Goal: Information Seeking & Learning: Compare options

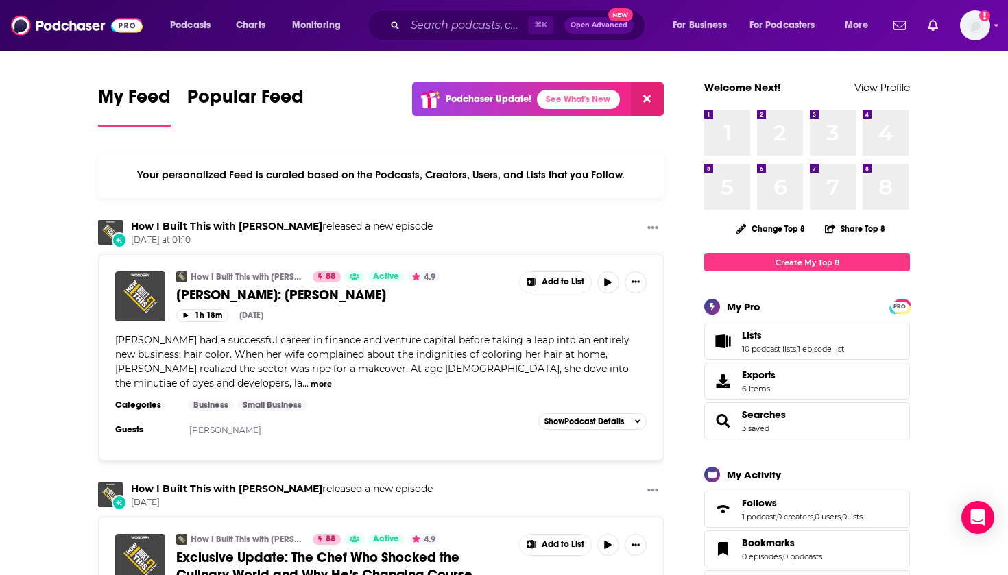
click at [996, 32] on div "Show profile menu" at bounding box center [996, 27] width 5 height 16
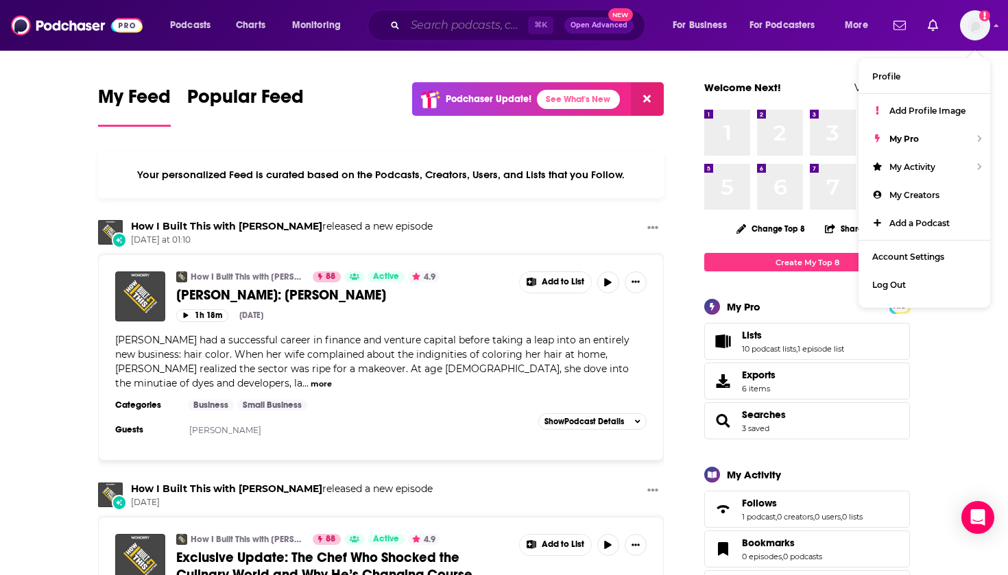
click at [434, 29] on input "Search podcasts, credits, & more..." at bounding box center [466, 25] width 123 height 22
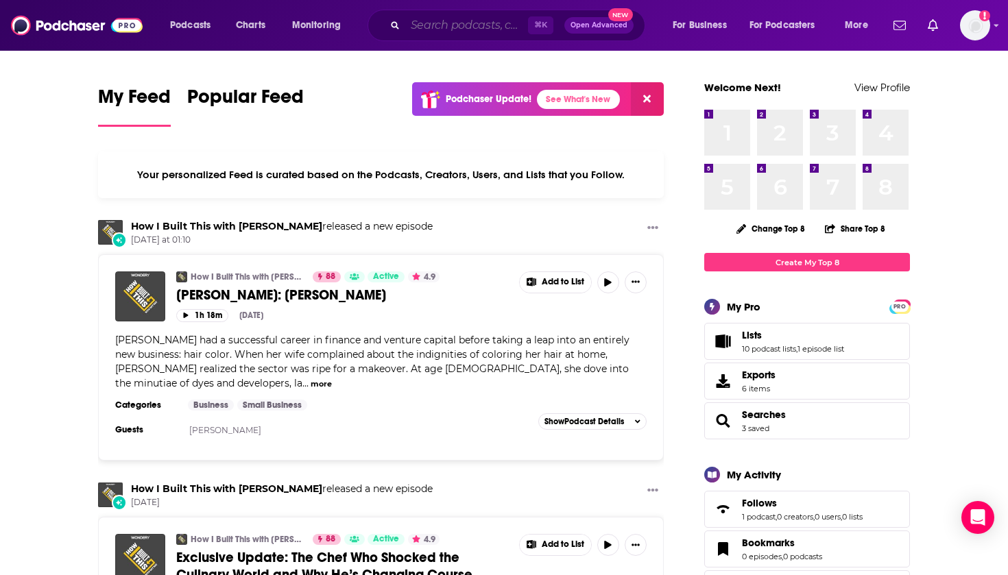
click at [427, 30] on input "Search podcasts, credits, & more..." at bounding box center [466, 25] width 123 height 22
click at [450, 24] on input "Search podcasts, credits, & more..." at bounding box center [466, 25] width 123 height 22
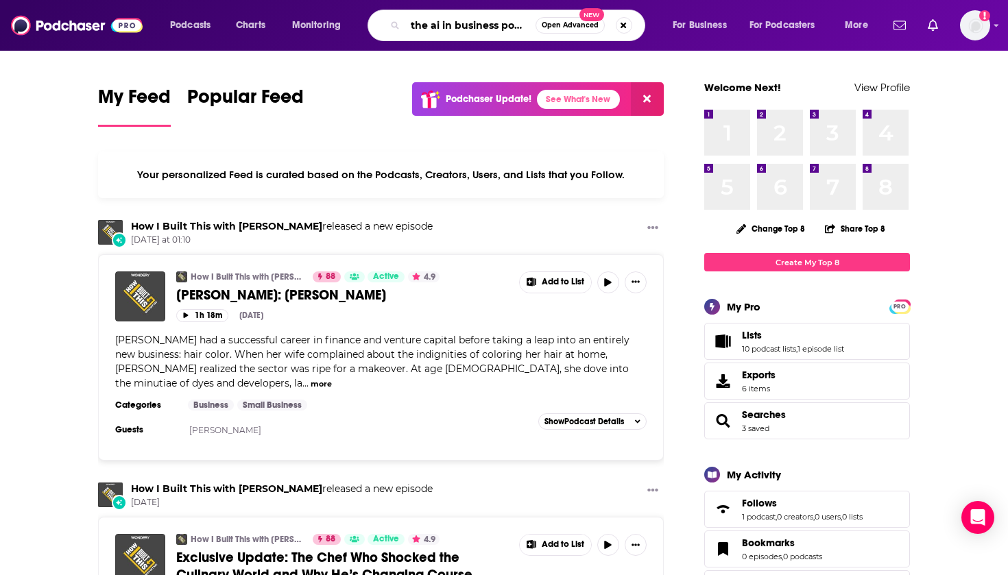
type input "the ai in business podcast"
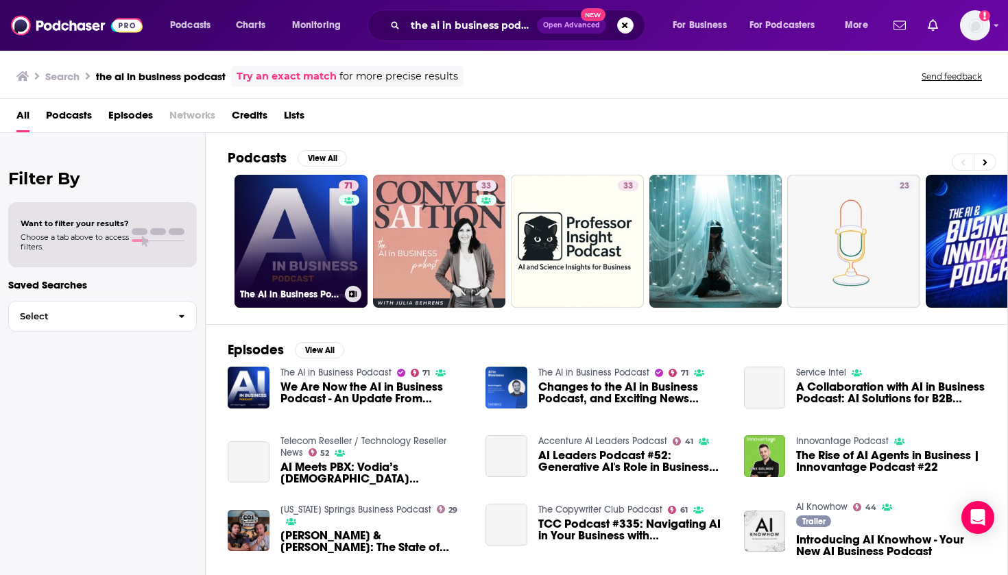
click at [271, 237] on link "71 The AI in Business Podcast" at bounding box center [301, 241] width 133 height 133
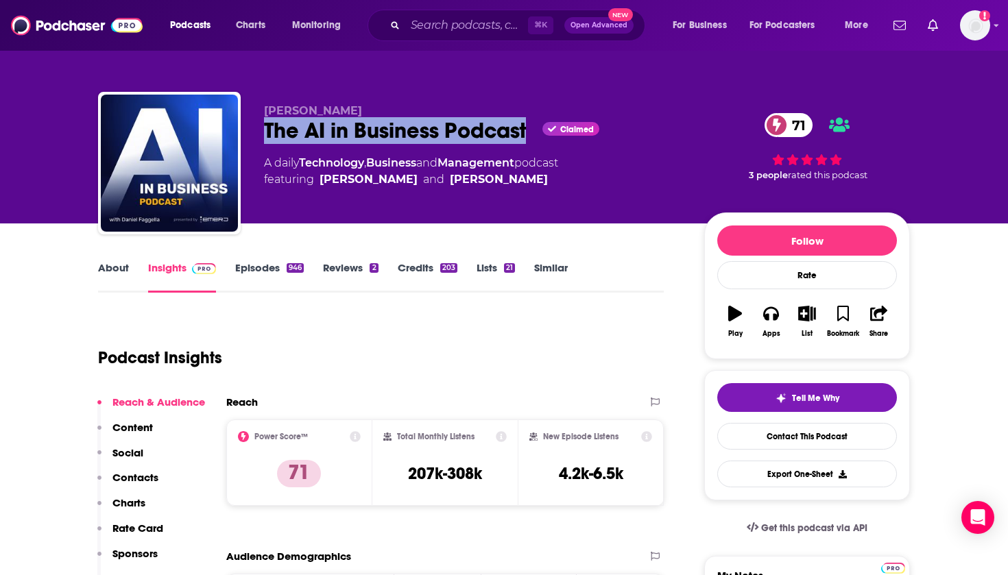
drag, startPoint x: 263, startPoint y: 130, endPoint x: 527, endPoint y: 128, distance: 264.1
click at [527, 128] on div "Daniel Faggella The AI in Business Podcast Claimed 71 A daily Technology , Busi…" at bounding box center [504, 166] width 812 height 148
copy h2 "The AI in Business Podcast"
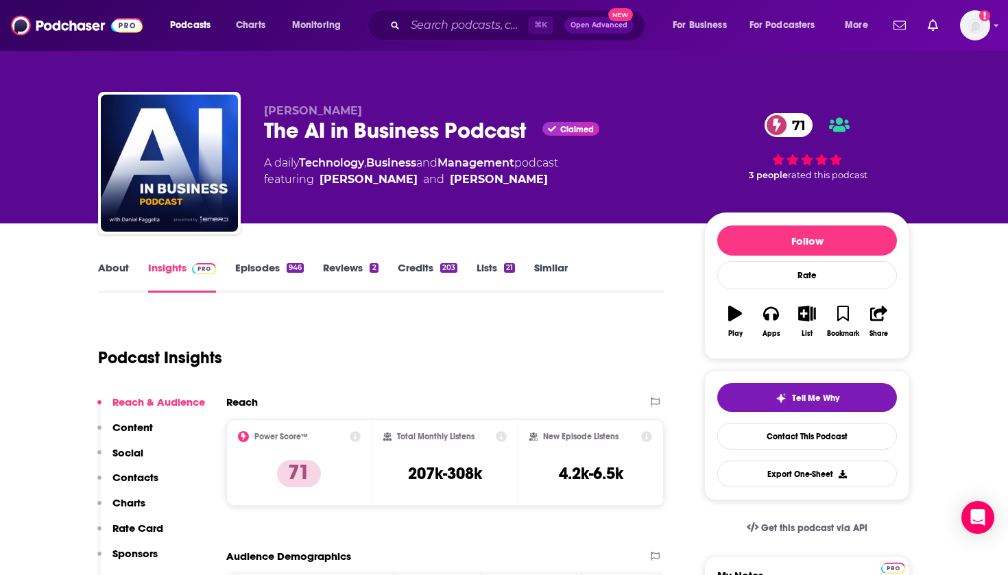
click at [515, 198] on div "Daniel Faggella The AI in Business Podcast Claimed 71 A daily Technology , Busi…" at bounding box center [473, 159] width 418 height 110
click at [116, 268] on link "About" at bounding box center [113, 277] width 31 height 32
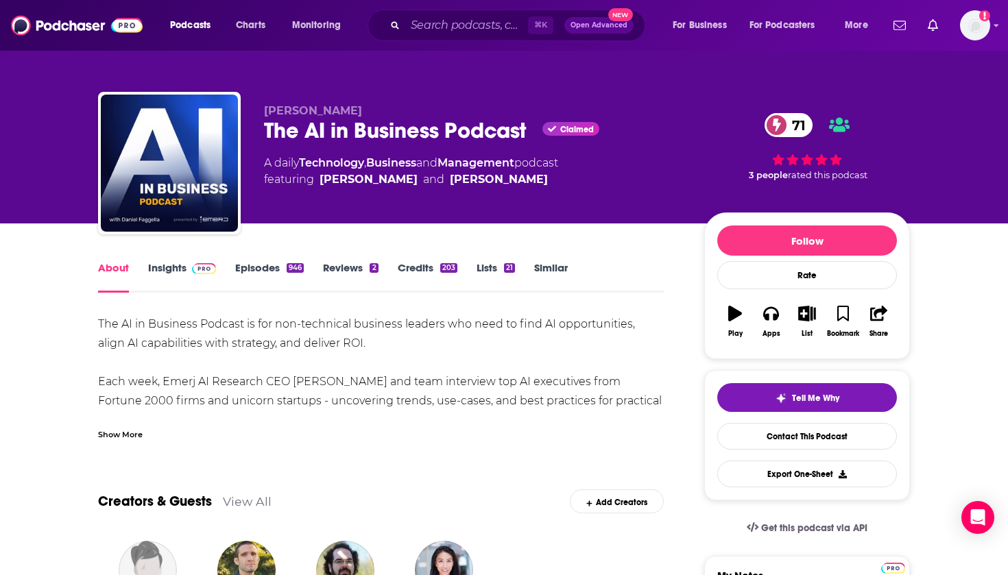
click at [119, 429] on div "Show More" at bounding box center [120, 433] width 45 height 13
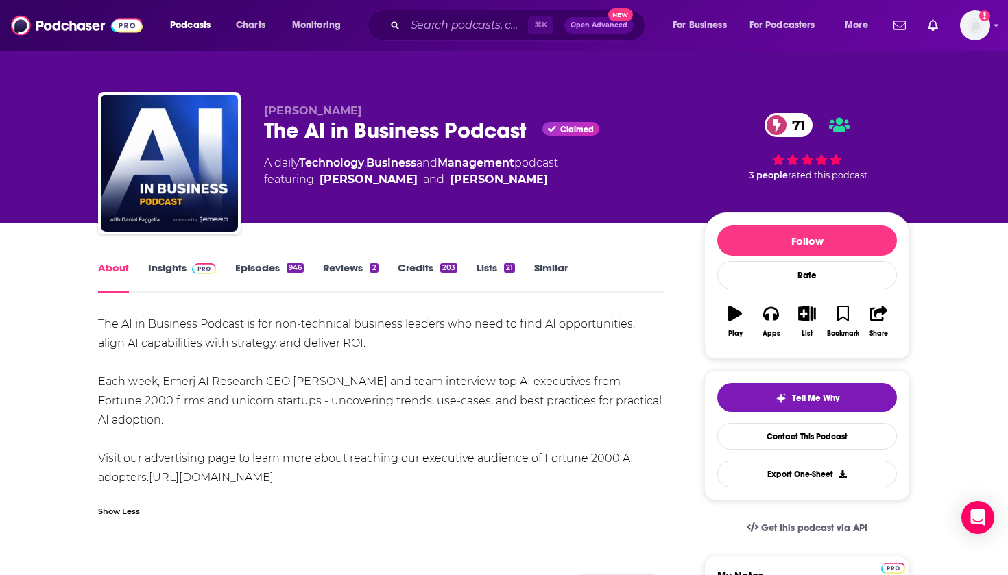
drag, startPoint x: 97, startPoint y: 323, endPoint x: 320, endPoint y: 477, distance: 270.7
copy div "The AI in Business Podcast is for non-technical business leaders who need to fi…"
click at [342, 339] on div "The AI in Business Podcast is for non-technical business leaders who need to fi…" at bounding box center [381, 401] width 566 height 173
drag, startPoint x: 217, startPoint y: 425, endPoint x: 108, endPoint y: 368, distance: 122.4
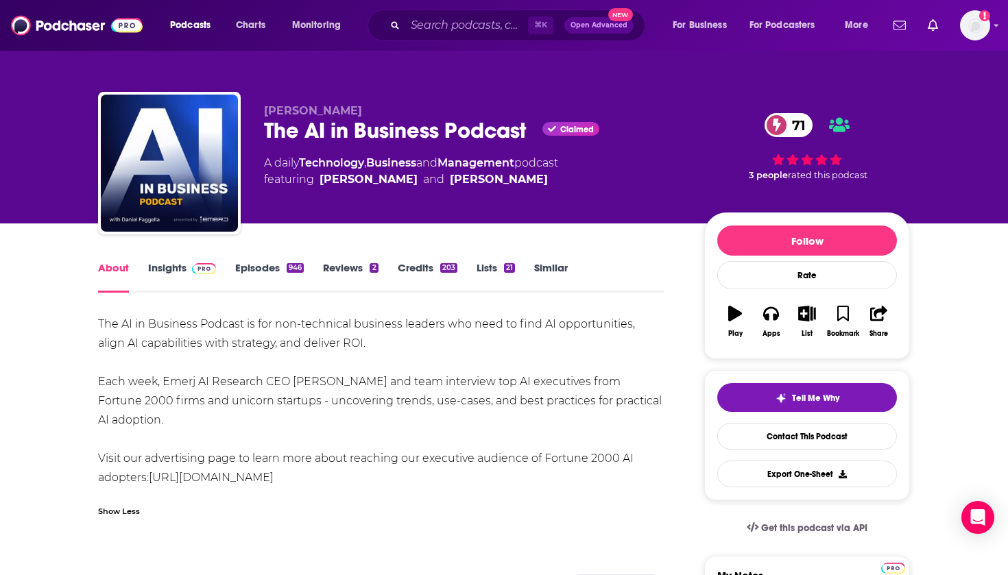
click at [108, 368] on div "The AI in Business Podcast is for non-technical business leaders who need to fi…" at bounding box center [381, 401] width 566 height 173
click at [211, 385] on div "The AI in Business Podcast is for non-technical business leaders who need to fi…" at bounding box center [381, 401] width 566 height 173
drag, startPoint x: 189, startPoint y: 425, endPoint x: 91, endPoint y: 324, distance: 141.6
copy div "The AI in Business Podcast is for non-technical business leaders who need to fi…"
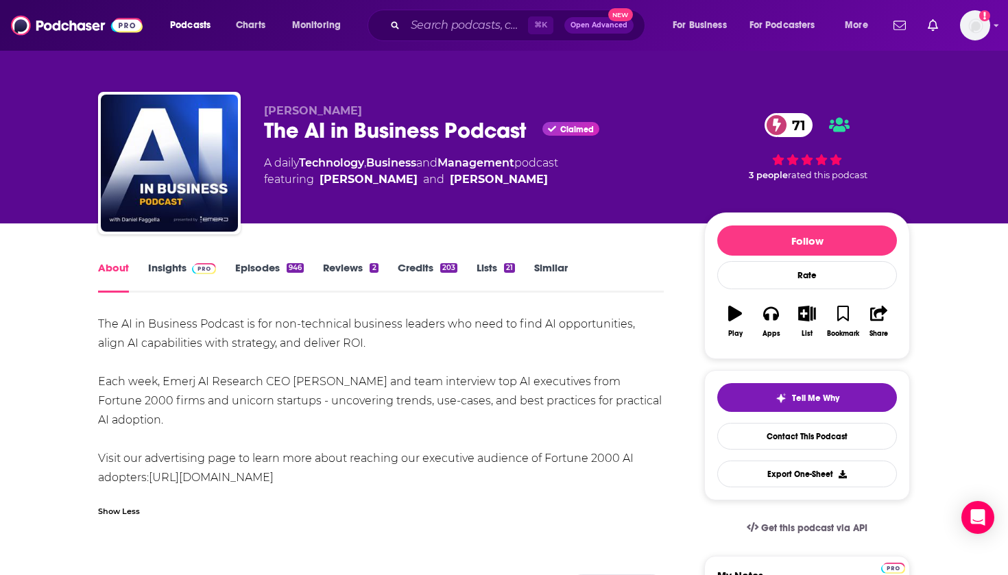
click at [418, 345] on div "The AI in Business Podcast is for non-technical business leaders who need to fi…" at bounding box center [381, 401] width 566 height 173
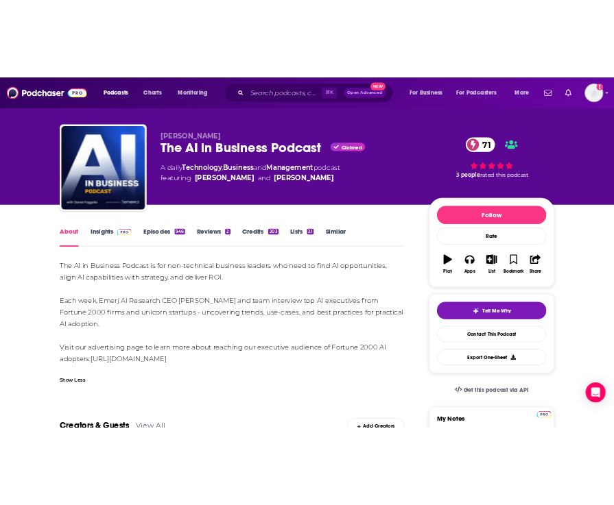
scroll to position [20, 0]
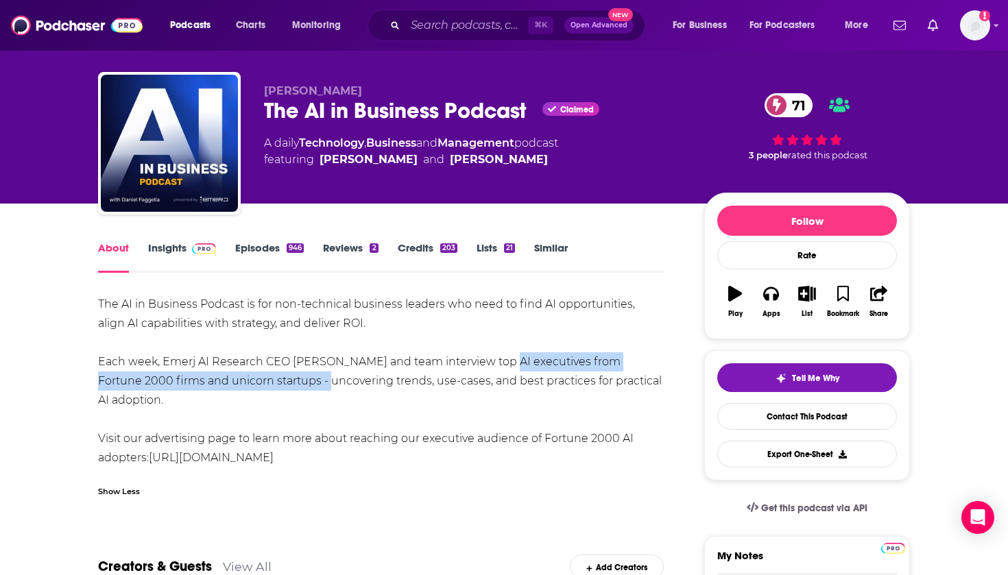
drag, startPoint x: 490, startPoint y: 362, endPoint x: 272, endPoint y: 387, distance: 219.5
click at [272, 387] on div "The AI in Business Podcast is for non-technical business leaders who need to fi…" at bounding box center [381, 381] width 566 height 173
copy div "op AI executives from Fortune 2000 firms and unicorn startups"
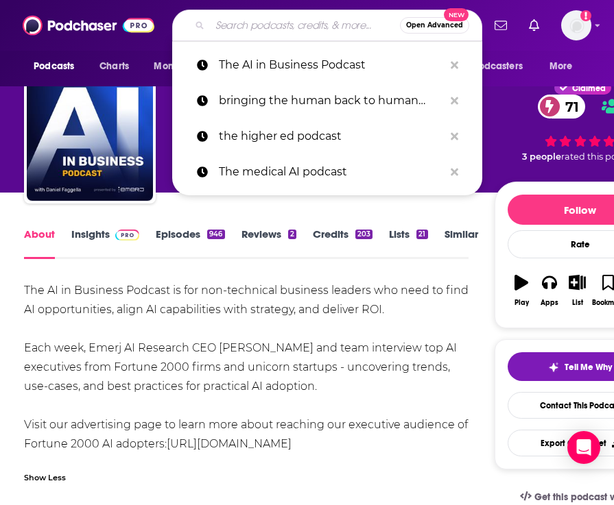
click at [261, 32] on input "Search podcasts, credits, & more..." at bounding box center [305, 25] width 190 height 22
paste input "Practical AI"
type input "Practical AI"
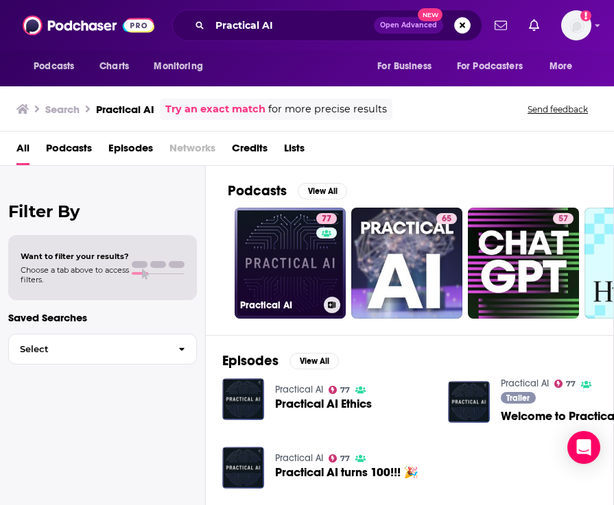
click at [299, 283] on link "77 Practical AI" at bounding box center [290, 263] width 111 height 111
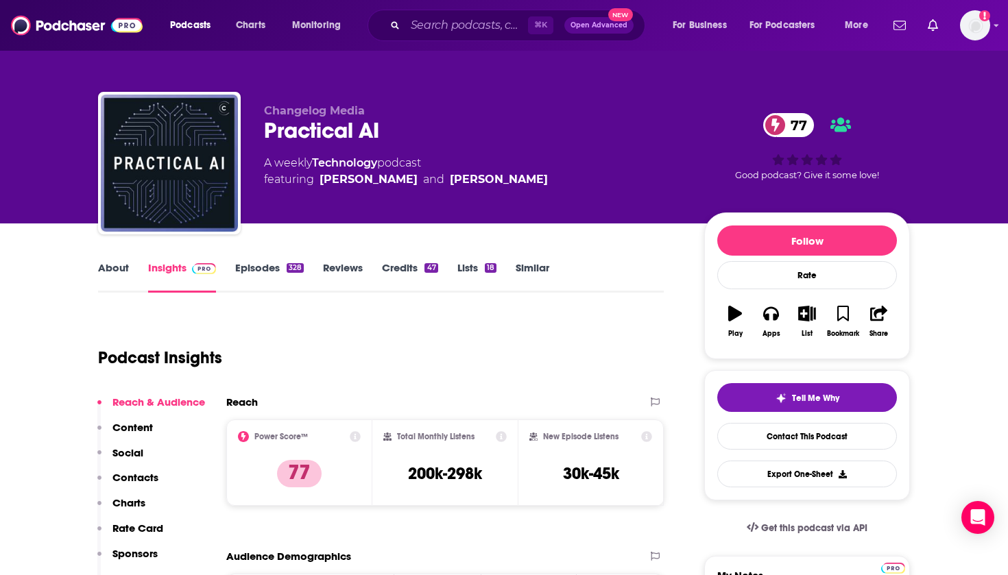
click at [117, 273] on link "About" at bounding box center [113, 277] width 31 height 32
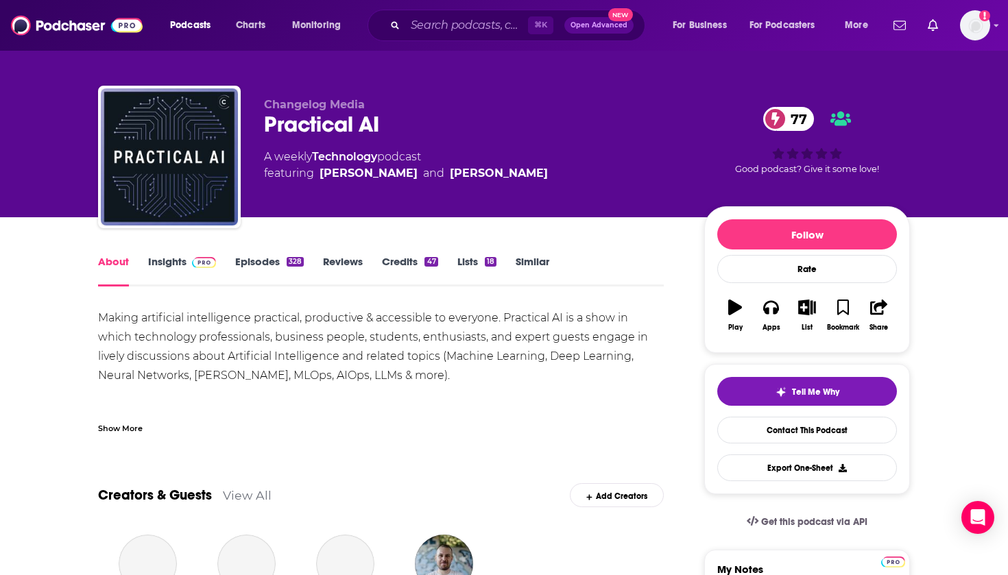
scroll to position [9, 0]
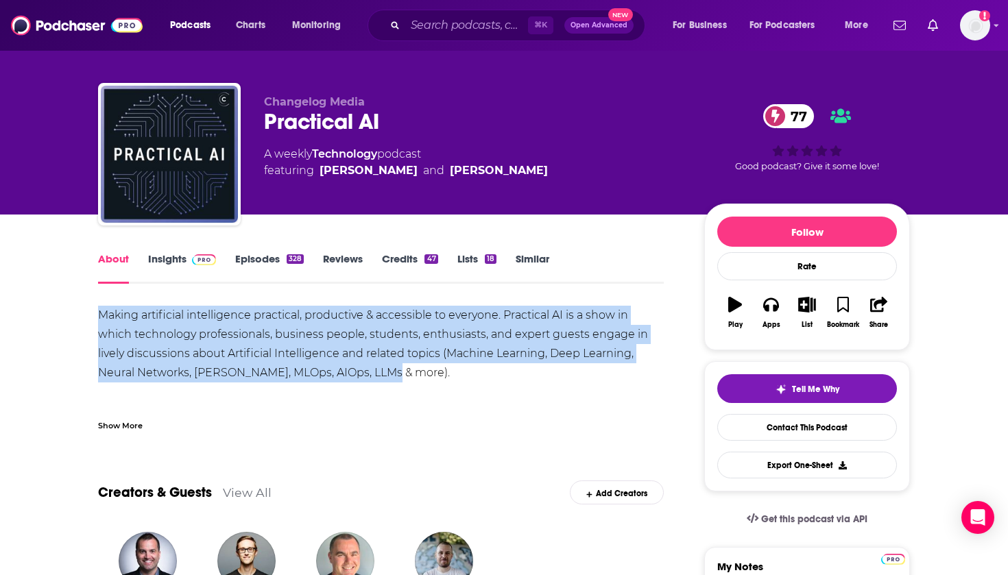
drag, startPoint x: 394, startPoint y: 374, endPoint x: 91, endPoint y: 311, distance: 309.6
copy div "Making artificial intelligence practical, productive & accessible to everyone. …"
click at [173, 259] on link "Insights" at bounding box center [182, 268] width 68 height 32
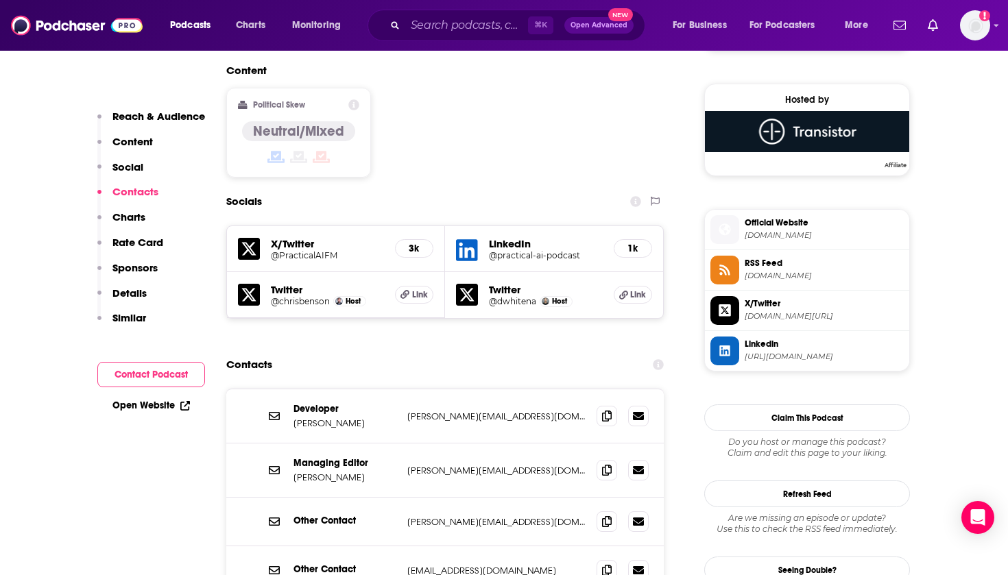
scroll to position [1148, 0]
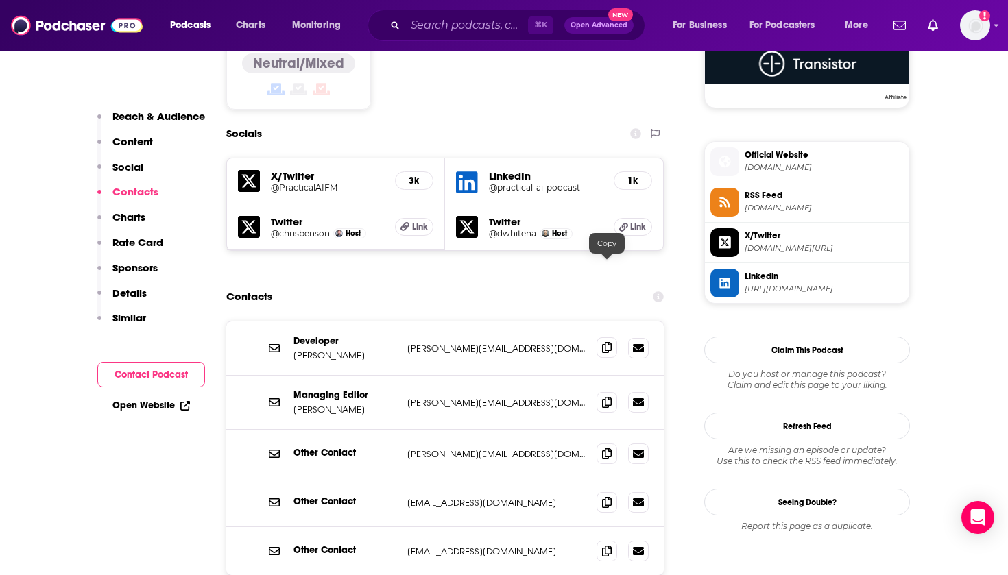
click at [608, 342] on icon at bounding box center [607, 347] width 10 height 11
drag, startPoint x: 357, startPoint y: 278, endPoint x: 294, endPoint y: 276, distance: 63.8
click at [294, 350] on p "Gerhard Lazu" at bounding box center [345, 356] width 103 height 12
copy p "Gerhard Lazu"
click at [608, 342] on icon at bounding box center [607, 347] width 10 height 11
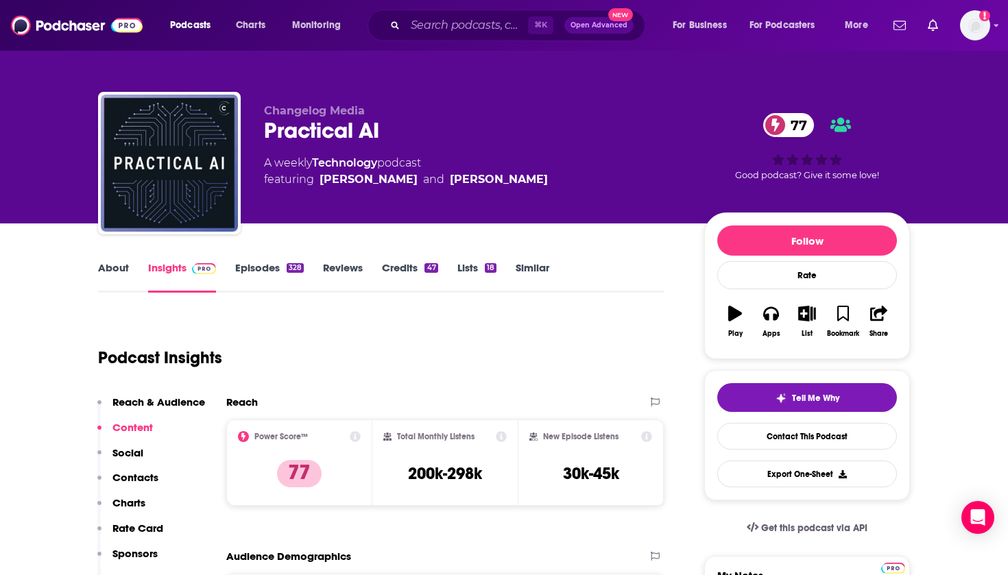
scroll to position [-1, 0]
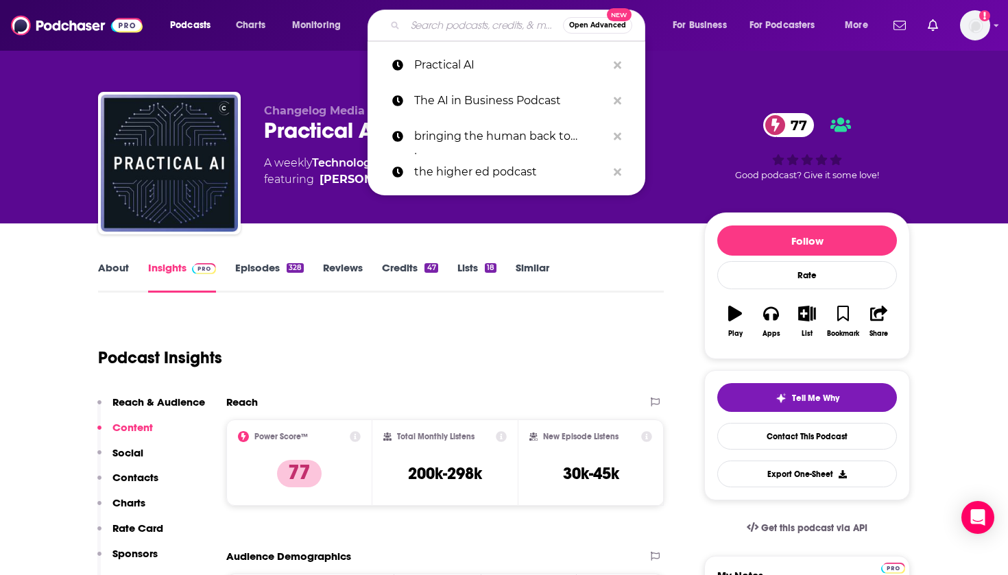
click at [443, 35] on input "Search podcasts, credits, & more..." at bounding box center [484, 25] width 158 height 22
paste input "AI and the Future of Work"
type input "AI and the Future of Work"
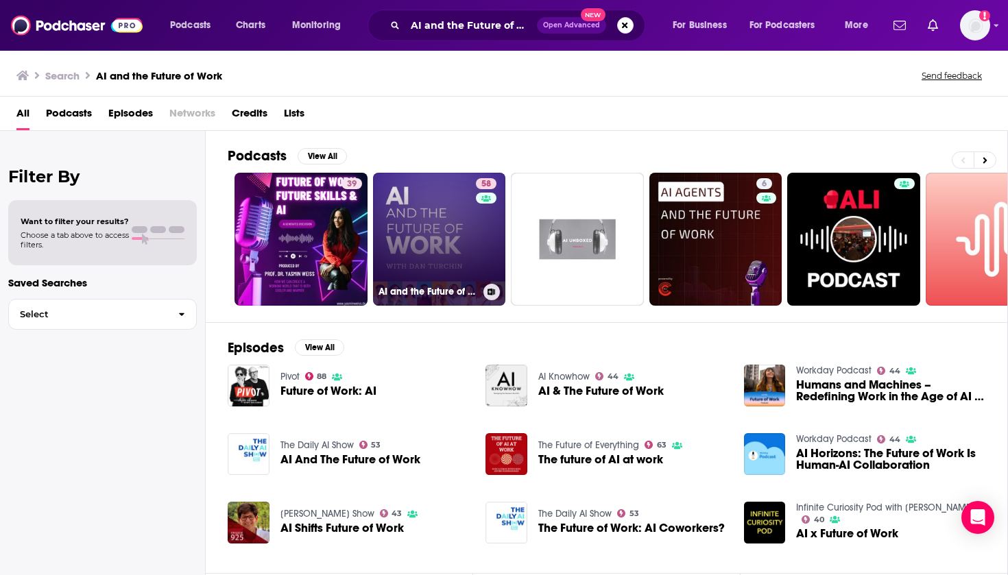
click at [440, 220] on link "58 AI and the Future of Work: Artificial Intelligence in the Workplace, Busines…" at bounding box center [439, 239] width 133 height 133
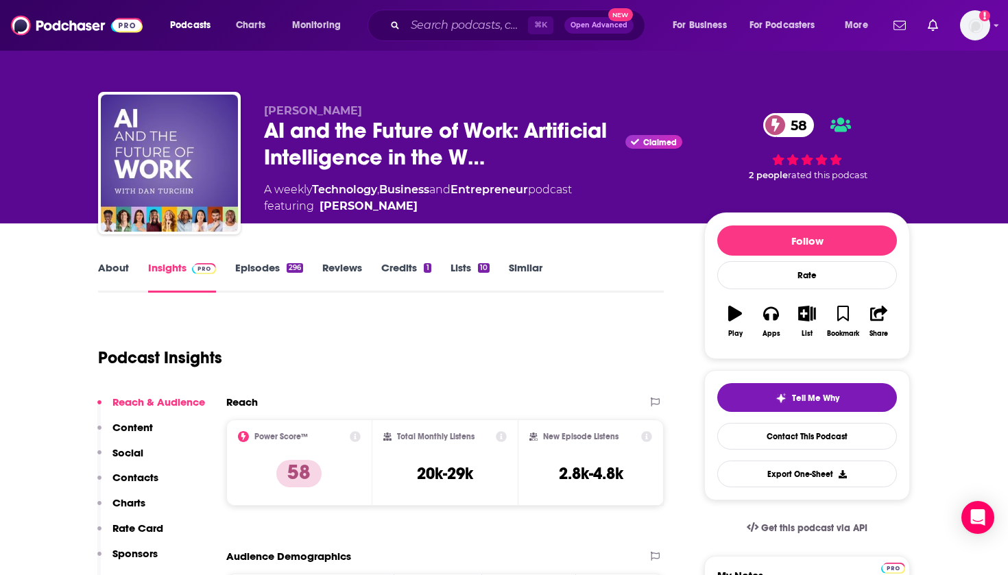
click at [110, 264] on link "About" at bounding box center [113, 277] width 31 height 32
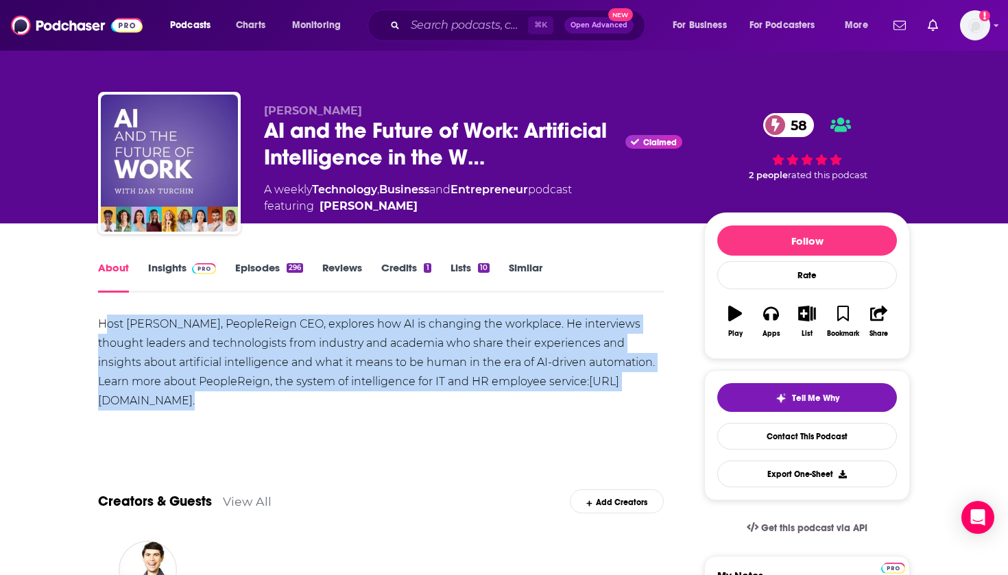
drag, startPoint x: 103, startPoint y: 319, endPoint x: 532, endPoint y: 395, distance: 435.4
click at [532, 395] on div "Host Dan Turchin, PeopleReign CEO, explores how AI is changing the workplace. H…" at bounding box center [381, 363] width 566 height 96
copy div "ost Dan Turchin, PeopleReign CEO, explores how AI is changing the workplace. He…"
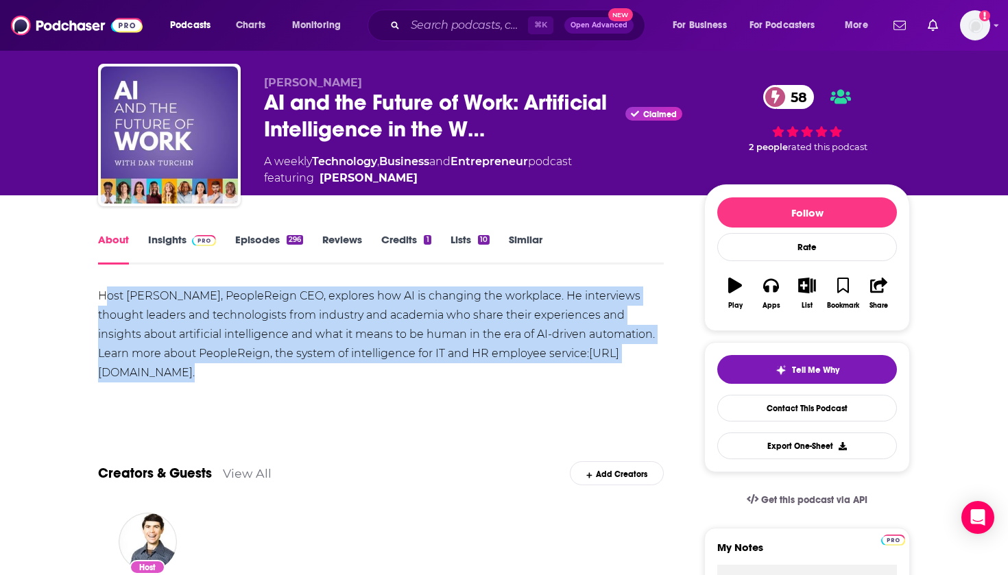
scroll to position [93, 0]
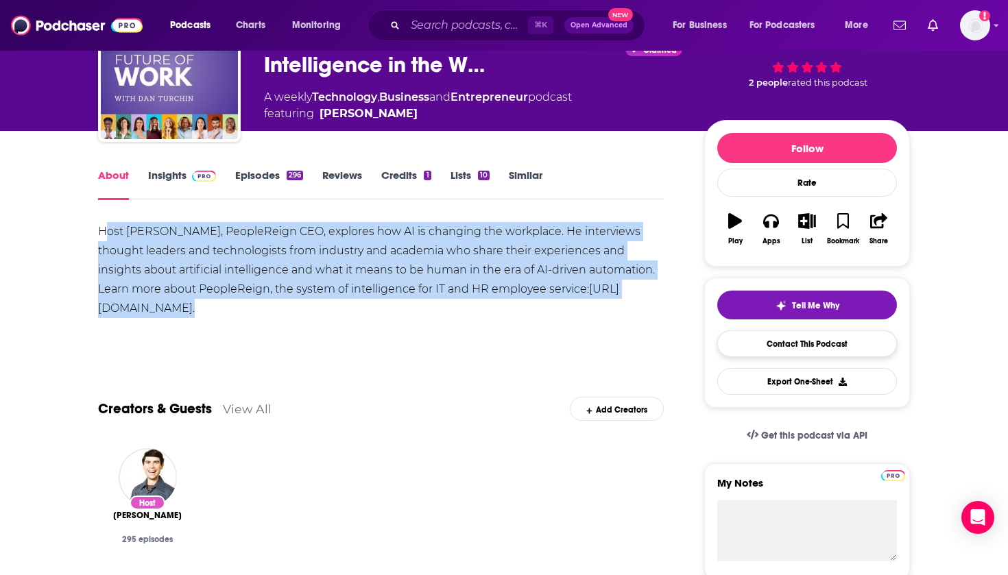
click at [765, 347] on link "Contact This Podcast" at bounding box center [807, 344] width 180 height 27
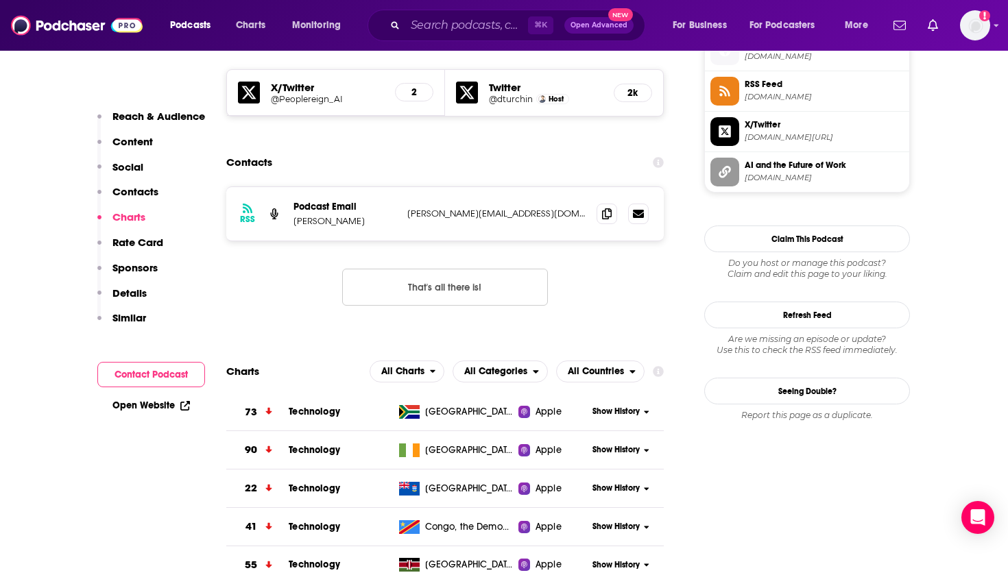
scroll to position [1224, 0]
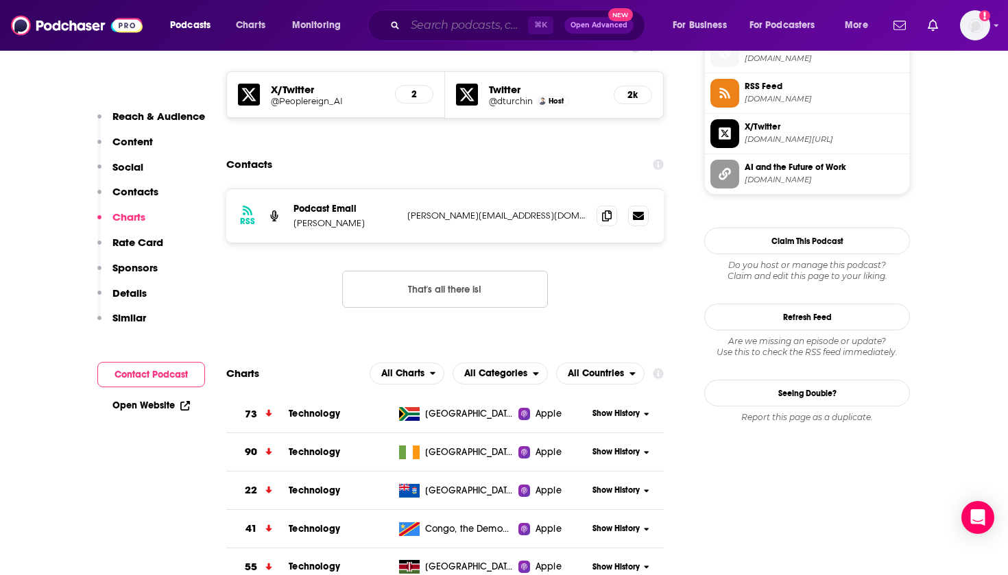
click at [427, 22] on input "Search podcasts, credits, & more..." at bounding box center [466, 25] width 123 height 22
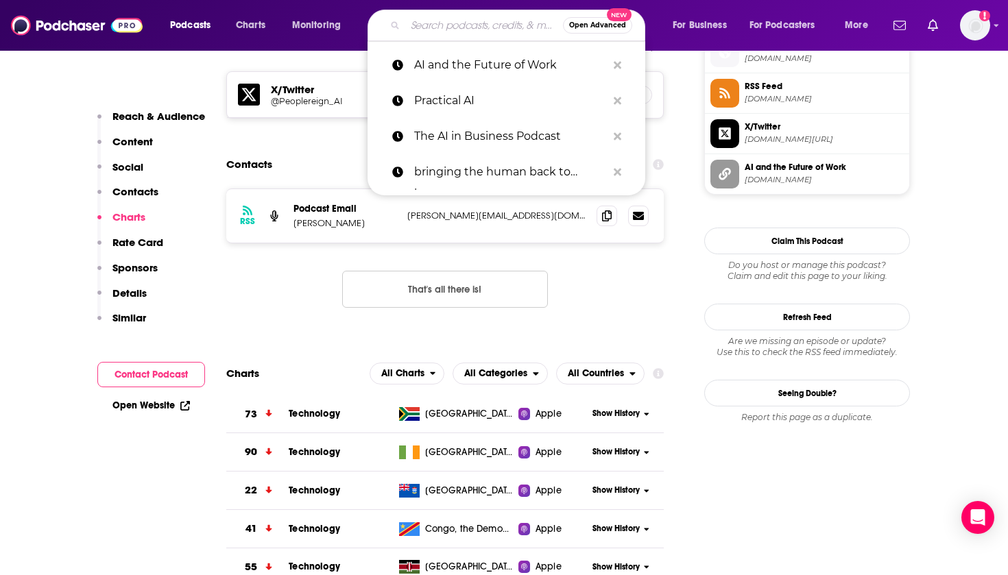
paste input "The Future of Work Podcast"
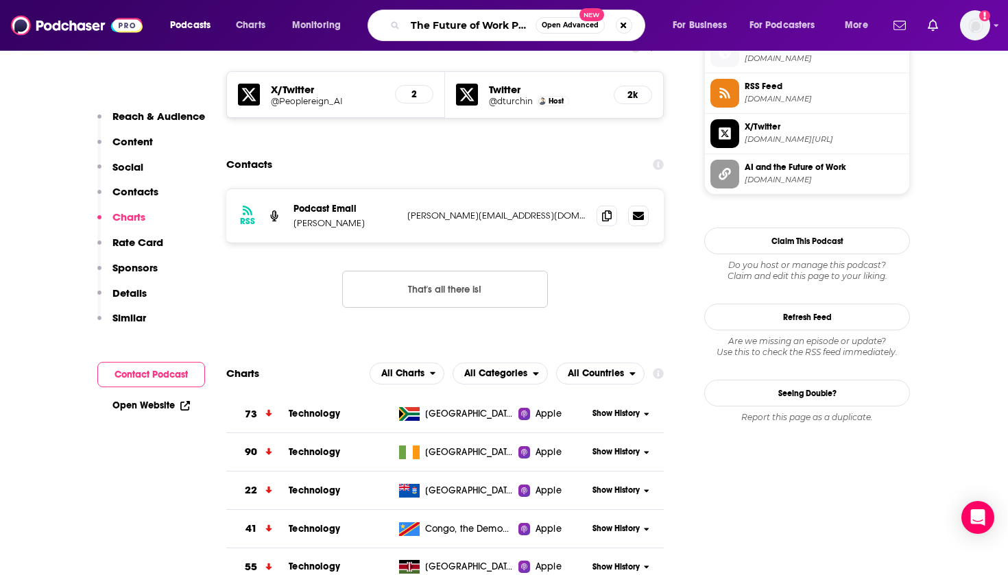
type input "The Future of Work Podcast"
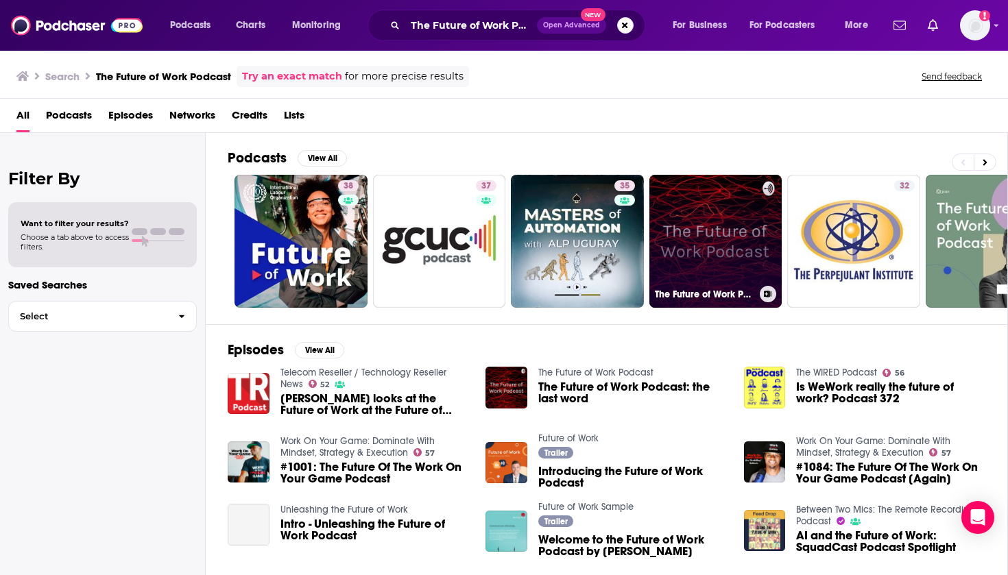
click at [698, 232] on link "The Future of Work Podcast" at bounding box center [716, 241] width 133 height 133
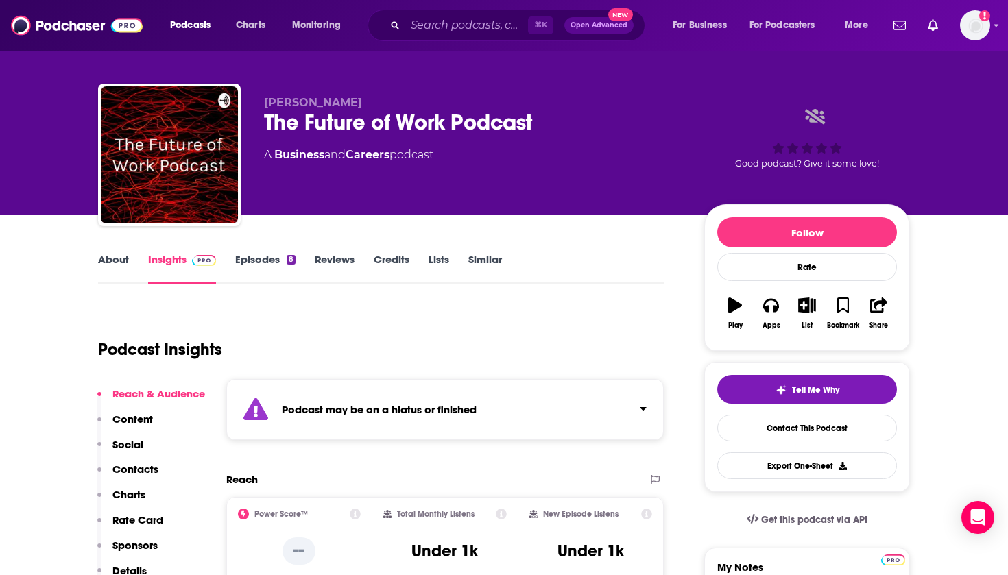
scroll to position [10, 0]
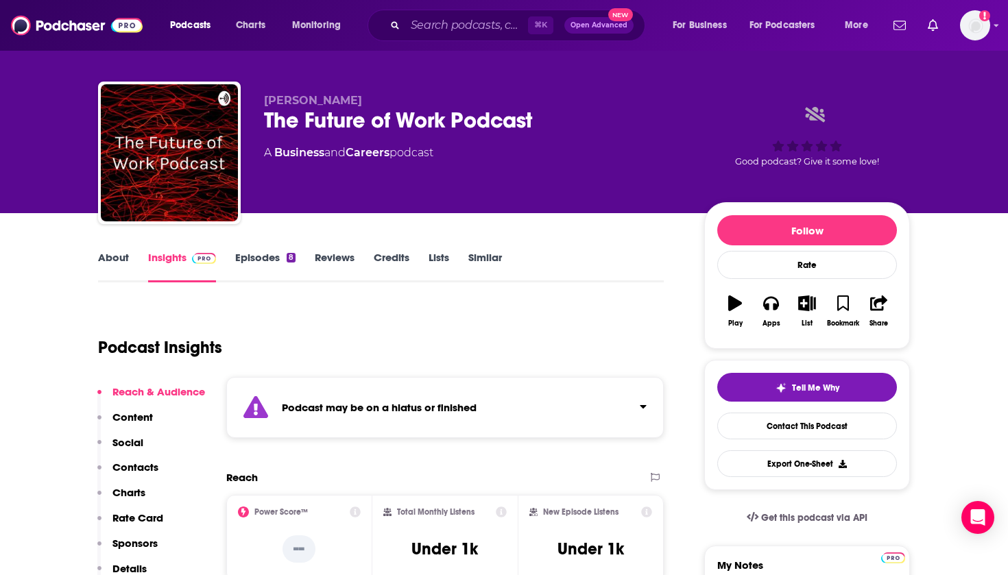
click at [104, 257] on link "About" at bounding box center [113, 267] width 31 height 32
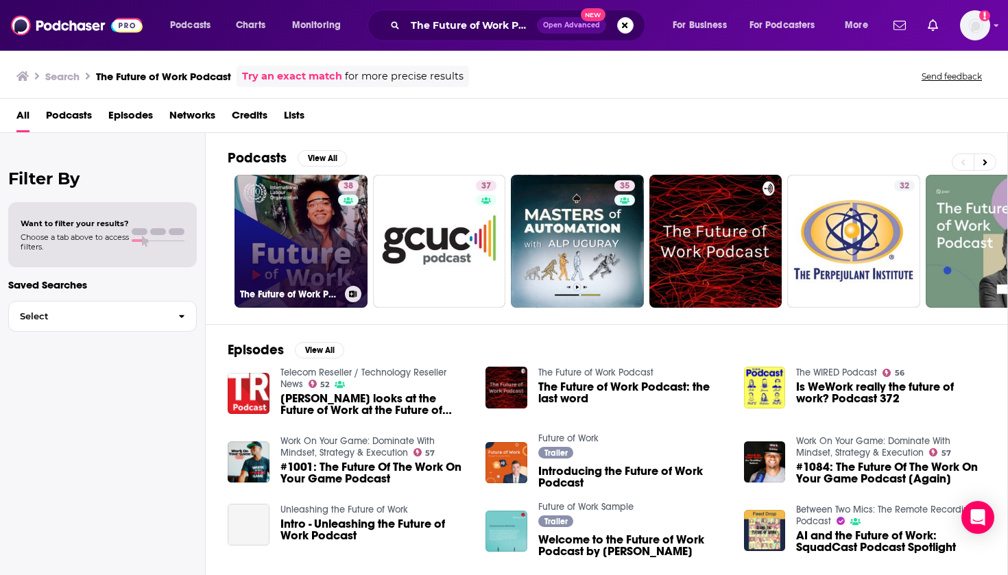
click at [273, 219] on link "38 The Future of Work Podcast" at bounding box center [301, 241] width 133 height 133
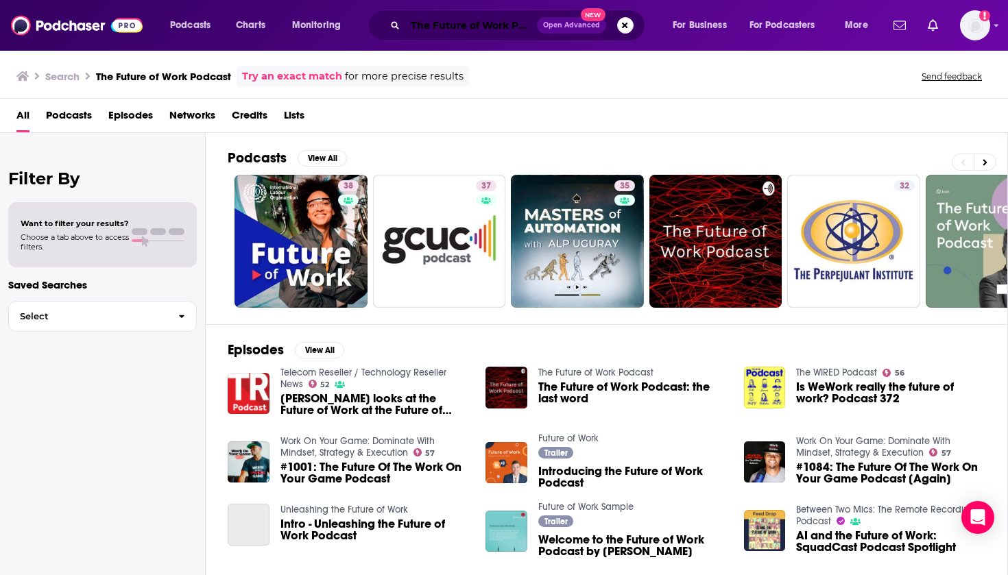
click at [464, 28] on input "The Future of Work Podcast" at bounding box center [471, 25] width 132 height 22
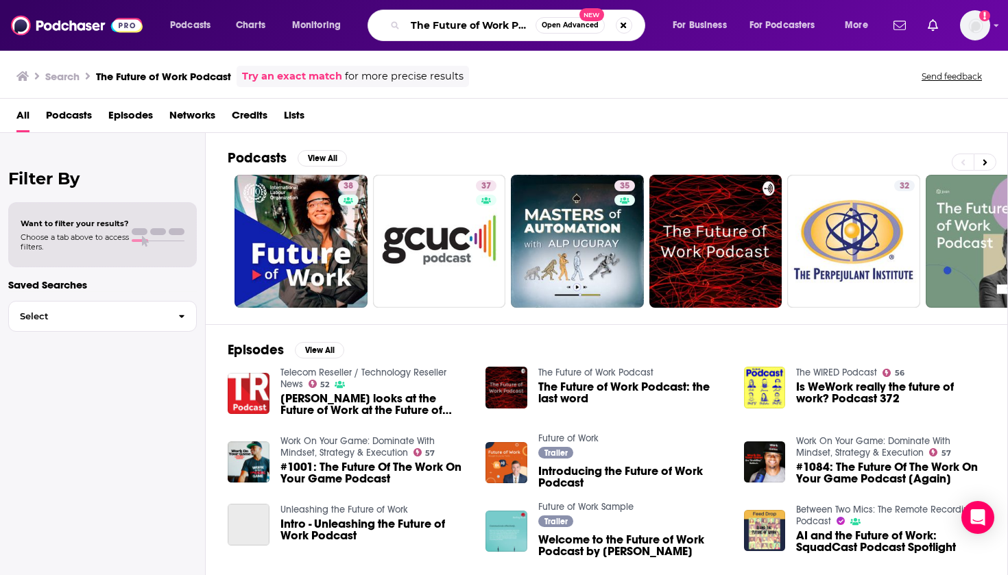
drag, startPoint x: 413, startPoint y: 23, endPoint x: 702, endPoint y: 36, distance: 289.0
click at [702, 36] on div "Podcasts Charts Monitoring The Future of Work Podcast Open Advanced New For Bus…" at bounding box center [520, 26] width 721 height 32
paste input "Practical AI"
type input "Practical AI"
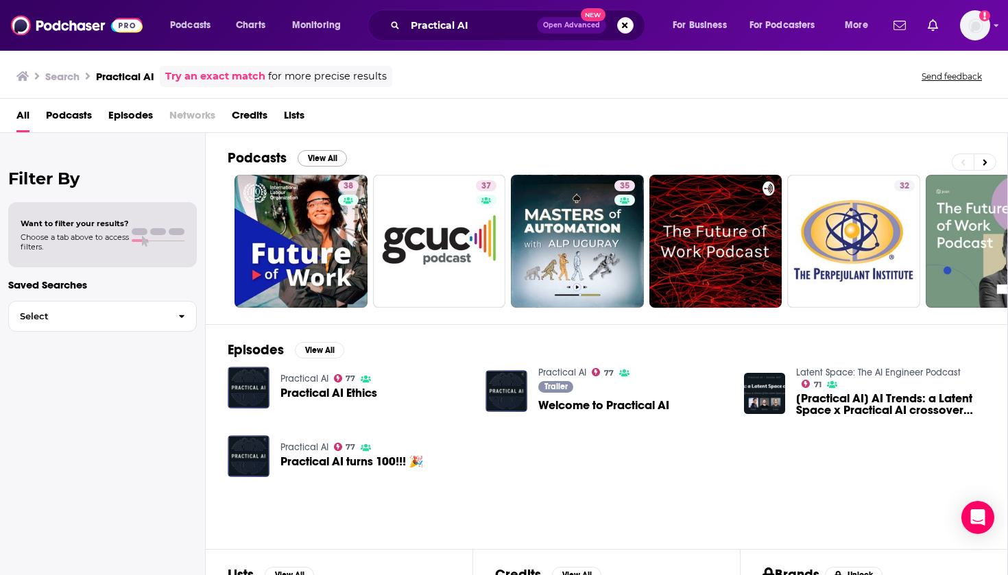
click at [321, 159] on button "View All" at bounding box center [322, 158] width 49 height 16
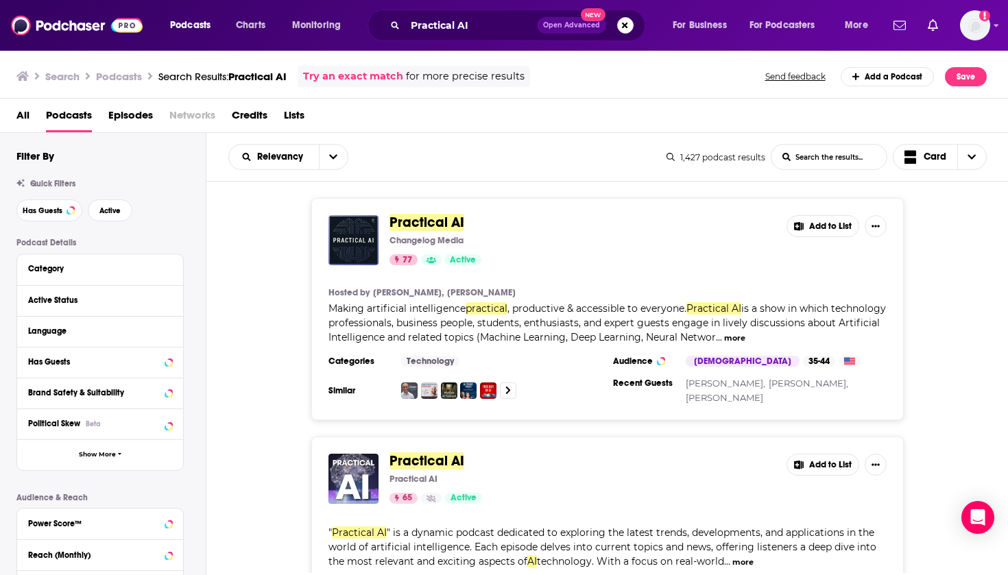
click at [425, 217] on span "Practical AI" at bounding box center [427, 222] width 75 height 17
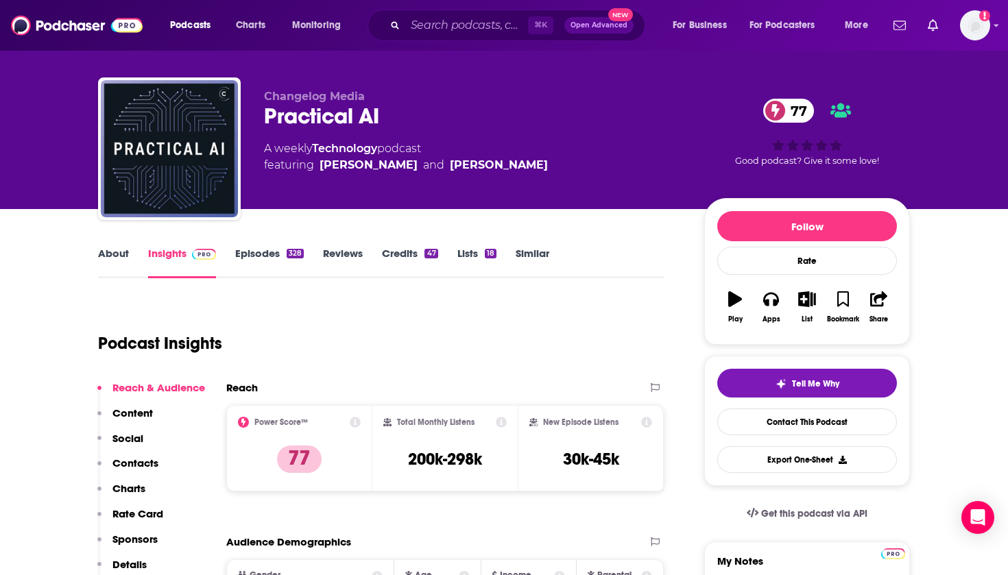
scroll to position [16, 0]
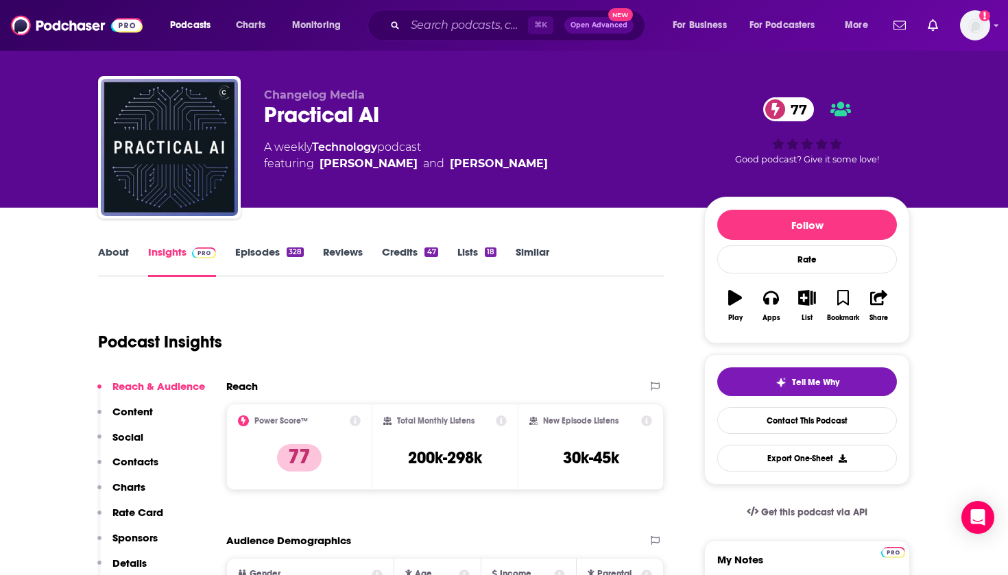
click at [263, 255] on link "Episodes 328" at bounding box center [269, 262] width 69 height 32
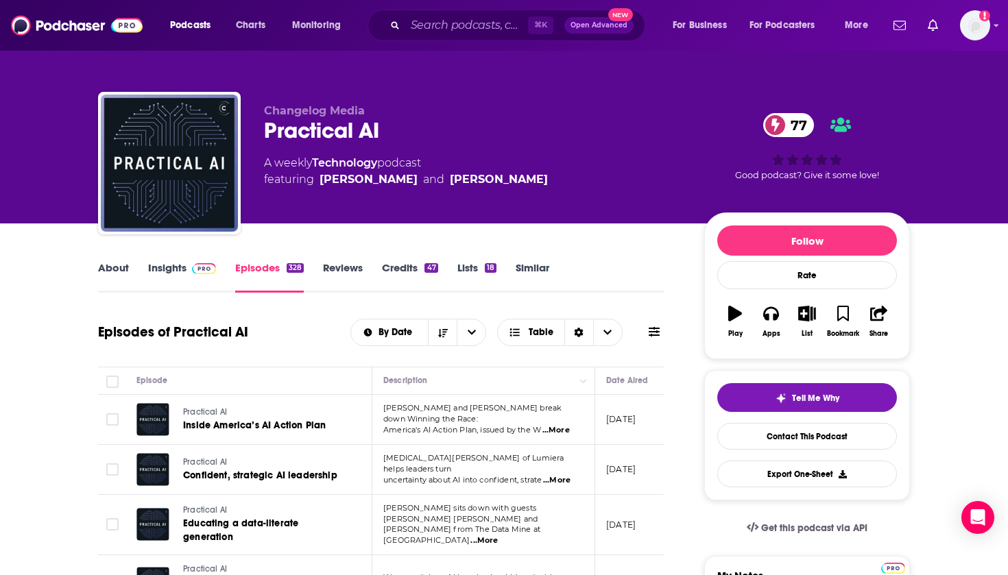
click at [117, 269] on link "About" at bounding box center [113, 277] width 31 height 32
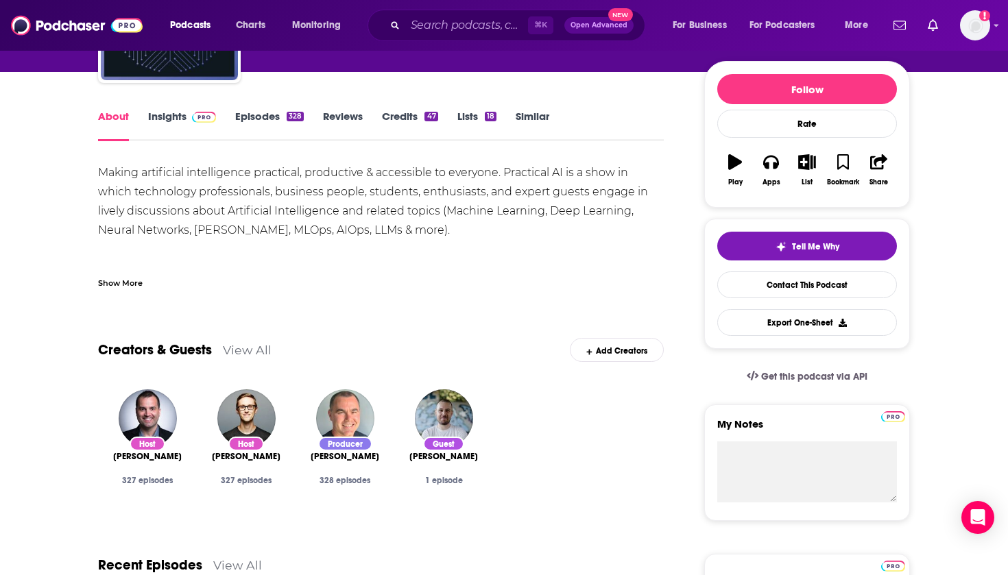
scroll to position [154, 0]
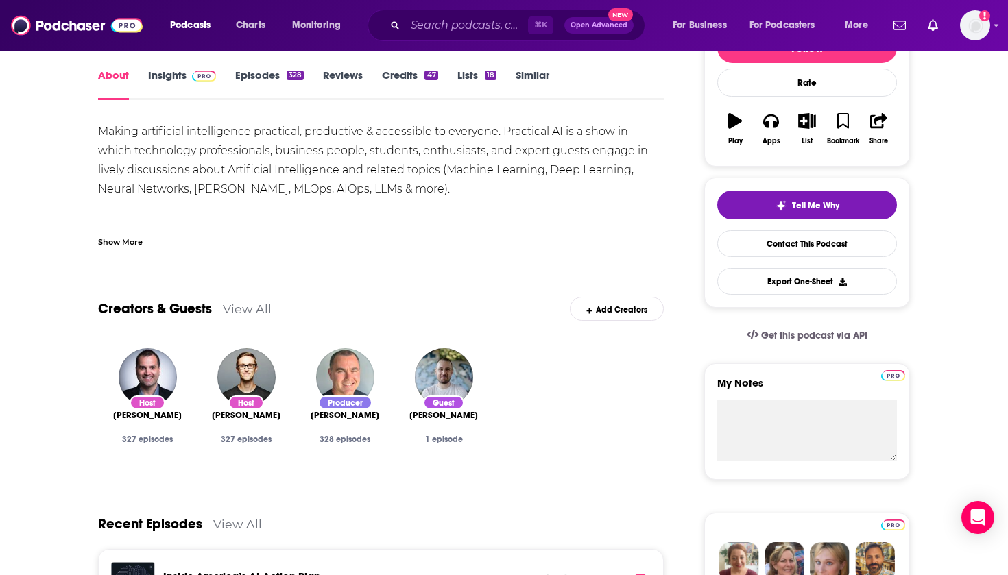
click at [250, 311] on link "View All" at bounding box center [247, 309] width 49 height 14
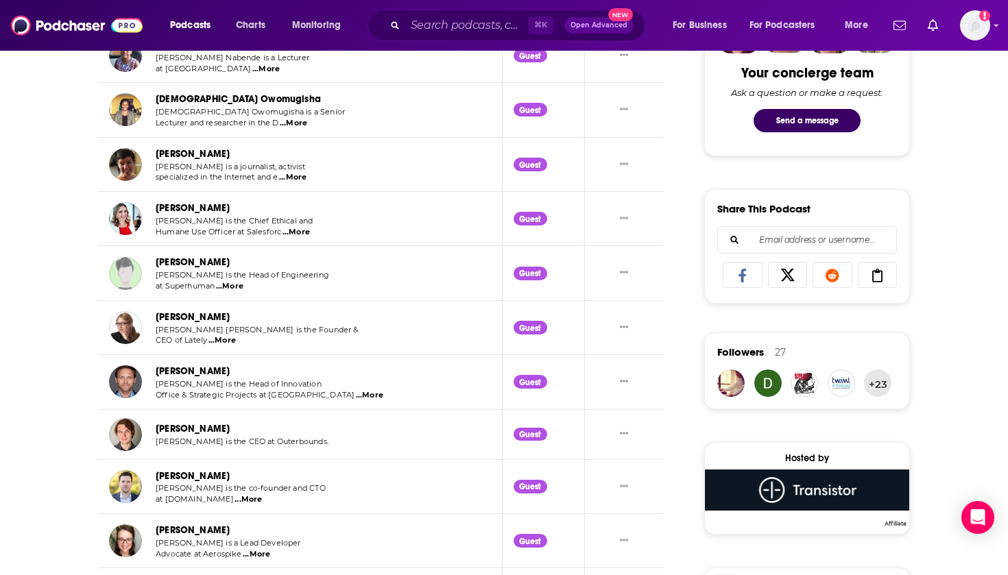
scroll to position [999, 0]
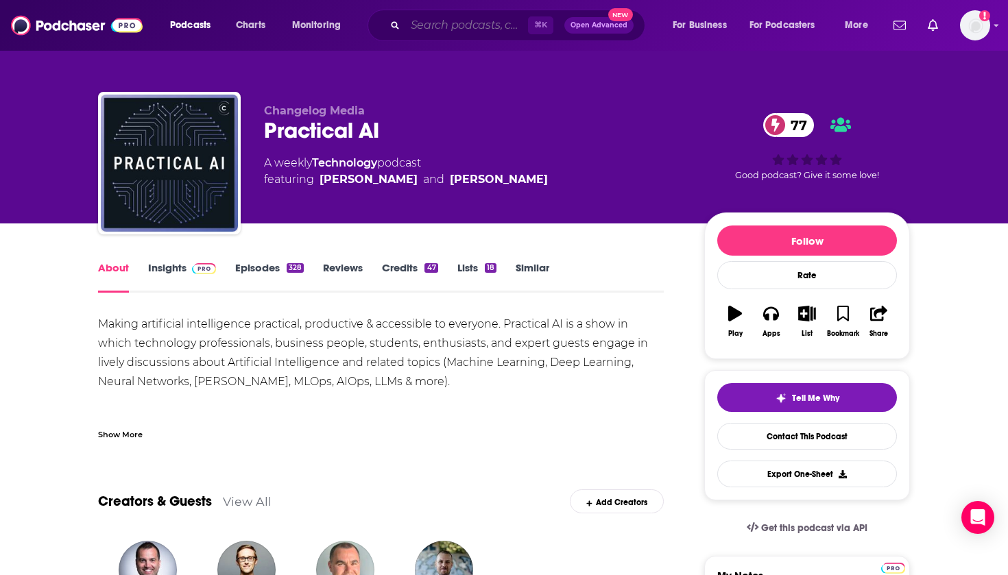
click at [476, 26] on input "Search podcasts, credits, & more..." at bounding box center [466, 25] width 123 height 22
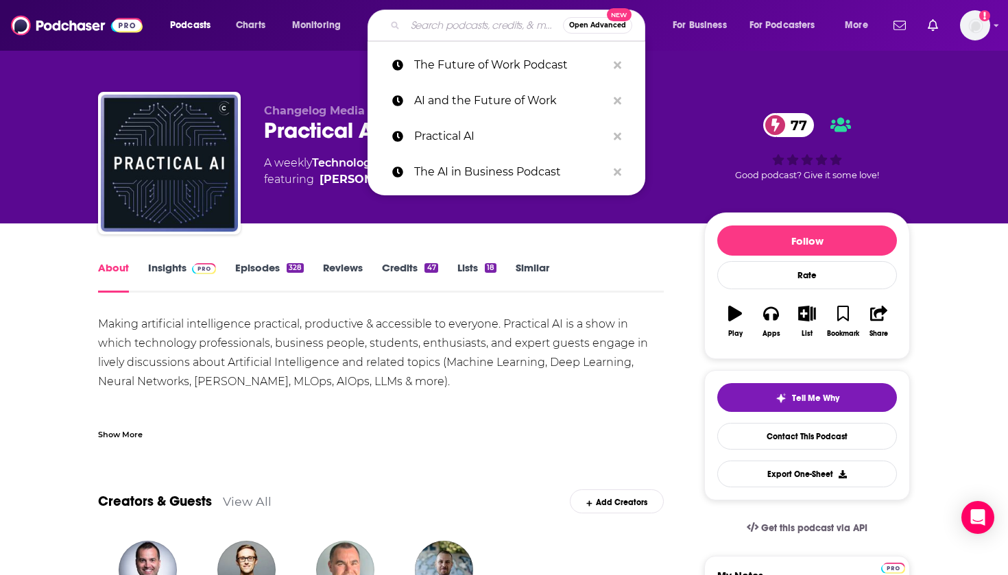
paste input "Future Ready Leadership with Jacob Morgan"
type input "Future Ready Leadership with Jacob Morgan"
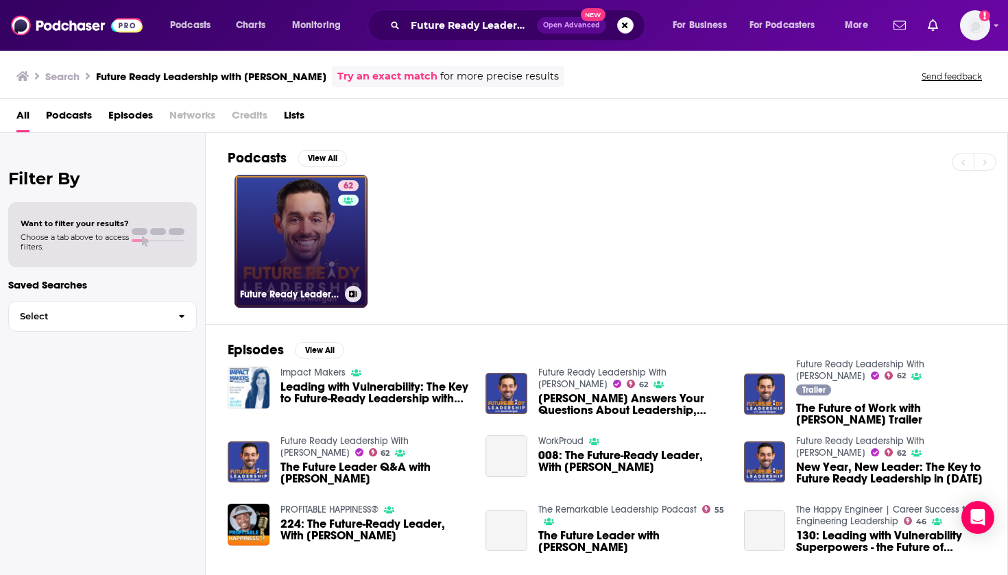
click at [354, 251] on div "62" at bounding box center [350, 233] width 24 height 106
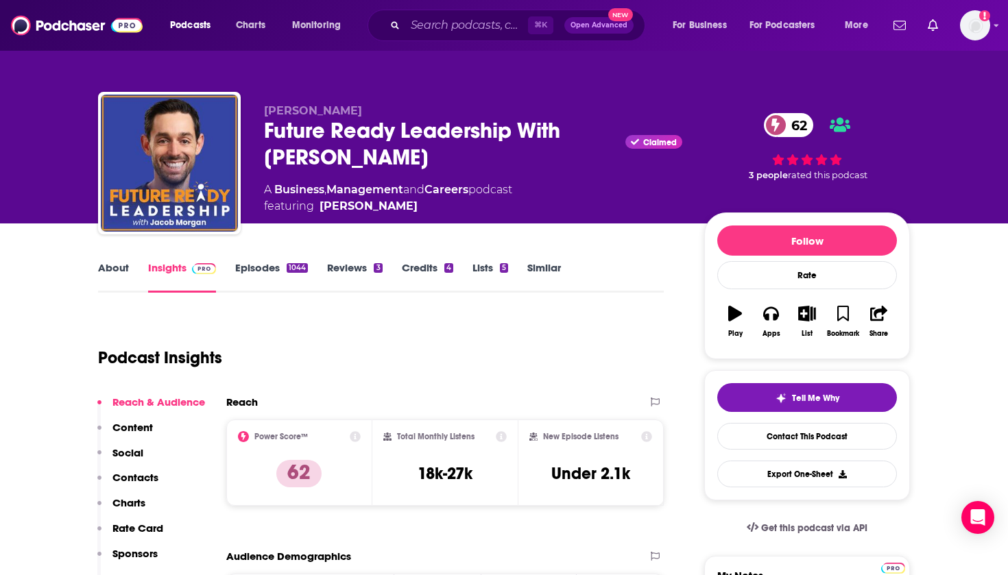
click at [112, 272] on link "About" at bounding box center [113, 277] width 31 height 32
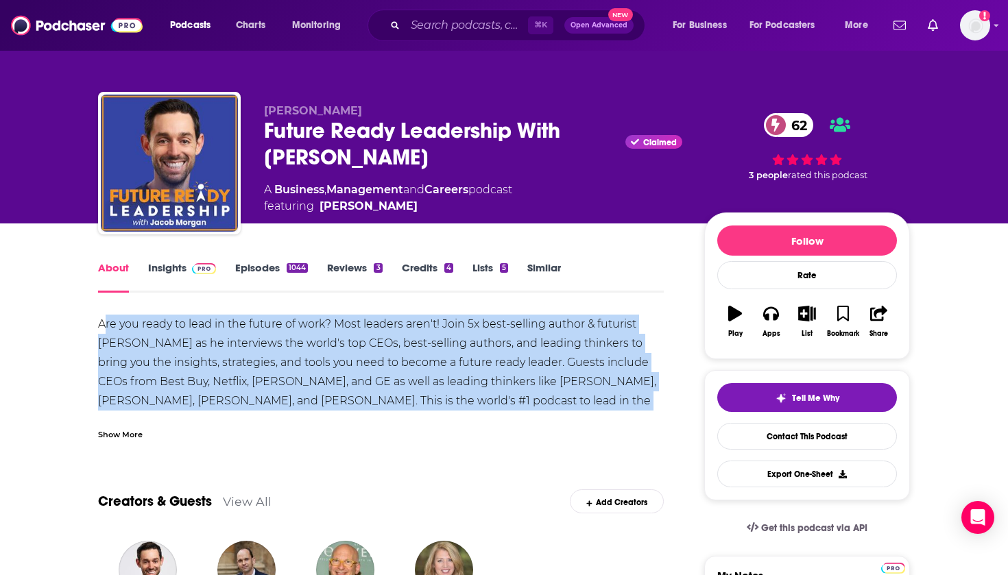
drag, startPoint x: 104, startPoint y: 323, endPoint x: 550, endPoint y: 396, distance: 451.8
click at [550, 396] on div "Are you ready to lead in the future of work? Most leaders aren't! Join 5x best-…" at bounding box center [381, 430] width 566 height 230
drag, startPoint x: 86, startPoint y: 324, endPoint x: 561, endPoint y: 403, distance: 481.8
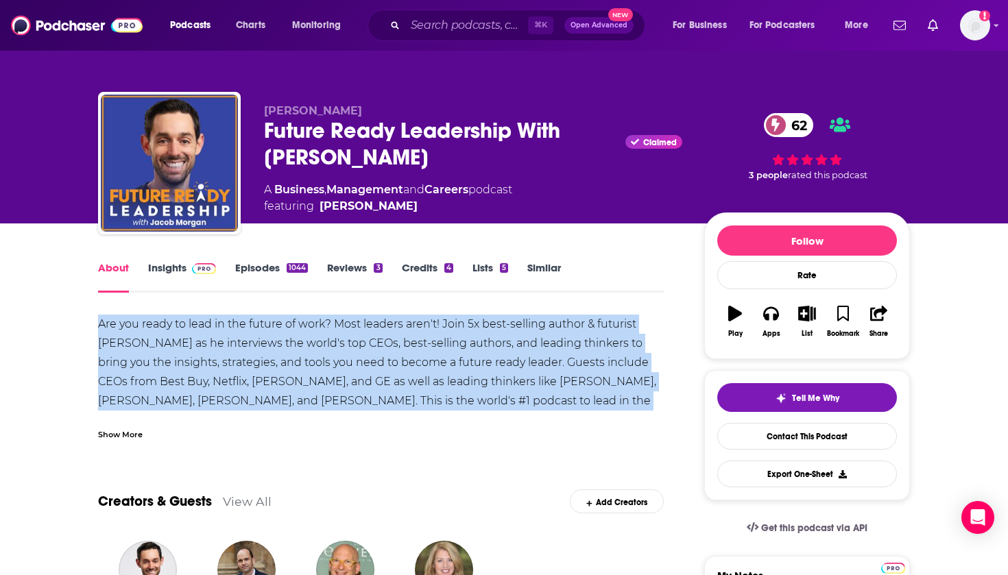
copy div "Are you ready to lead in the future of work? Most leaders aren't! Join 5x best-…"
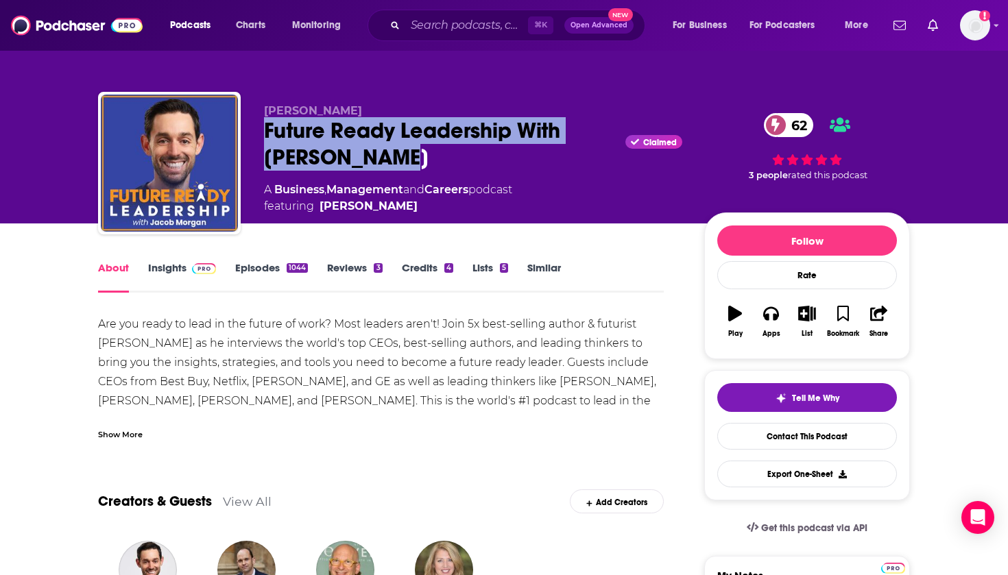
drag, startPoint x: 455, startPoint y: 152, endPoint x: 257, endPoint y: 133, distance: 198.5
click at [257, 133] on div "Jacob Morgan Future Ready Leadership With Jacob Morgan Claimed 62 A Business , …" at bounding box center [504, 166] width 812 height 148
copy h1 "Future Ready Leadership With [PERSON_NAME]"
click at [754, 434] on link "Contact This Podcast" at bounding box center [807, 436] width 180 height 27
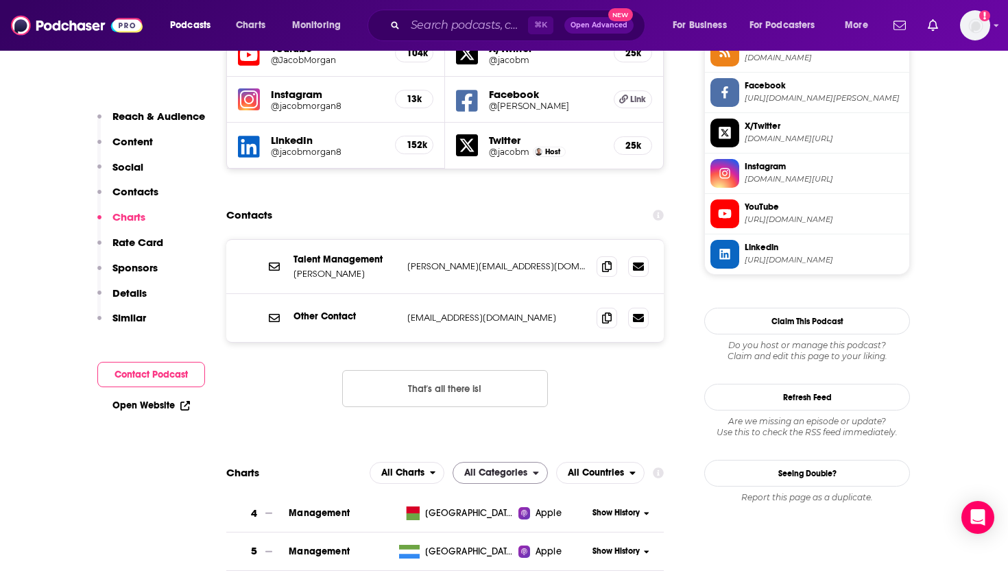
scroll to position [1257, 0]
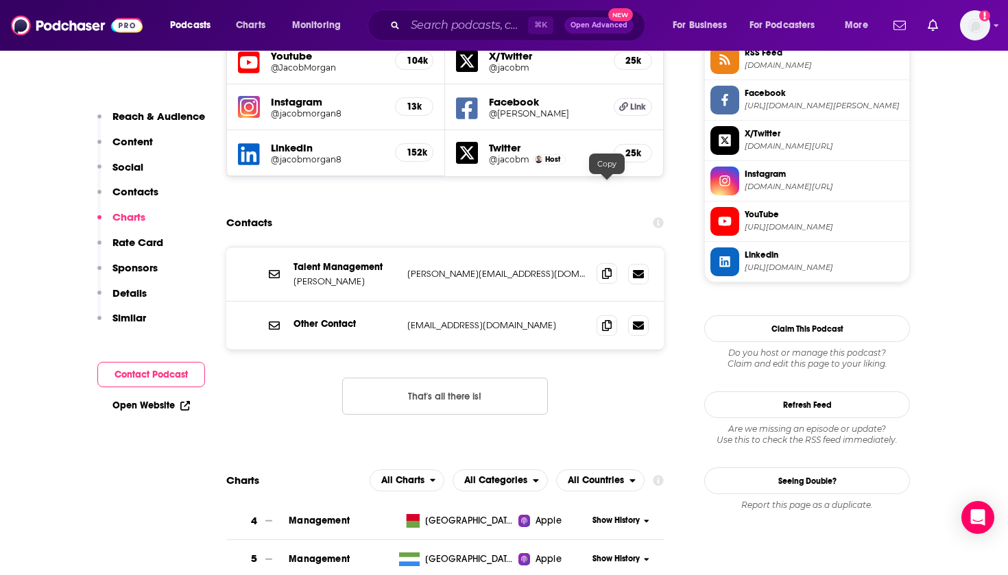
click at [608, 268] on icon at bounding box center [607, 273] width 10 height 11
click at [612, 263] on span at bounding box center [607, 273] width 21 height 21
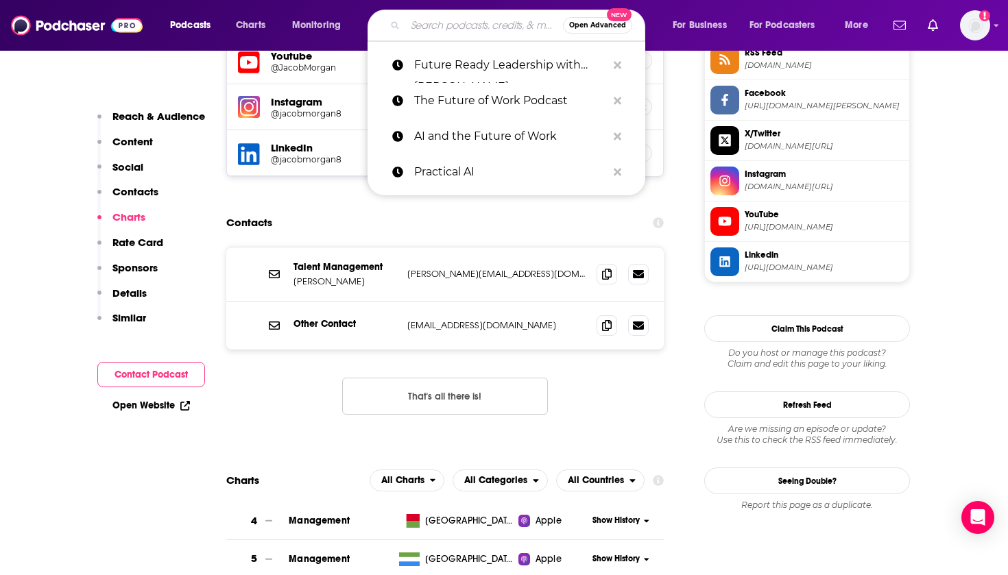
click at [427, 26] on input "Search podcasts, credits, & more..." at bounding box center [484, 25] width 158 height 22
paste input "Managing the Future of Work"
type input "Managing the Future of Work"
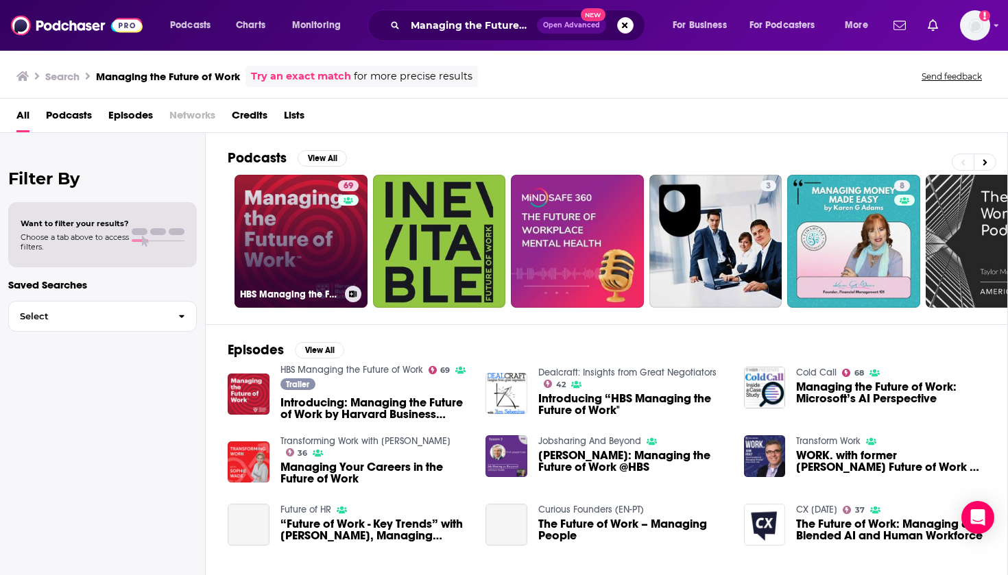
click at [317, 243] on link "69 HBS Managing the Future of Work" at bounding box center [301, 241] width 133 height 133
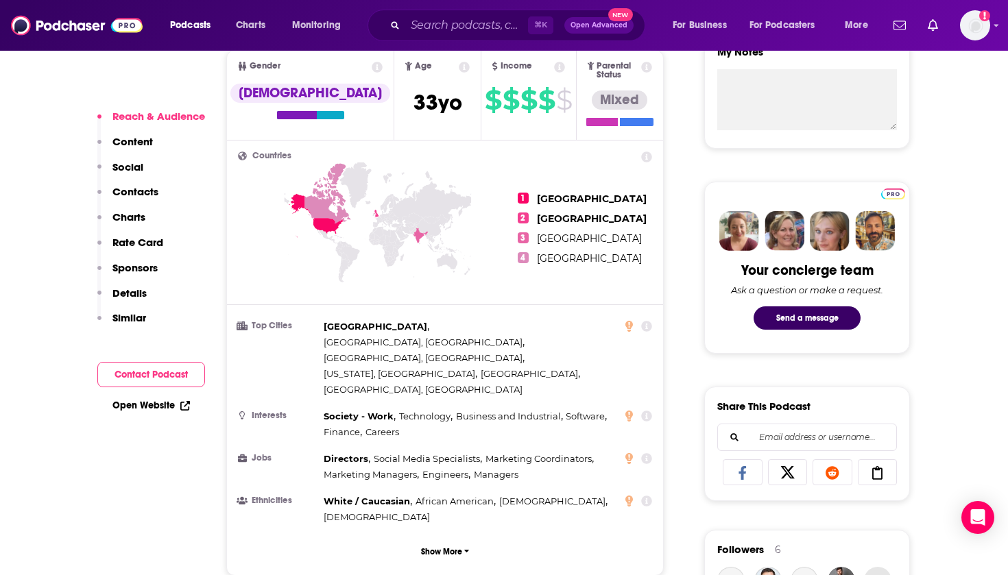
scroll to position [40, 0]
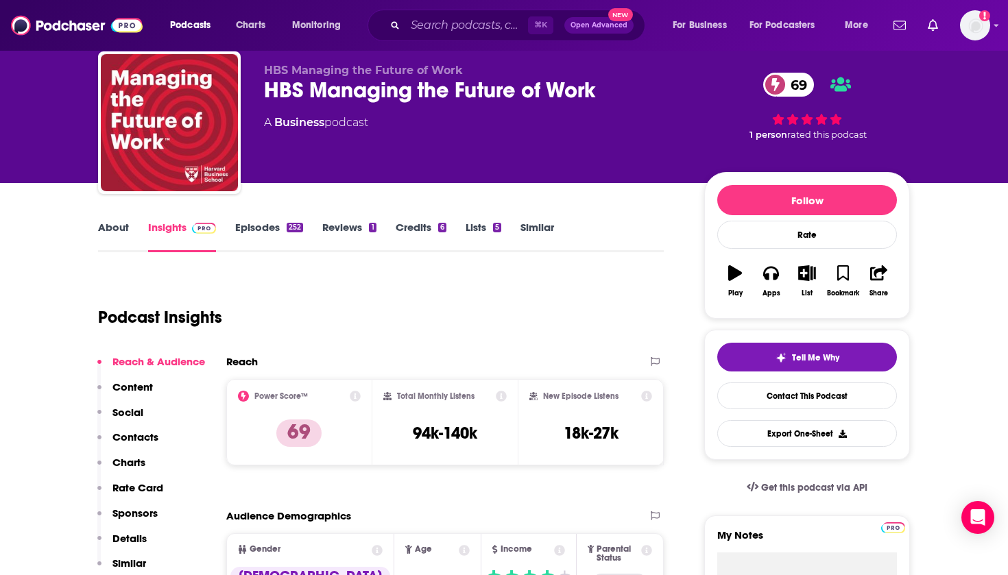
click at [119, 226] on link "About" at bounding box center [113, 237] width 31 height 32
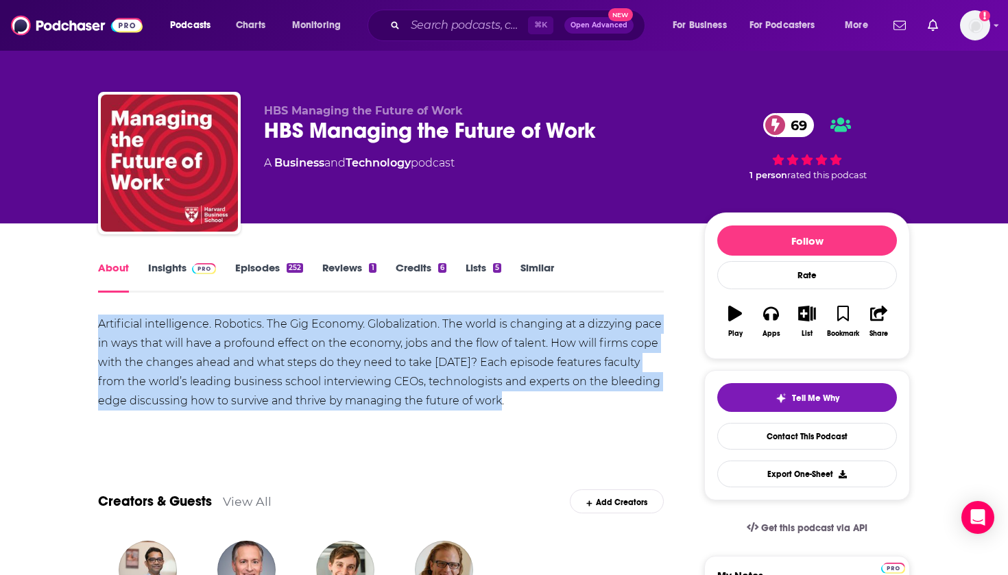
drag, startPoint x: 497, startPoint y: 401, endPoint x: 80, endPoint y: 318, distance: 425.0
copy div "Artificial intelligence. Robotics. The Gig Economy. Globalization. The world is…"
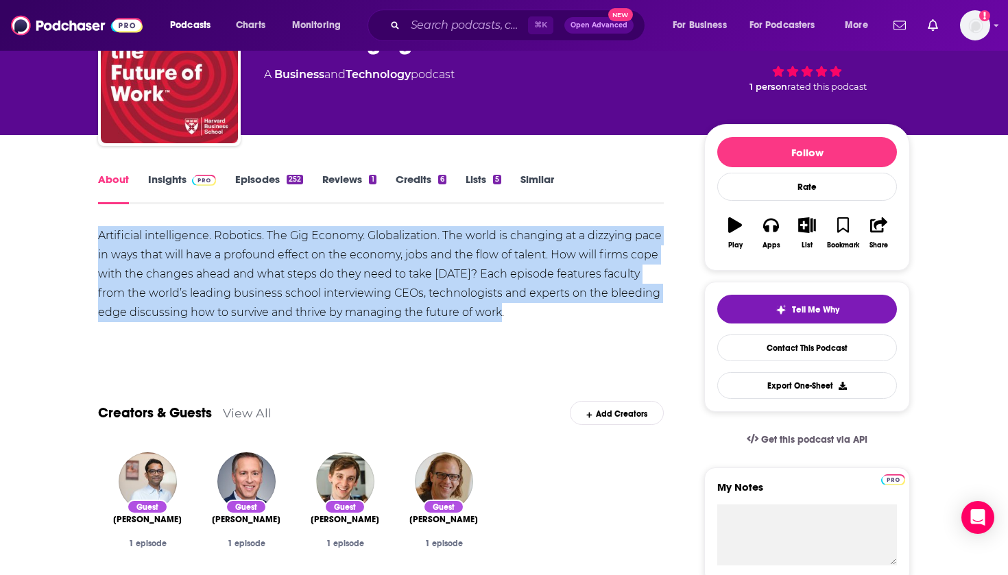
scroll to position [92, 0]
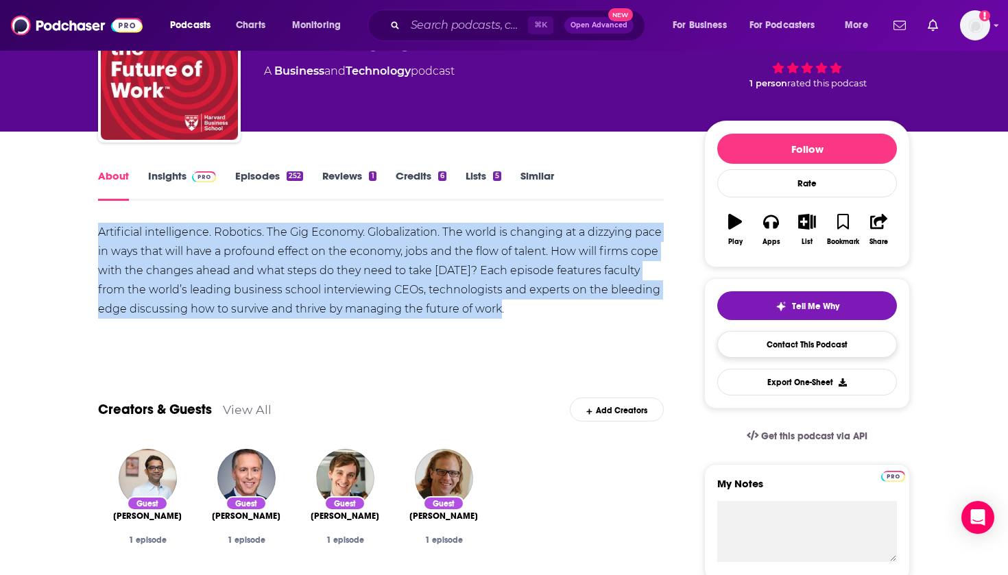
click at [760, 347] on link "Contact This Podcast" at bounding box center [807, 344] width 180 height 27
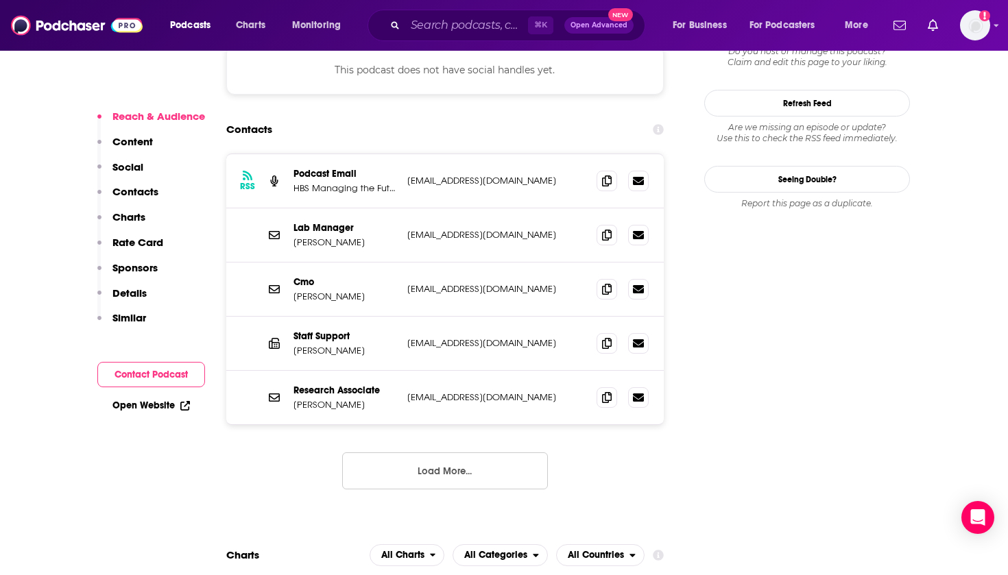
scroll to position [1216, 0]
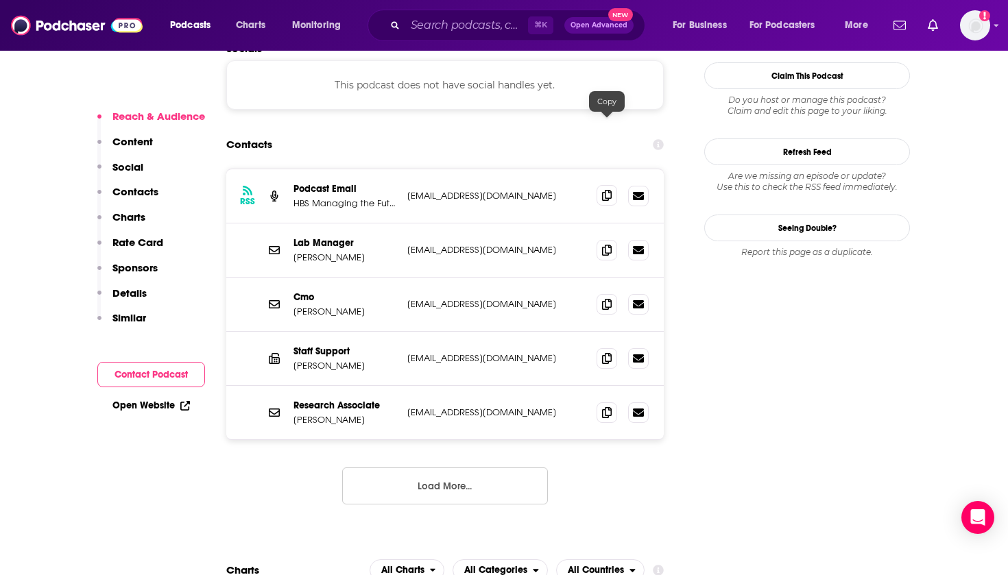
click at [608, 190] on icon at bounding box center [607, 195] width 10 height 11
click at [445, 32] on input "Search podcasts, credits, & more..." at bounding box center [466, 25] width 123 height 22
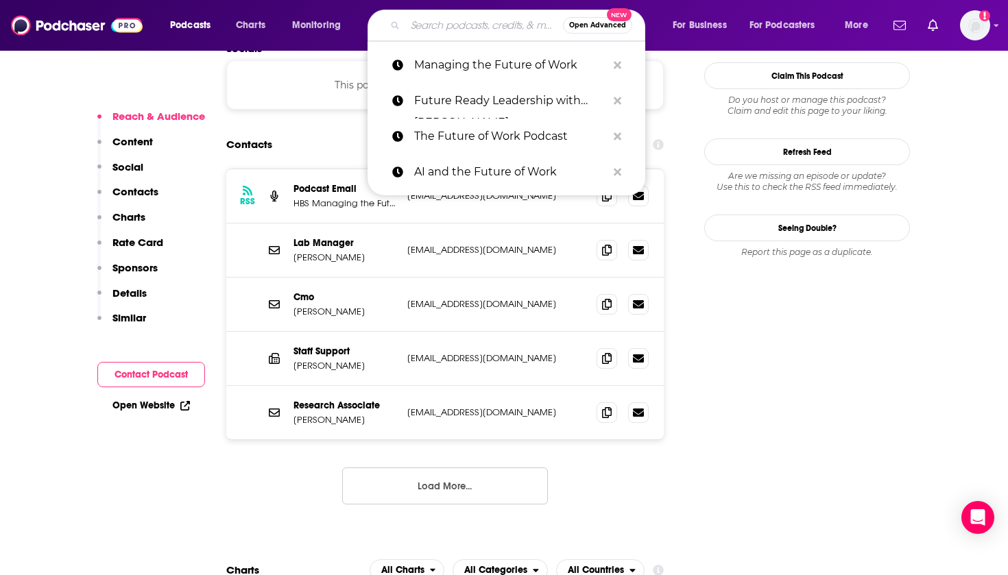
paste input "WBSRocks: Business Growth with Enterprise Software"
type input "WBSRocks: Business Growth with Enterprise Software"
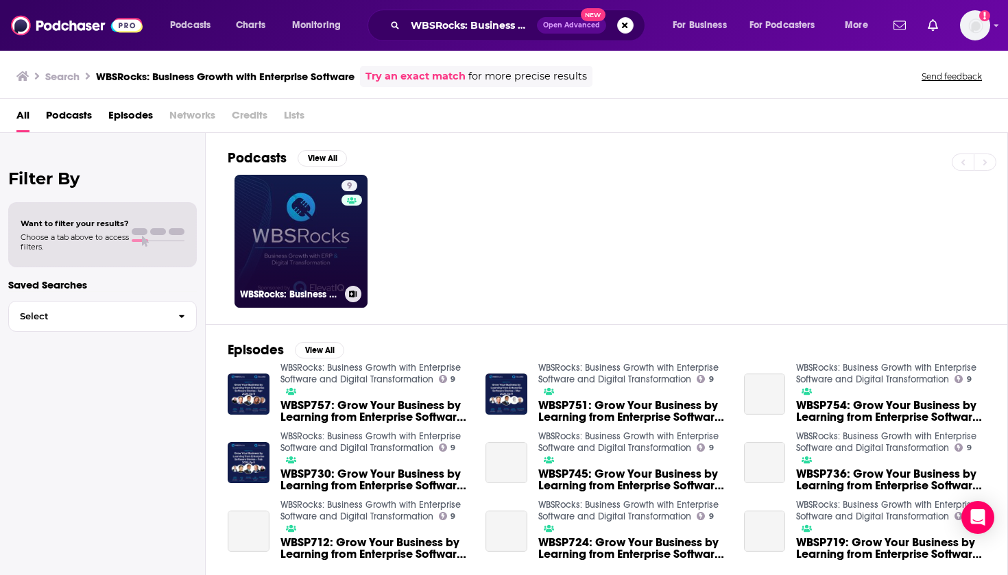
click at [296, 218] on link "9 WBSRocks: Business Growth with Enterprise Software and Digital Transformation" at bounding box center [301, 241] width 133 height 133
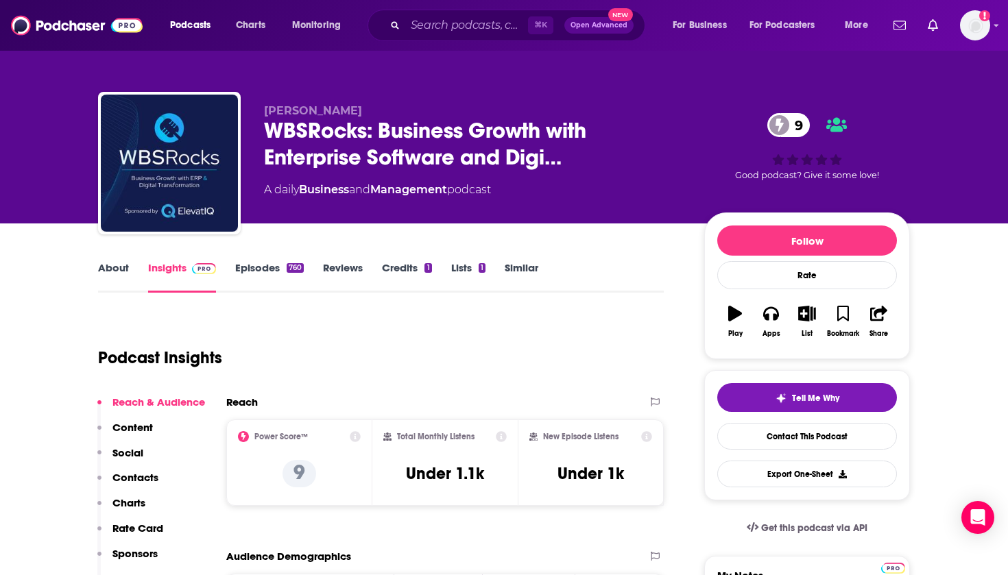
click at [119, 270] on link "About" at bounding box center [113, 277] width 31 height 32
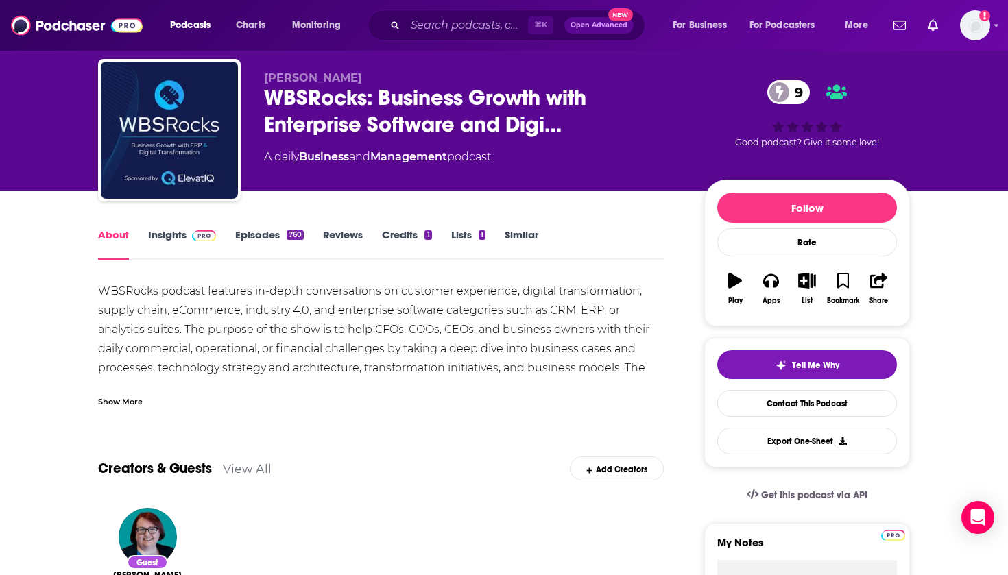
scroll to position [27, 0]
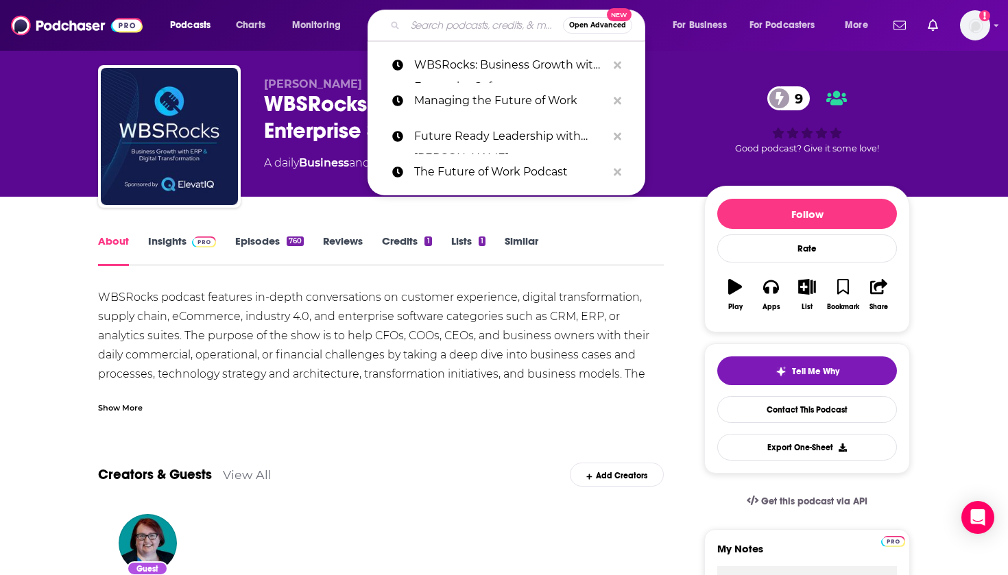
click at [432, 30] on input "Search podcasts, credits, & more..." at bounding box center [484, 25] width 158 height 22
paste input "The ERP Advisor Podcast"
type input "The ERP Advisor Podcast"
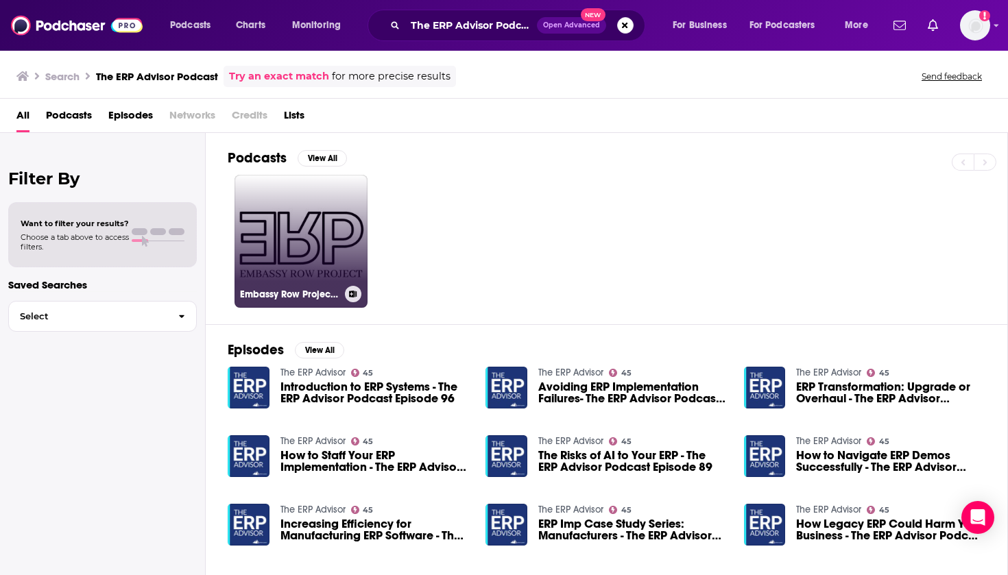
click at [337, 215] on link "Embassy Row Project Podcast" at bounding box center [301, 241] width 133 height 133
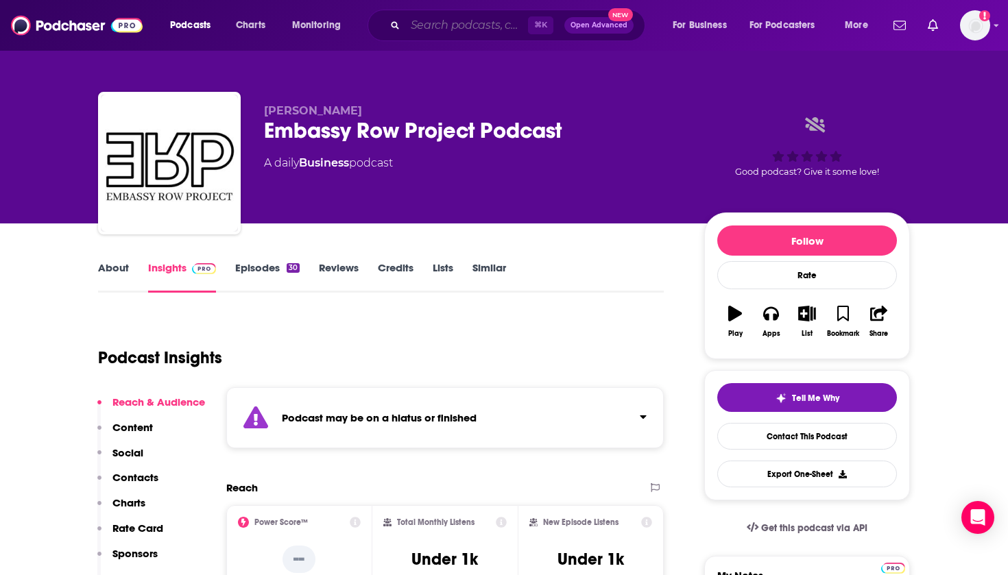
click at [457, 27] on input "Search podcasts, credits, & more..." at bounding box center [466, 25] width 123 height 22
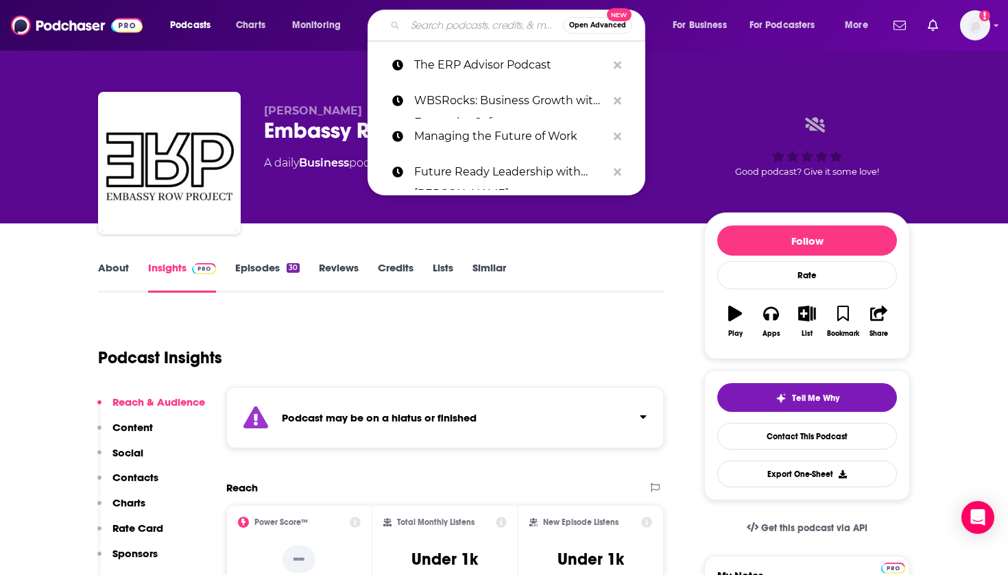
paste input "The Future of ERP Podcast"
type input "The Future of ERP Podcast"
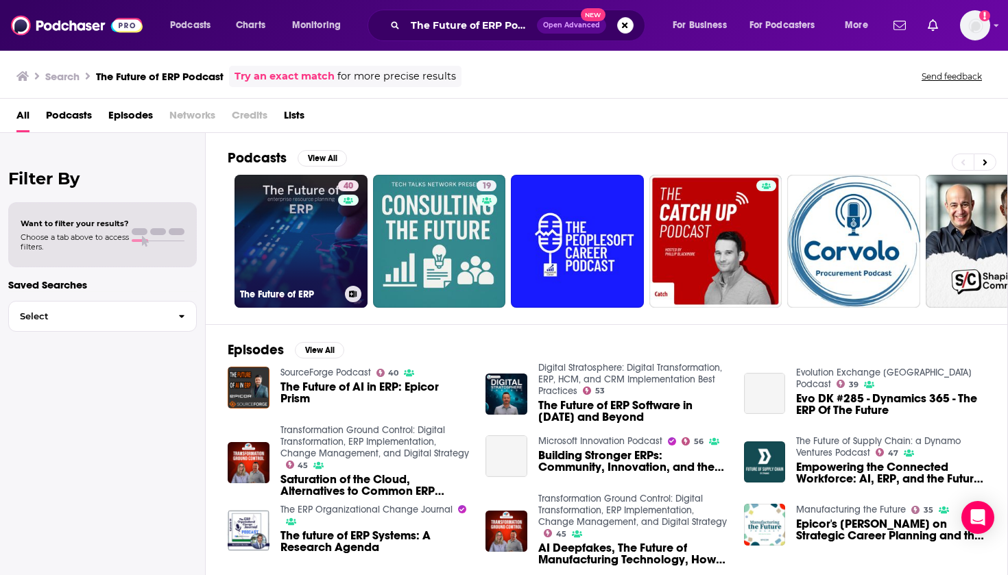
click at [303, 249] on link "40 The Future of ERP" at bounding box center [301, 241] width 133 height 133
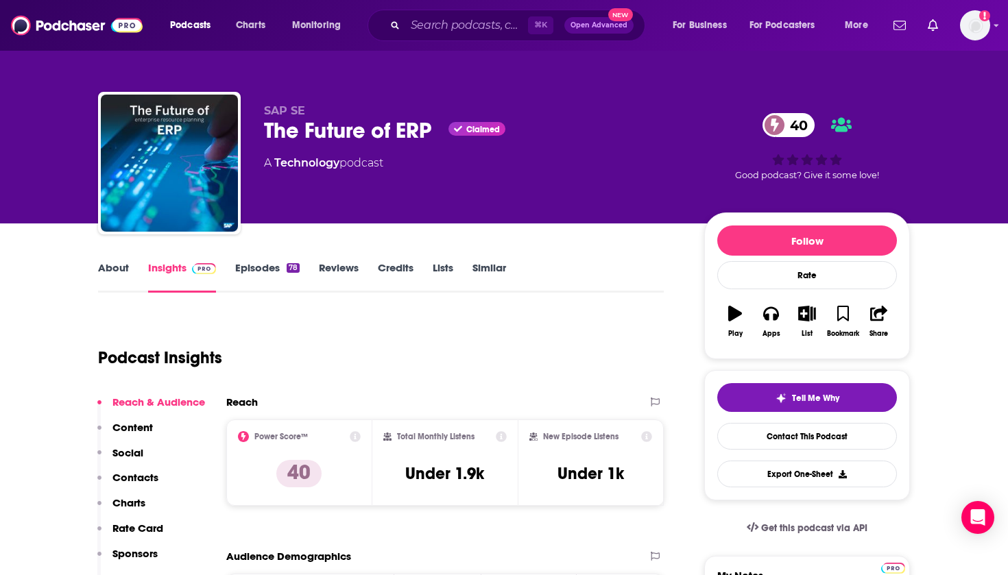
click at [272, 272] on link "Episodes 78" at bounding box center [267, 277] width 64 height 32
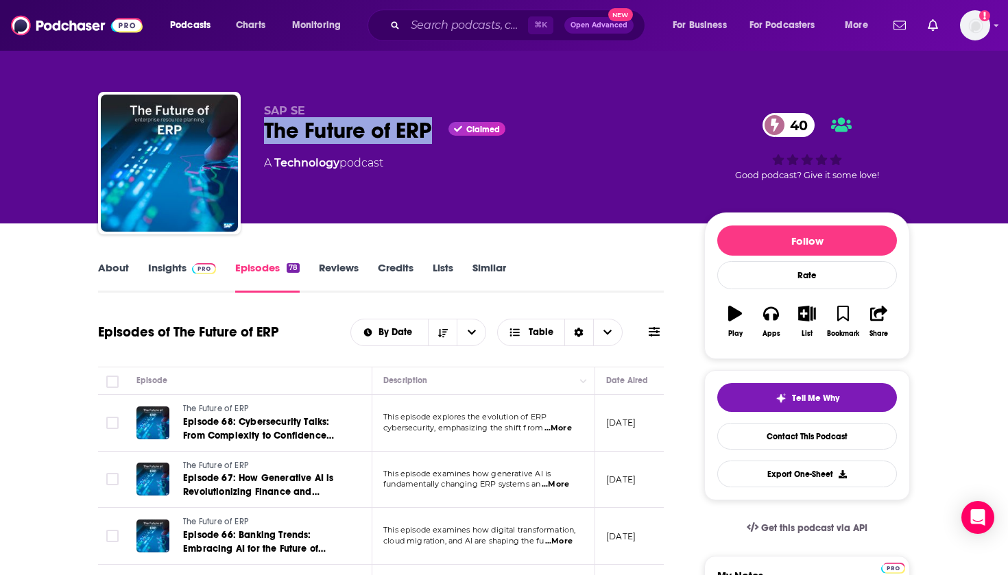
drag, startPoint x: 258, startPoint y: 127, endPoint x: 434, endPoint y: 129, distance: 176.3
click at [434, 129] on div "SAP SE The Future of ERP Claimed 40 A Technology podcast 40 Good podcast? Give …" at bounding box center [504, 166] width 812 height 148
click at [116, 270] on link "About" at bounding box center [113, 277] width 31 height 32
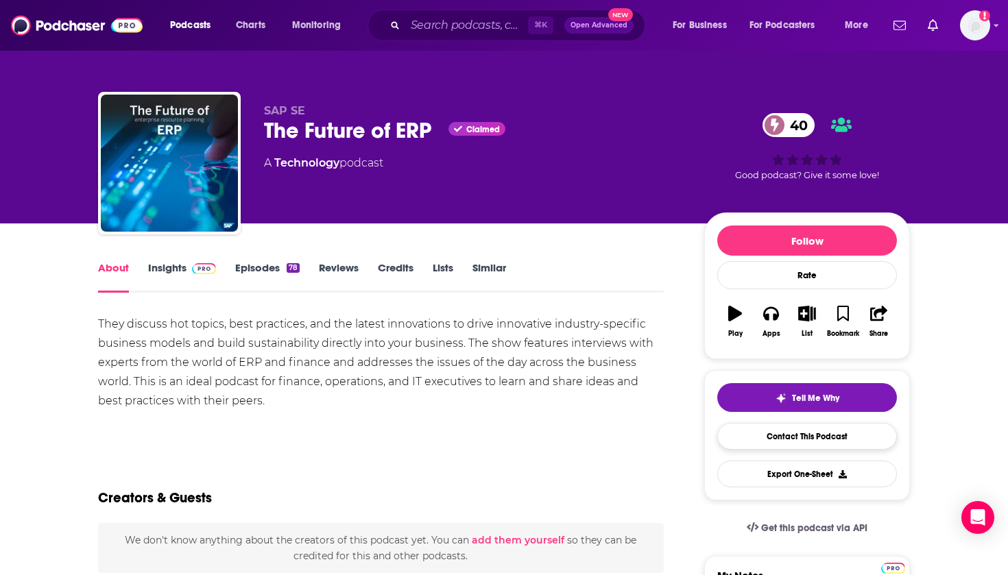
click at [785, 440] on link "Contact This Podcast" at bounding box center [807, 436] width 180 height 27
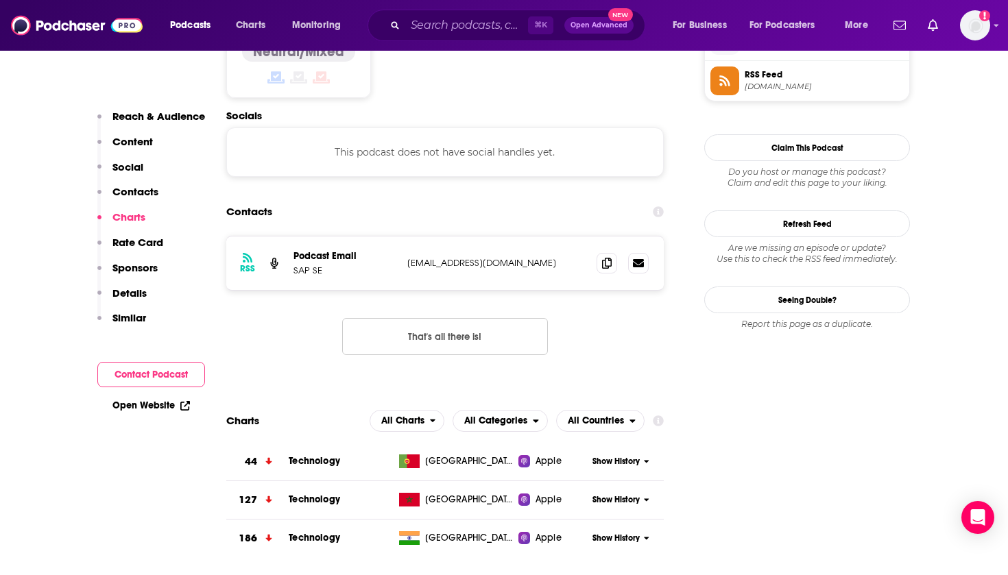
scroll to position [1130, 0]
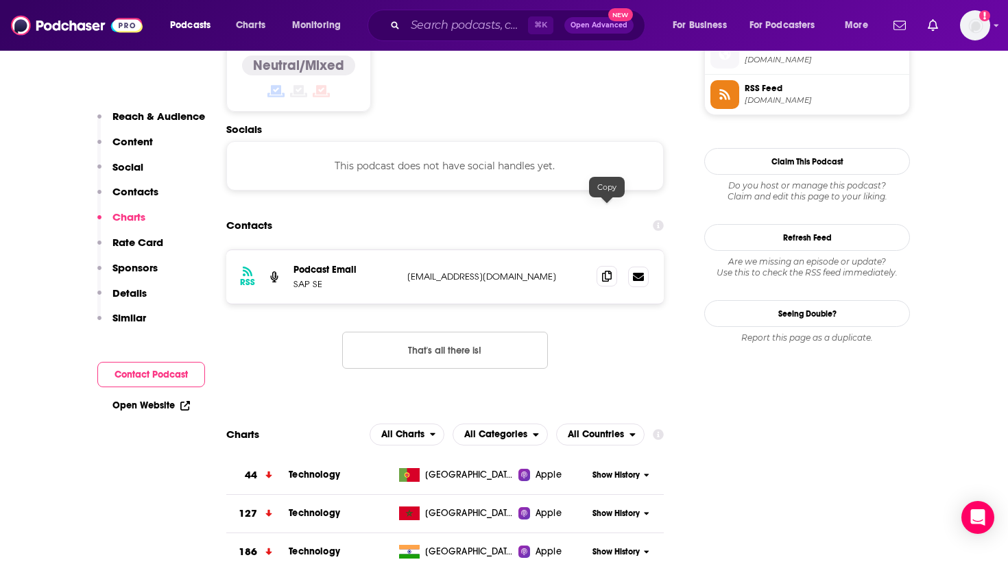
click at [606, 271] on icon at bounding box center [607, 276] width 10 height 11
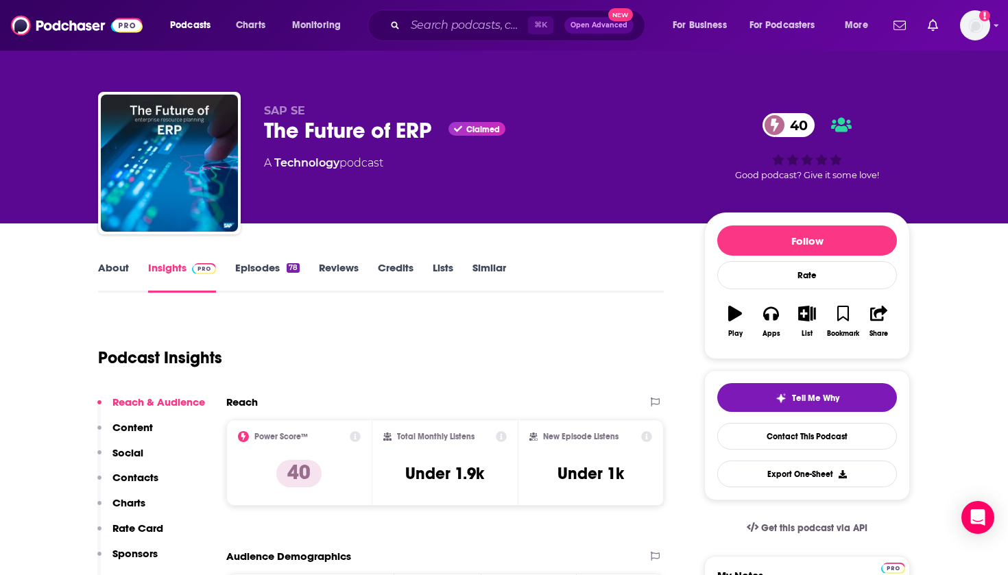
scroll to position [0, 0]
click at [118, 265] on link "About" at bounding box center [113, 277] width 31 height 32
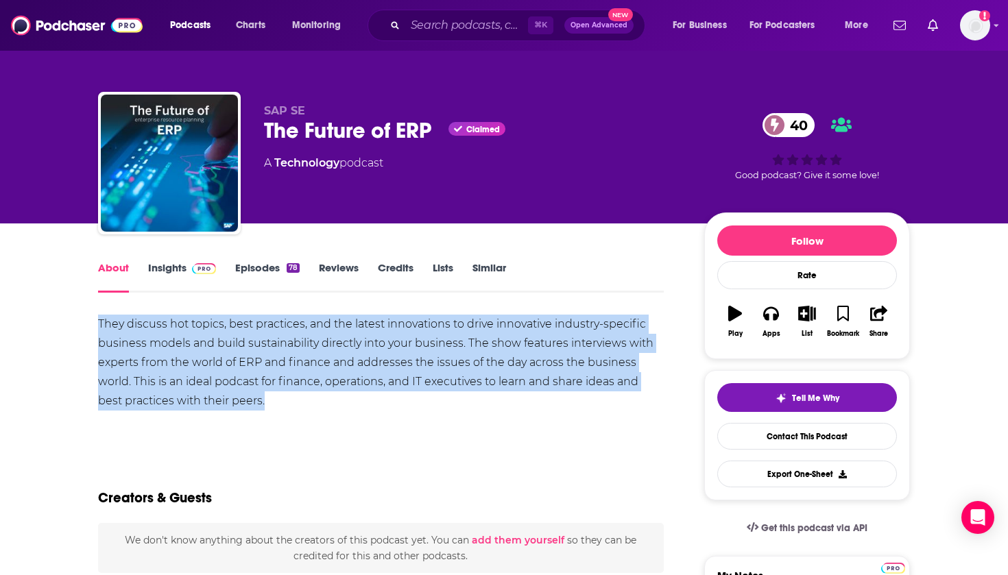
drag, startPoint x: 266, startPoint y: 400, endPoint x: 84, endPoint y: 329, distance: 195.0
click at [171, 270] on link "Insights" at bounding box center [182, 277] width 68 height 32
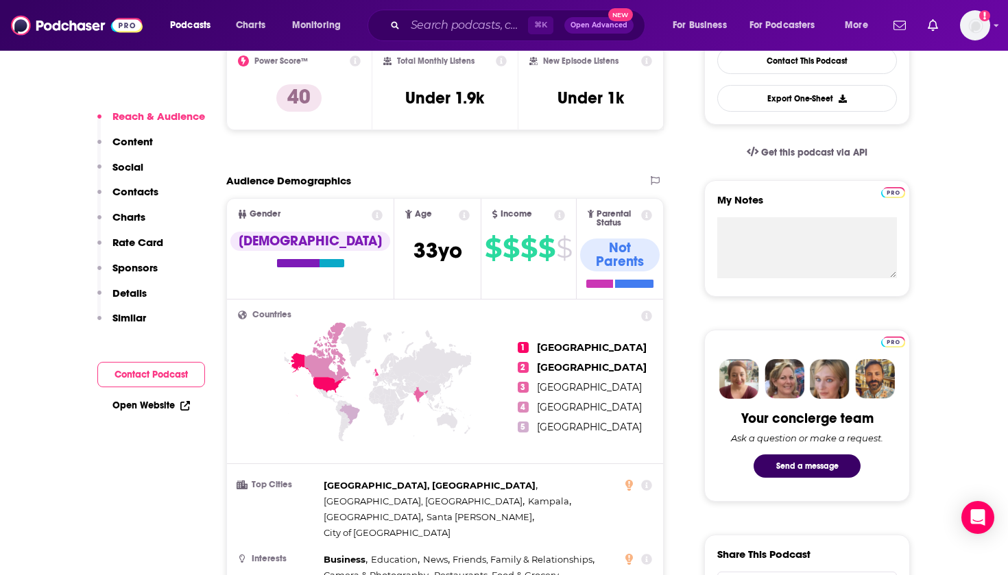
scroll to position [416, 0]
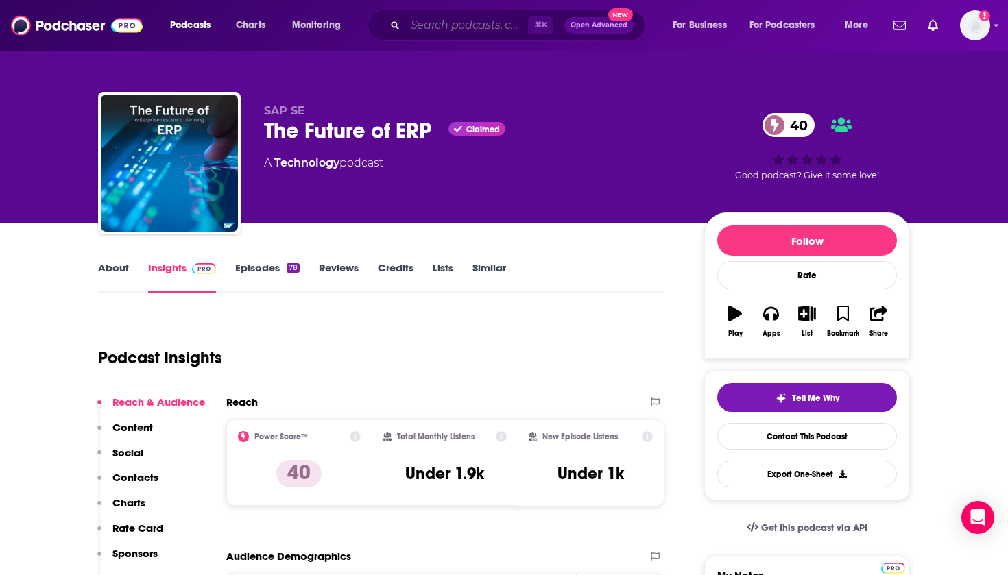
click at [429, 27] on input "Search podcasts, credits, & more..." at bounding box center [466, 25] width 123 height 22
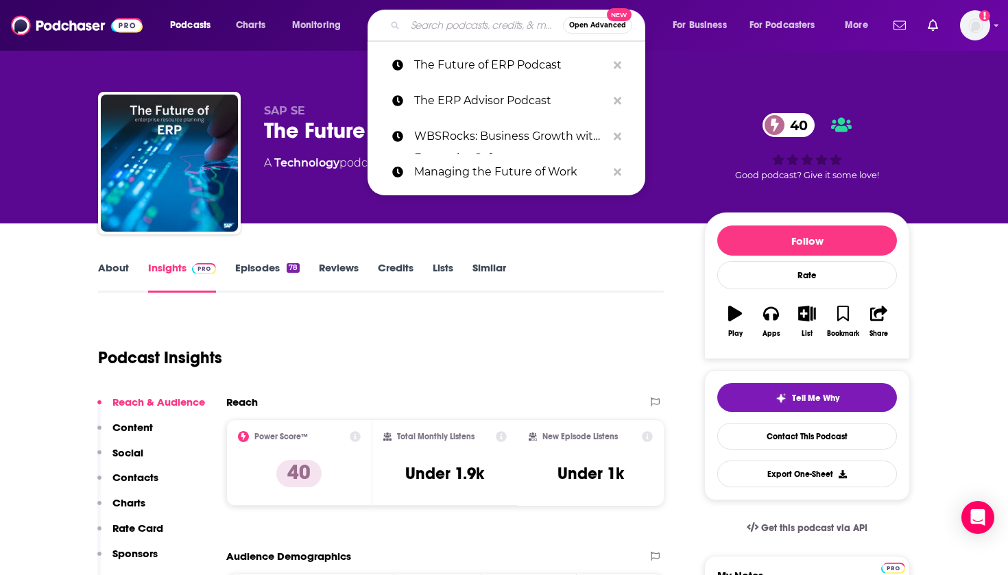
paste input "Practical AI"
type input "Practical AI"
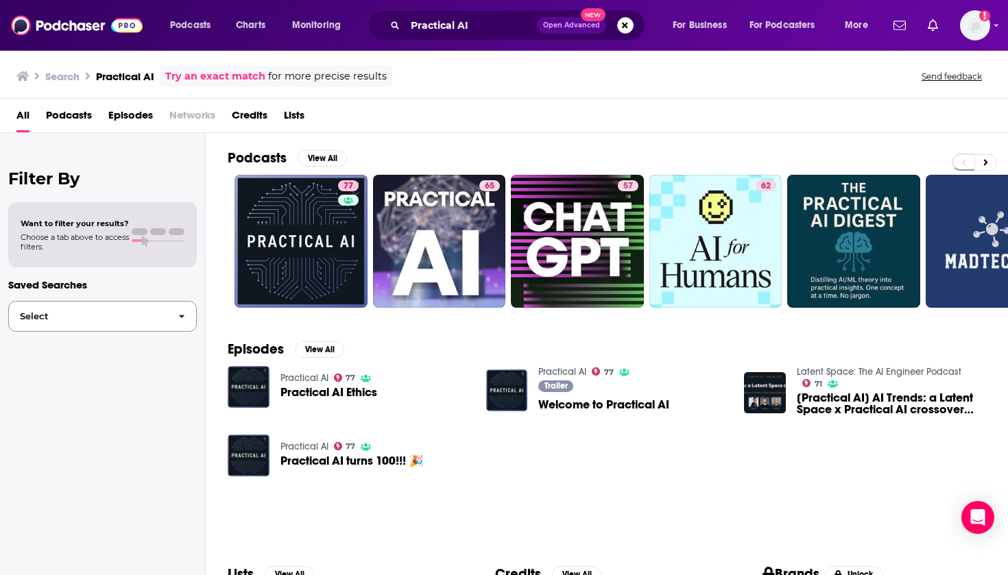
click at [102, 313] on span "Select" at bounding box center [88, 316] width 158 height 9
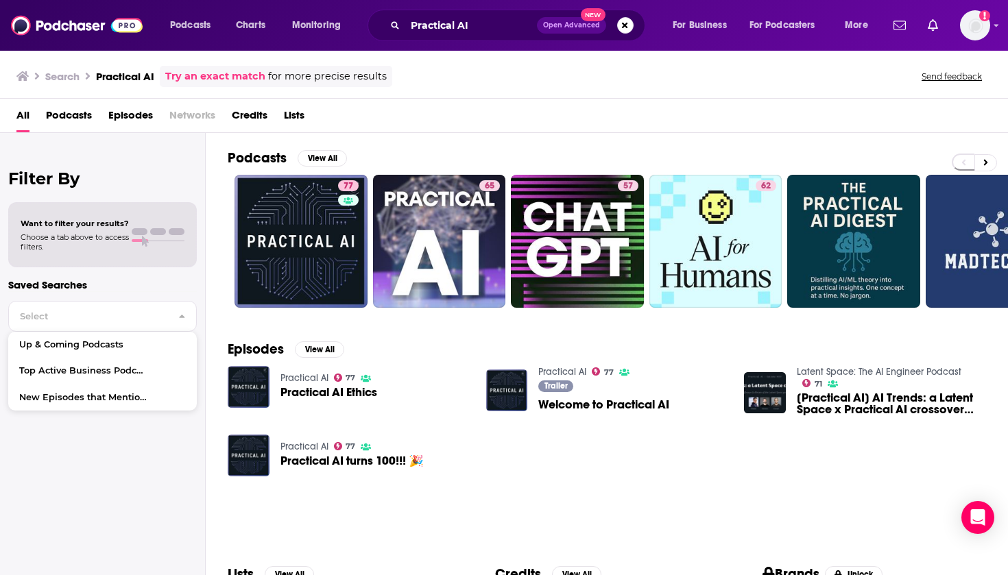
click at [101, 237] on span "Choose a tab above to access filters." at bounding box center [75, 242] width 108 height 19
click at [100, 225] on span "Want to filter your results?" at bounding box center [75, 224] width 108 height 10
click at [135, 205] on div "Want to filter your results? Choose a tab above to access filters." at bounding box center [102, 234] width 189 height 65
click at [135, 232] on span at bounding box center [140, 231] width 16 height 7
click at [67, 118] on span "Podcasts" at bounding box center [69, 118] width 46 height 28
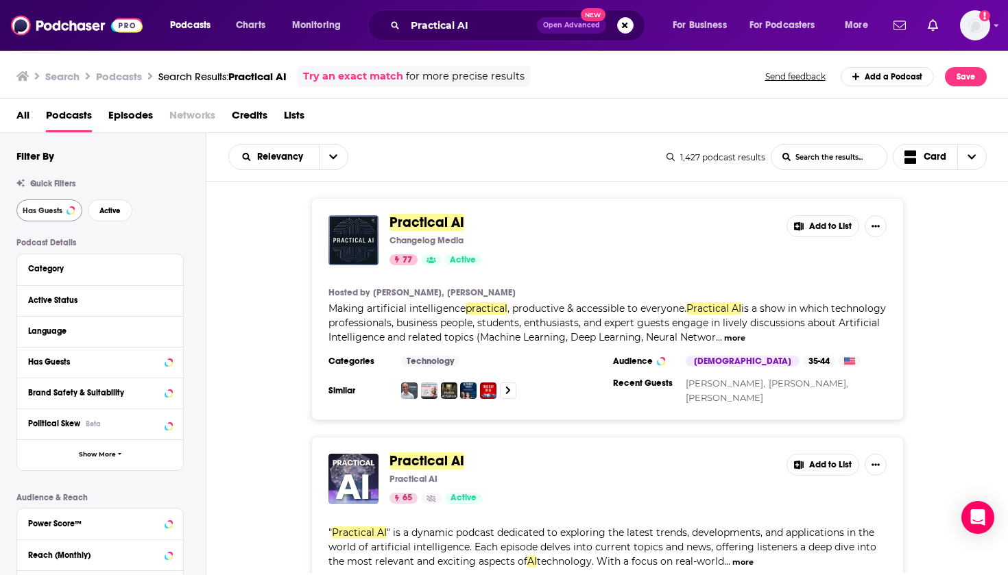
click at [50, 215] on span "Has Guests" at bounding box center [43, 211] width 40 height 8
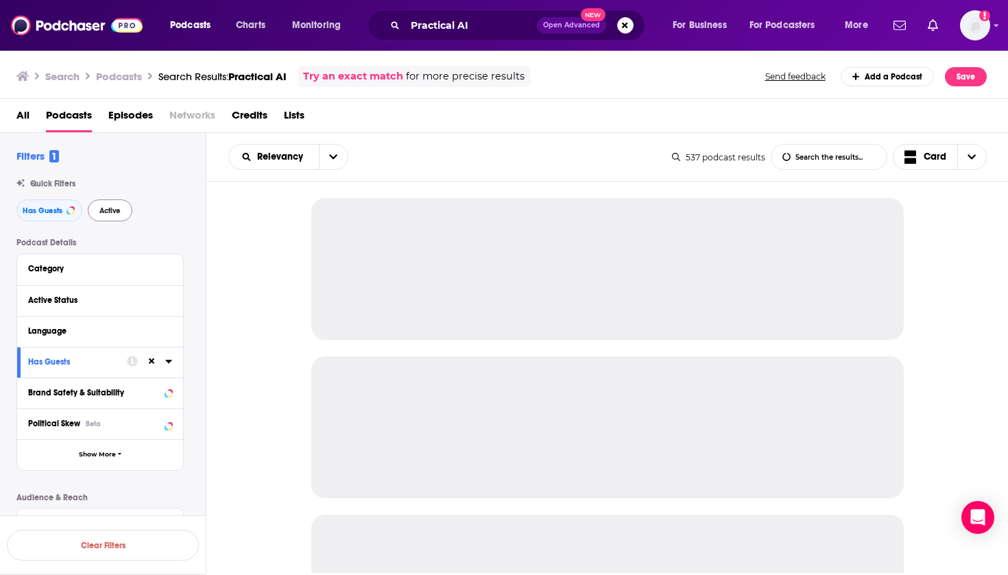
click at [124, 216] on button "Active" at bounding box center [110, 211] width 45 height 22
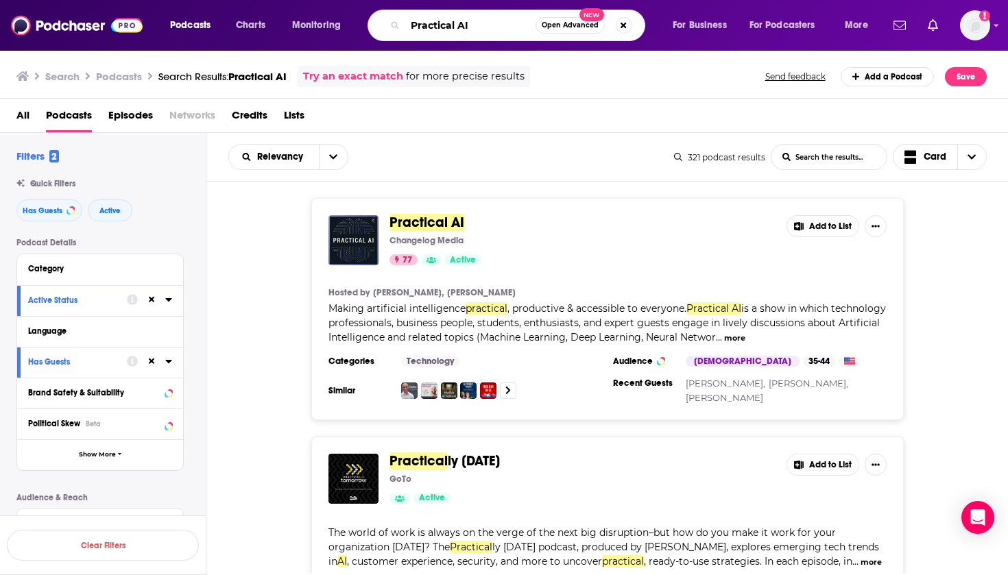
drag, startPoint x: 492, startPoint y: 25, endPoint x: 388, endPoint y: 25, distance: 104.3
click at [388, 25] on div "Practical AI Open Advanced New" at bounding box center [507, 26] width 278 height 32
paste input "AI and the Future of Work"
type input "AI and the Future of Work"
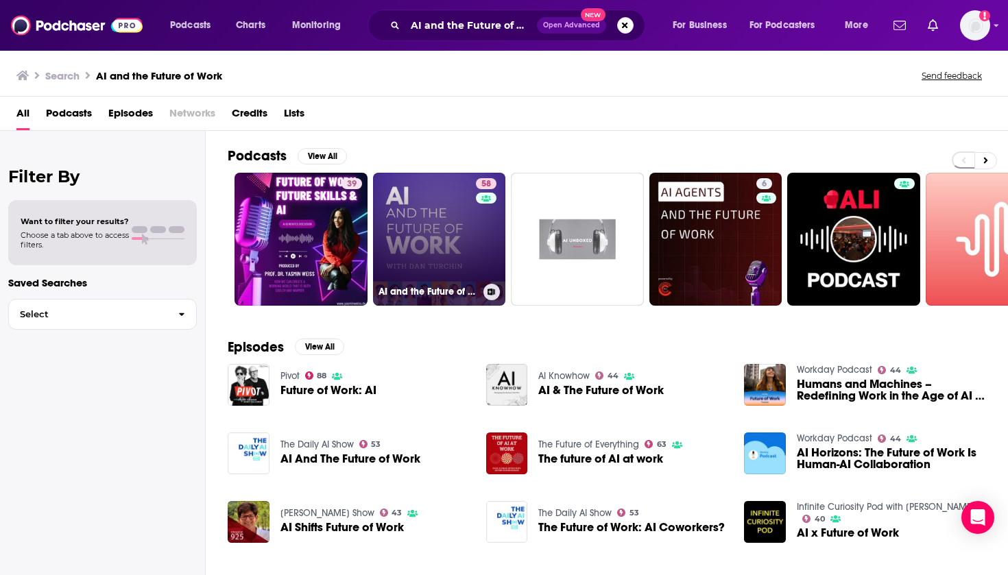
click at [426, 183] on link "58 AI and the Future of Work: Artificial Intelligence in the Workplace, Busines…" at bounding box center [439, 239] width 133 height 133
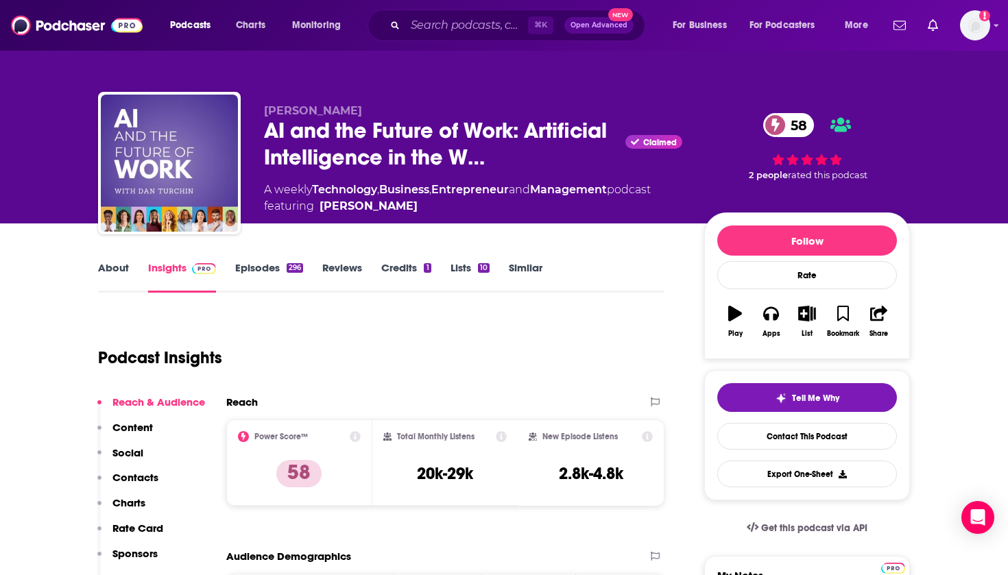
click at [479, 368] on div "Podcast Insights" at bounding box center [375, 350] width 555 height 70
click at [107, 267] on link "About" at bounding box center [113, 277] width 31 height 32
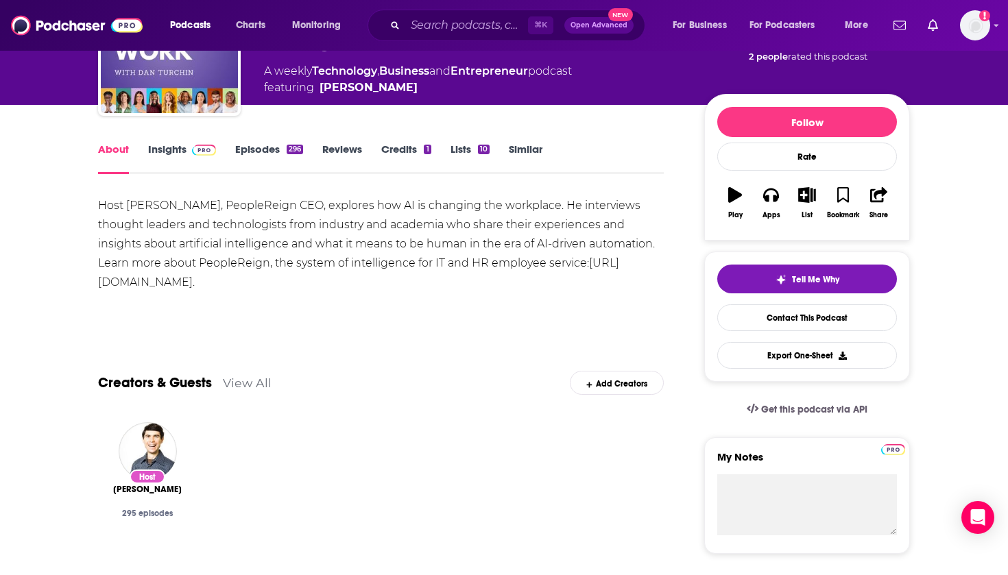
scroll to position [121, 0]
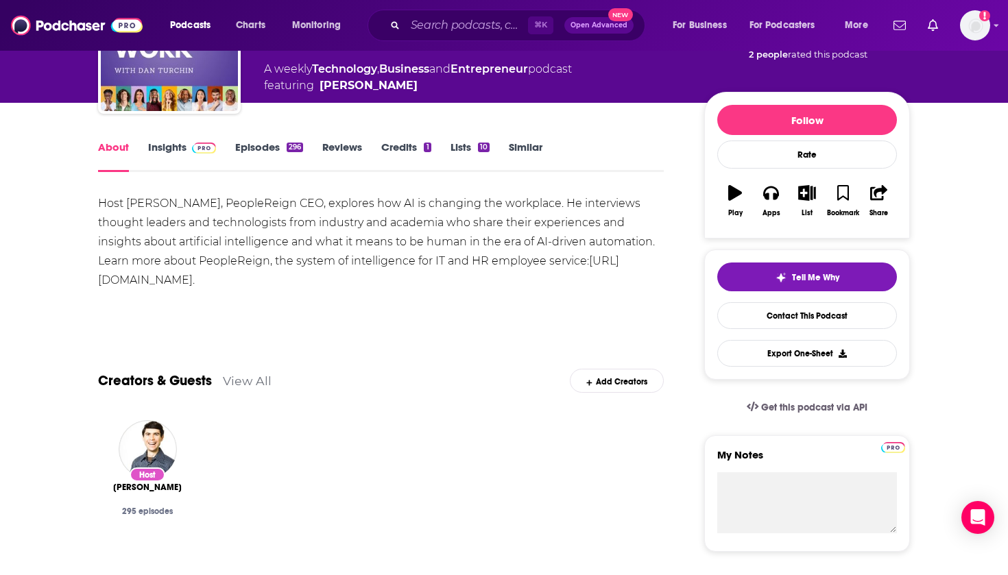
click at [179, 145] on link "Insights" at bounding box center [182, 157] width 68 height 32
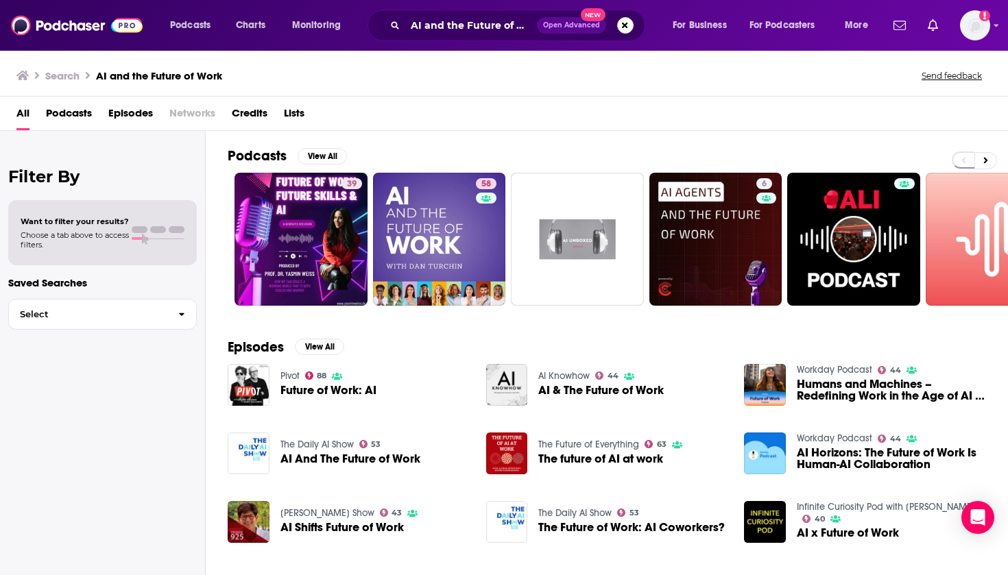
click at [76, 115] on span "Podcasts" at bounding box center [69, 116] width 46 height 28
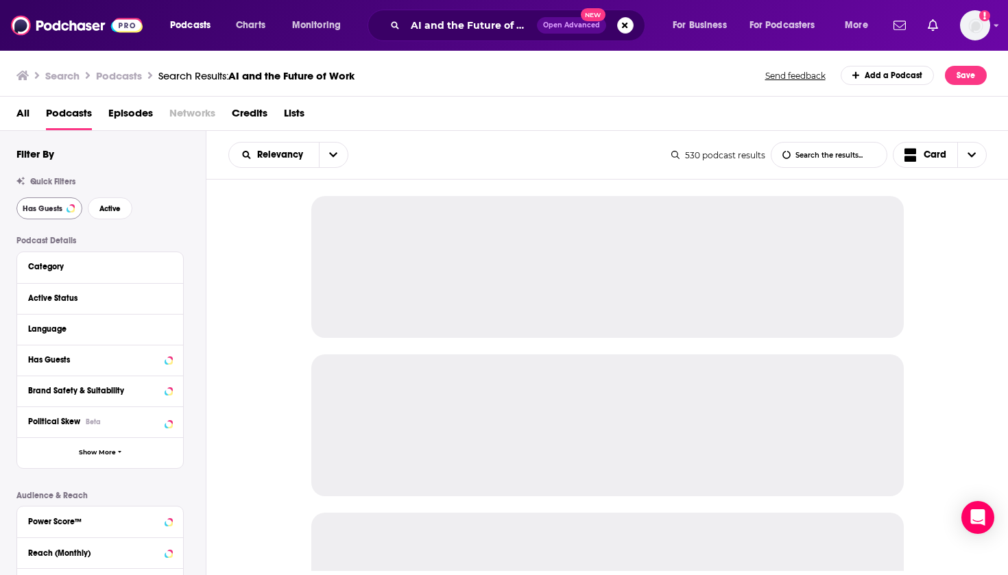
click at [52, 210] on span "Has Guests" at bounding box center [43, 209] width 40 height 8
click at [124, 213] on button "Active" at bounding box center [110, 209] width 45 height 22
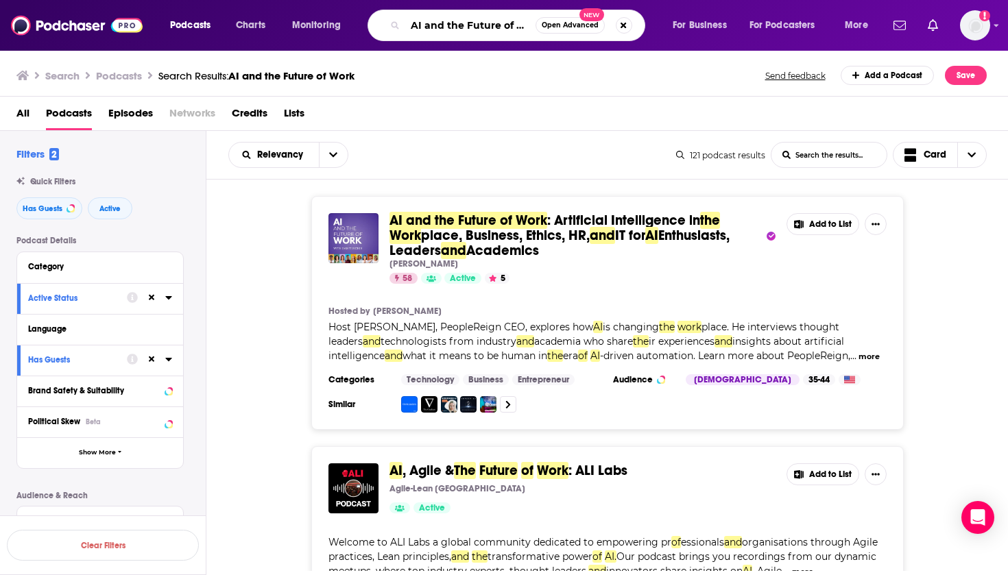
click at [486, 27] on input "AI and the Future of Work" at bounding box center [470, 25] width 130 height 22
drag, startPoint x: 412, startPoint y: 25, endPoint x: 656, endPoint y: 25, distance: 244.9
click at [656, 25] on div "AI and the Future of Work Open Advanced New" at bounding box center [520, 26] width 278 height 32
paste input "Future Ready Leadership With [PERSON_NAME]"
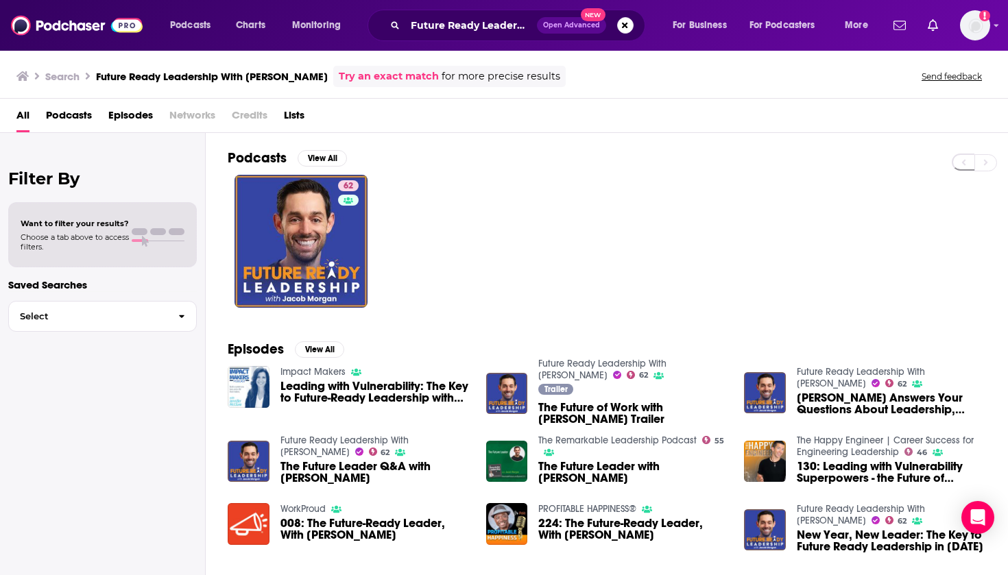
click at [67, 115] on span "Podcasts" at bounding box center [69, 118] width 46 height 28
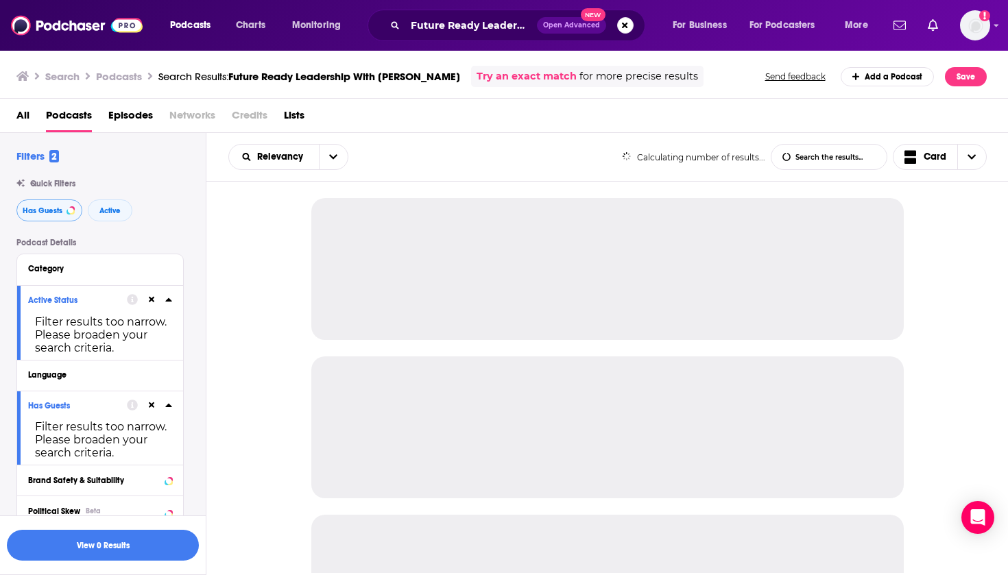
click at [55, 209] on span "Has Guests" at bounding box center [43, 211] width 40 height 8
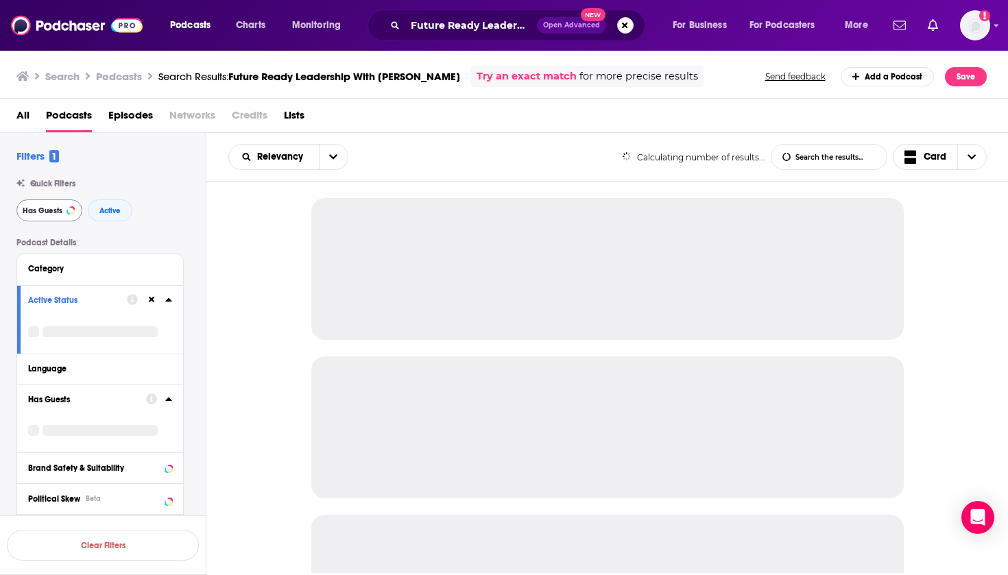
click at [55, 213] on span "Has Guests" at bounding box center [43, 211] width 40 height 8
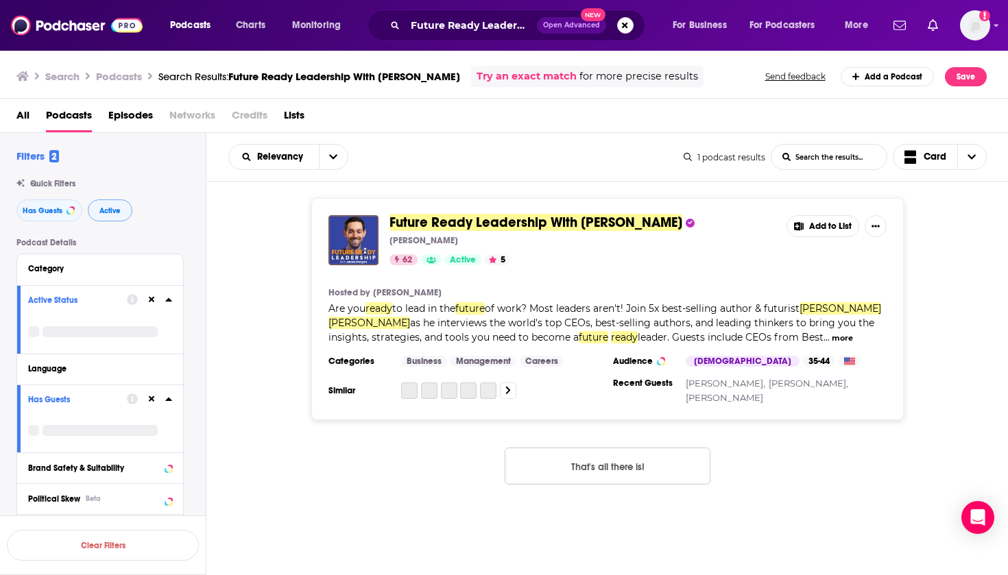
click at [104, 207] on span "Active" at bounding box center [109, 211] width 21 height 8
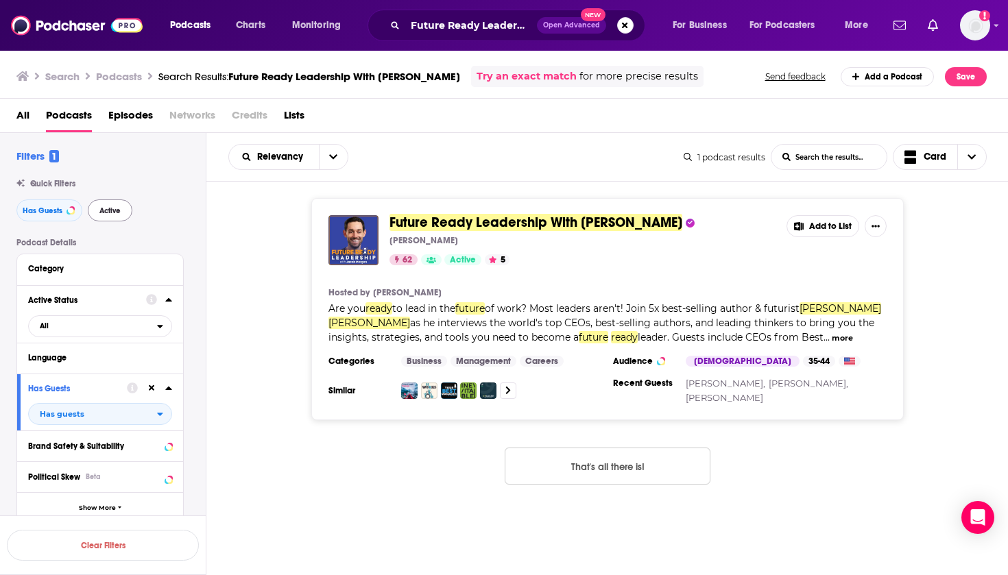
click at [106, 209] on span "Active" at bounding box center [109, 211] width 21 height 8
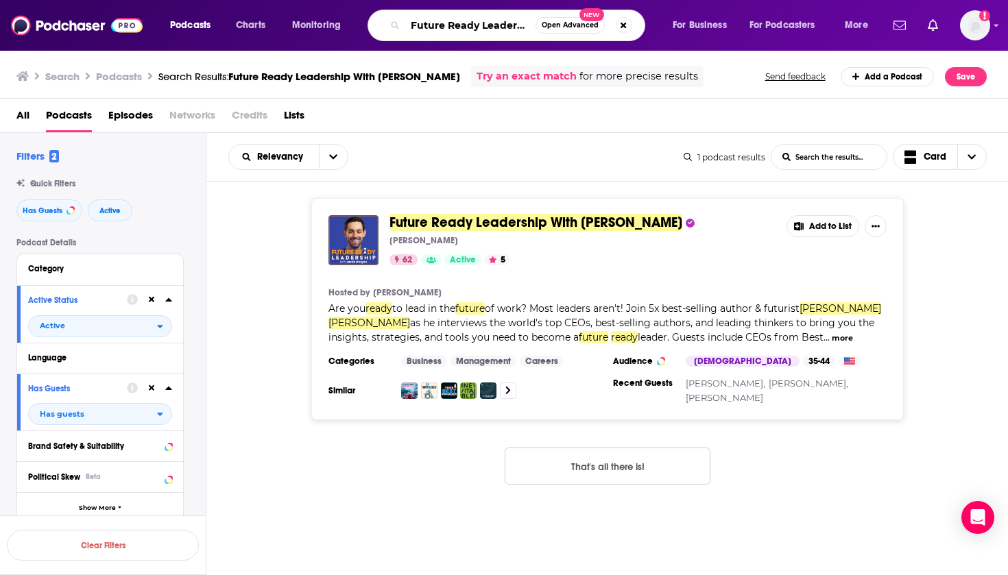
click at [462, 20] on input "Future Ready Leadership With [PERSON_NAME]" at bounding box center [470, 25] width 130 height 22
drag, startPoint x: 409, startPoint y: 23, endPoint x: 665, endPoint y: 21, distance: 255.8
click at [665, 21] on div "Podcasts Charts Monitoring Future Ready Leadership With [PERSON_NAME] Open Adva…" at bounding box center [520, 26] width 721 height 32
paste input "HBS Managing the Future of Work"
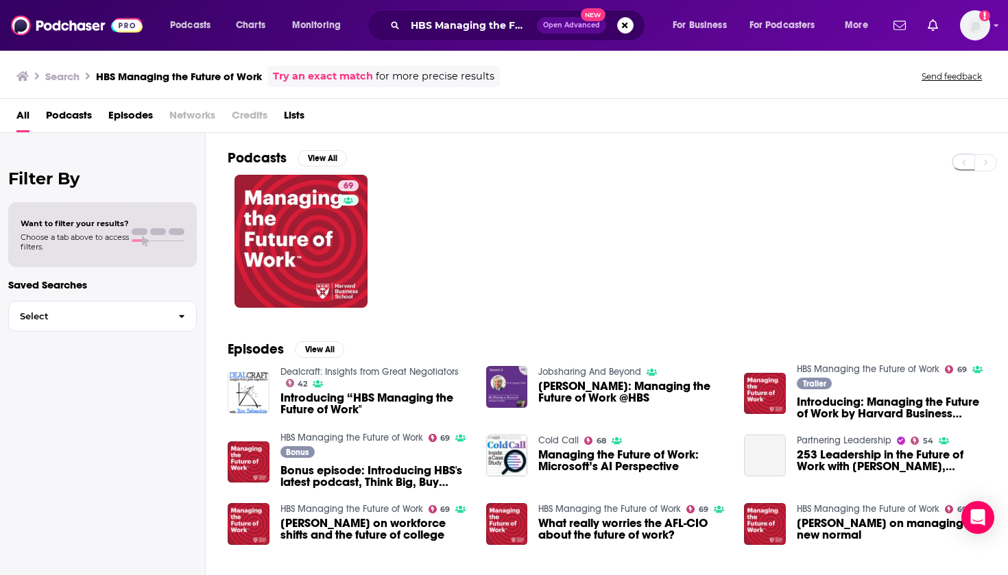
click at [79, 115] on span "Podcasts" at bounding box center [69, 118] width 46 height 28
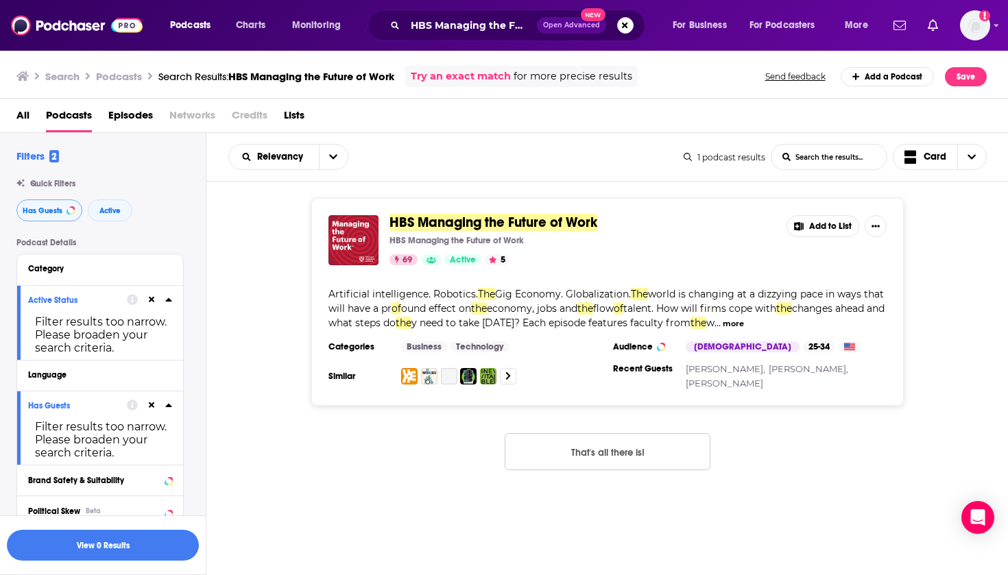
click at [50, 214] on span "Has Guests" at bounding box center [43, 211] width 40 height 8
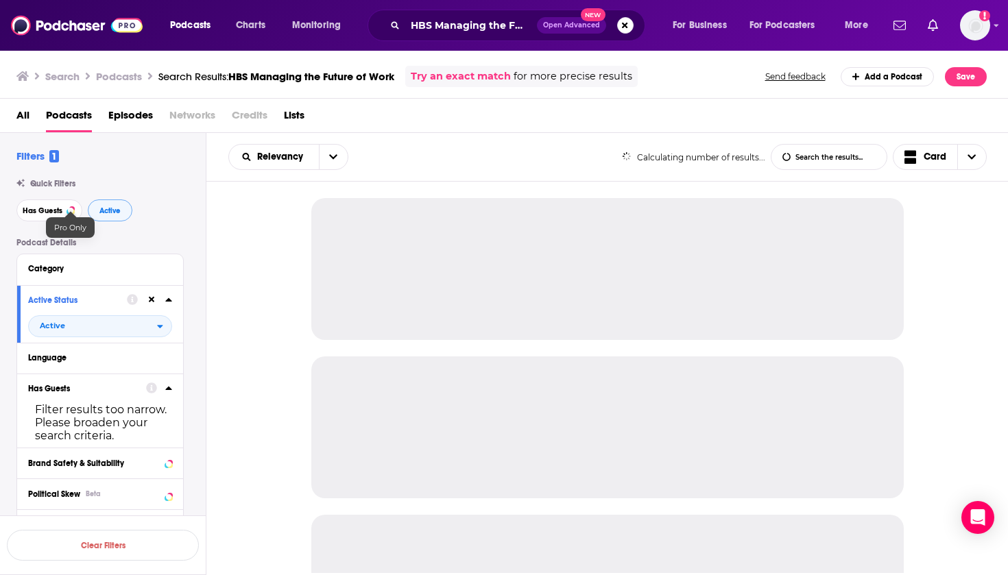
click at [107, 211] on span "Active" at bounding box center [109, 211] width 21 height 8
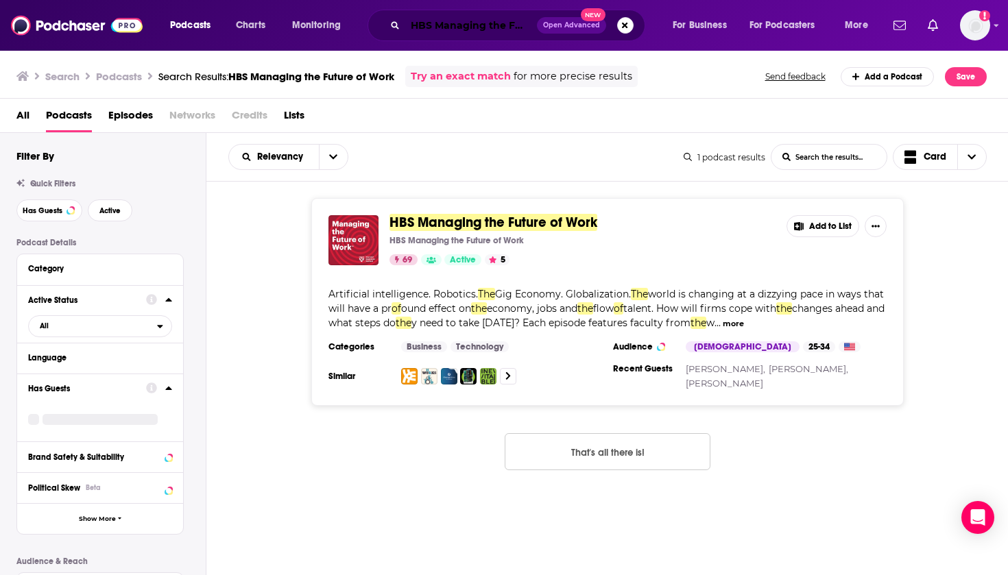
click at [449, 27] on input "HBS Managing the Future of Work" at bounding box center [471, 25] width 132 height 22
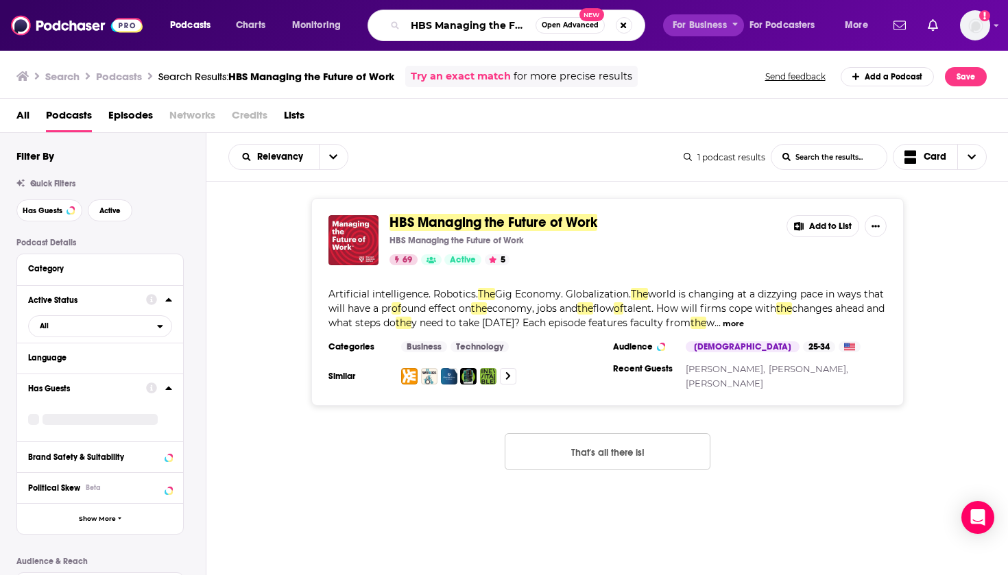
drag, startPoint x: 410, startPoint y: 24, endPoint x: 737, endPoint y: 27, distance: 326.5
click at [737, 27] on div "Podcasts Charts Monitoring HBS Managing the Future of Work Open Advanced New Fo…" at bounding box center [520, 26] width 721 height 32
paste input "The Future of ERP"
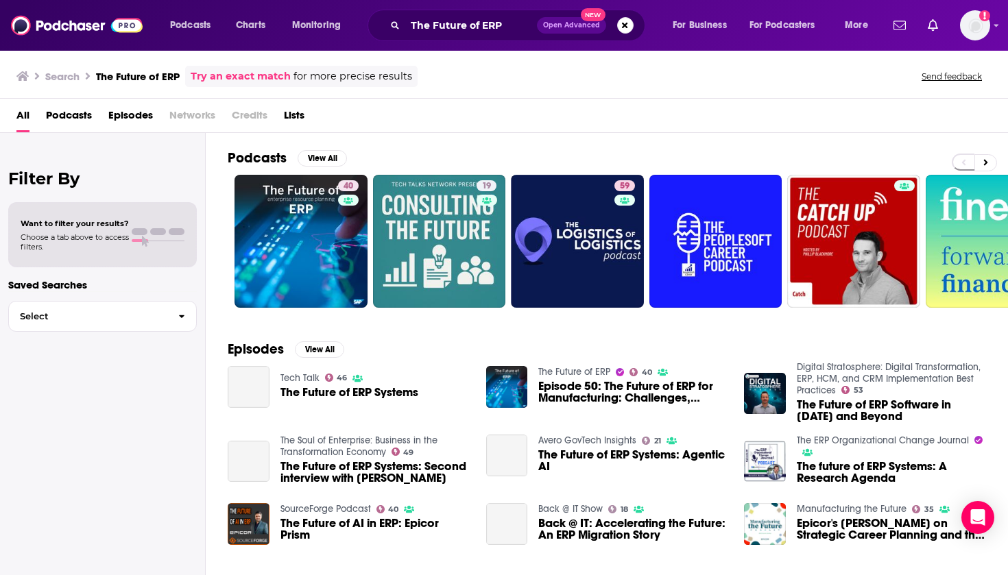
click at [71, 118] on span "Podcasts" at bounding box center [69, 118] width 46 height 28
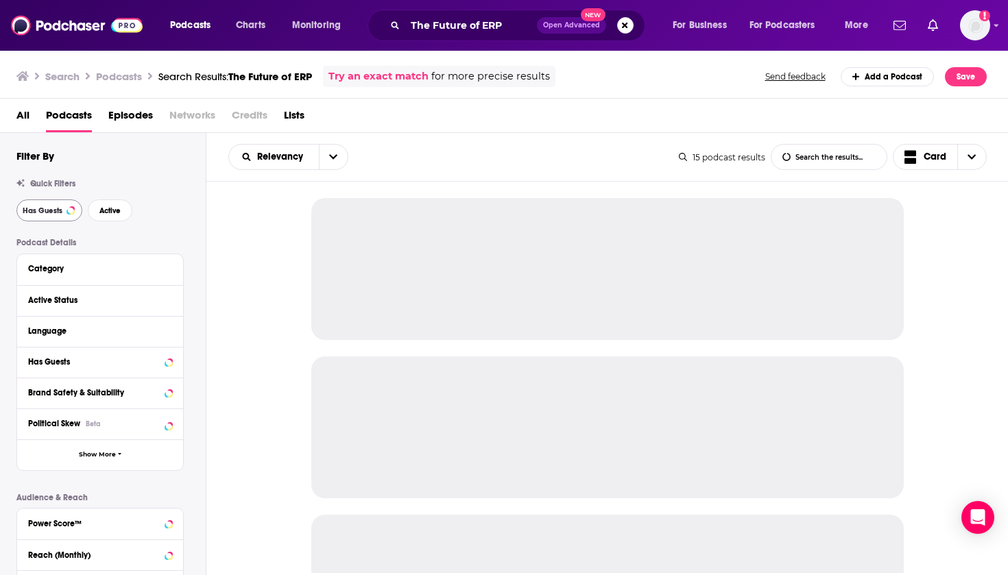
click at [53, 215] on span "Has Guests" at bounding box center [43, 211] width 40 height 8
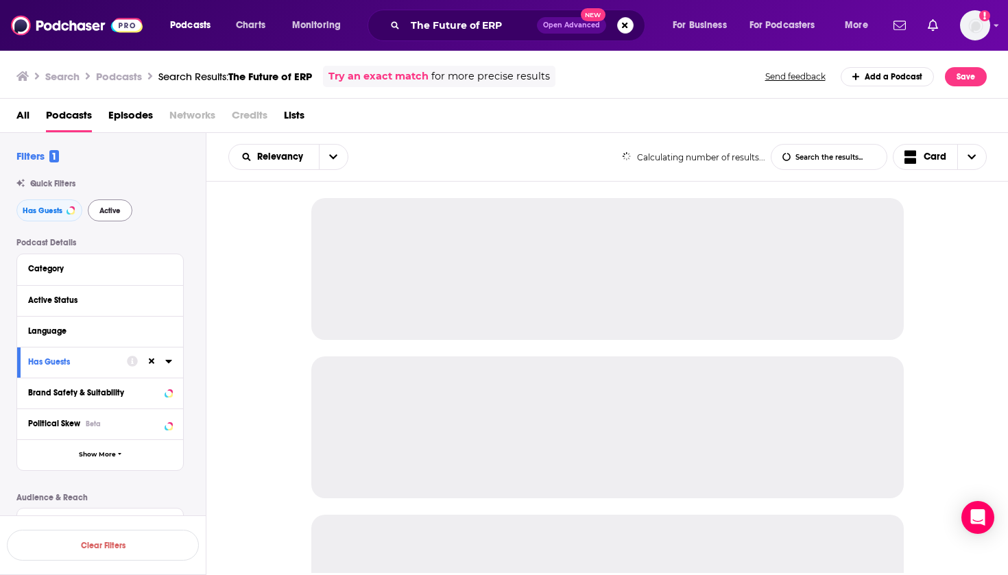
click at [122, 212] on button "Active" at bounding box center [110, 211] width 45 height 22
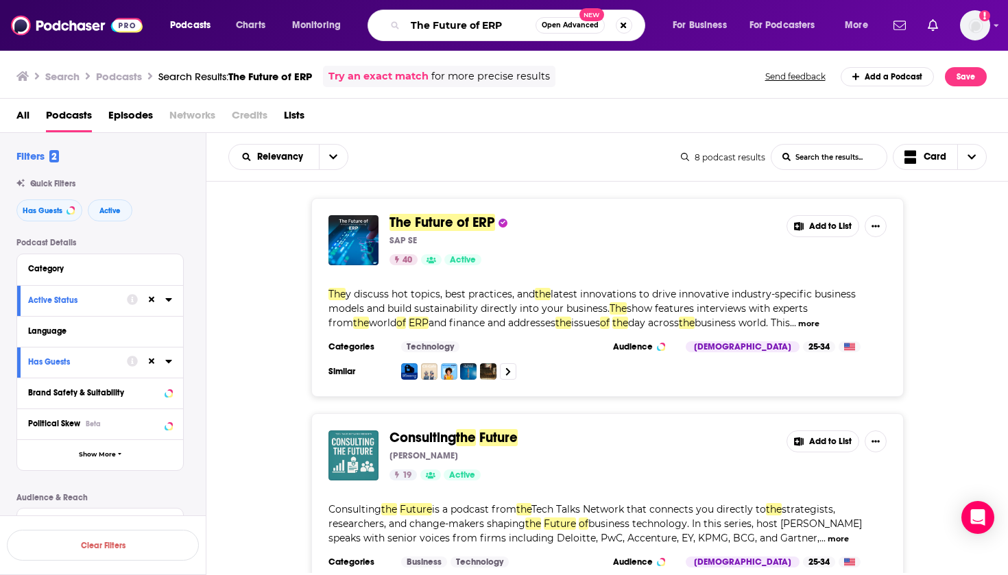
drag, startPoint x: 408, startPoint y: 27, endPoint x: 593, endPoint y: 27, distance: 184.5
click at [593, 27] on div "The Future of ERP Open Advanced New" at bounding box center [507, 26] width 278 height 32
type input "ERP"
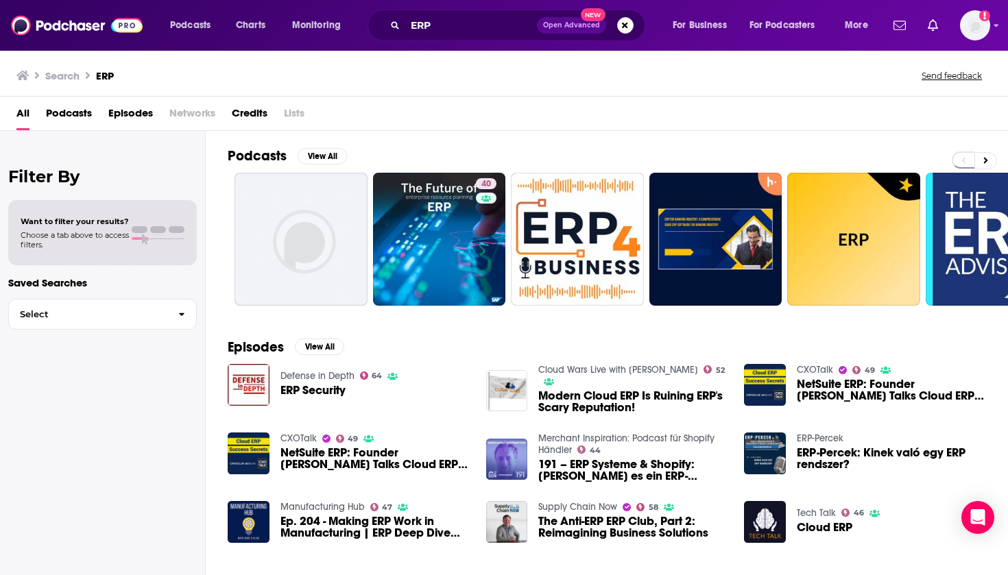
click at [72, 115] on span "Podcasts" at bounding box center [69, 116] width 46 height 28
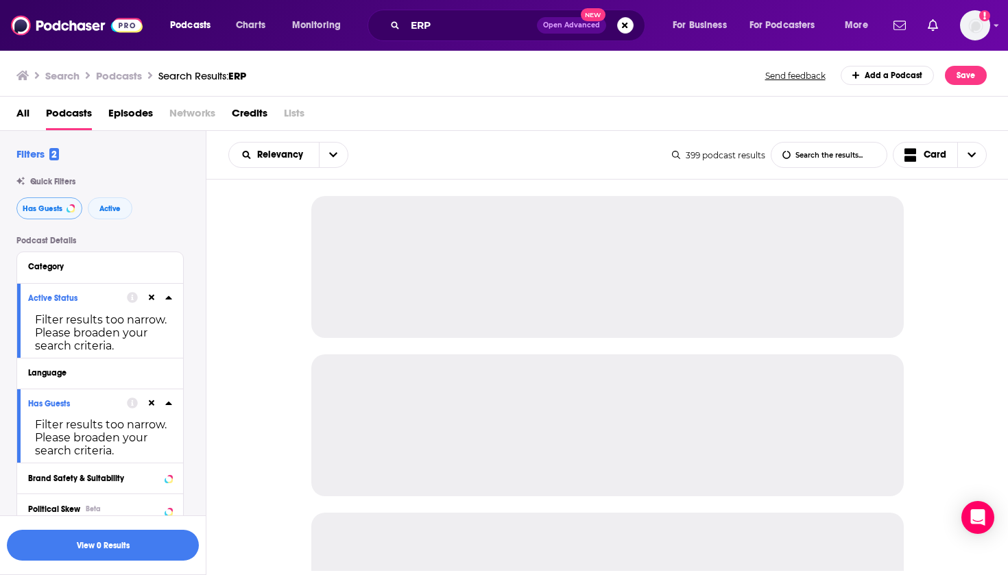
click at [53, 208] on span "Has Guests" at bounding box center [43, 209] width 40 height 8
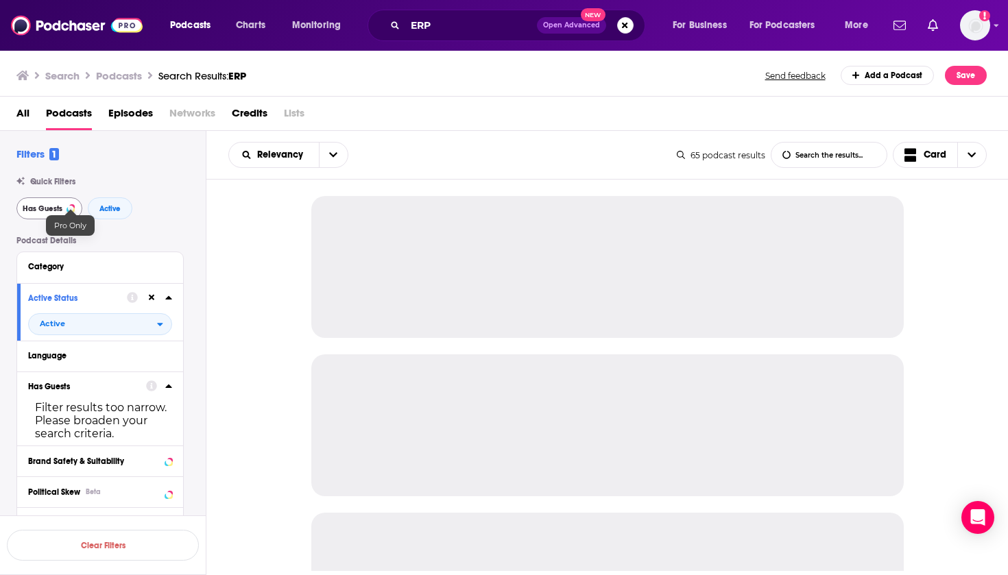
click at [58, 211] on span "Has Guests" at bounding box center [43, 209] width 40 height 8
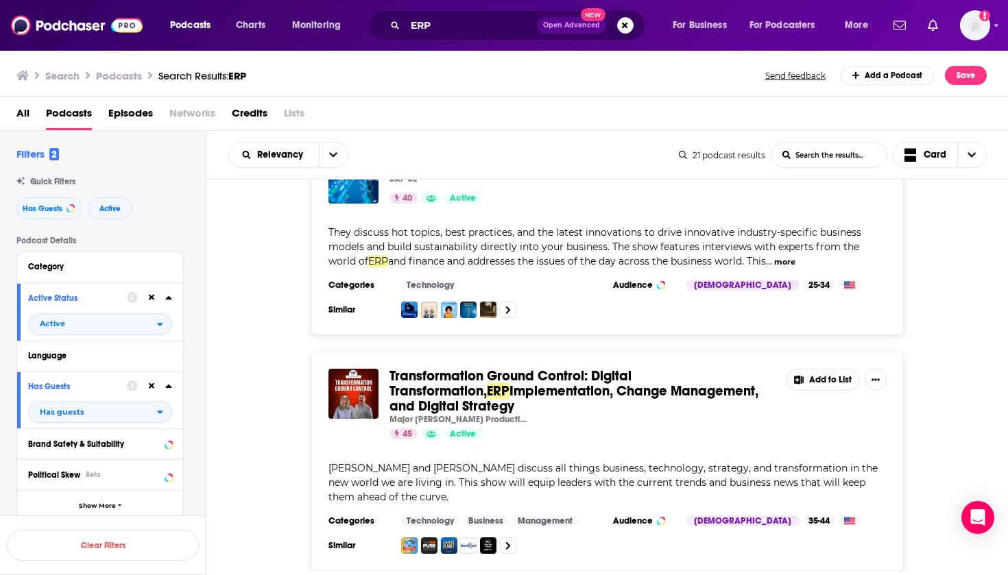
scroll to position [67, 0]
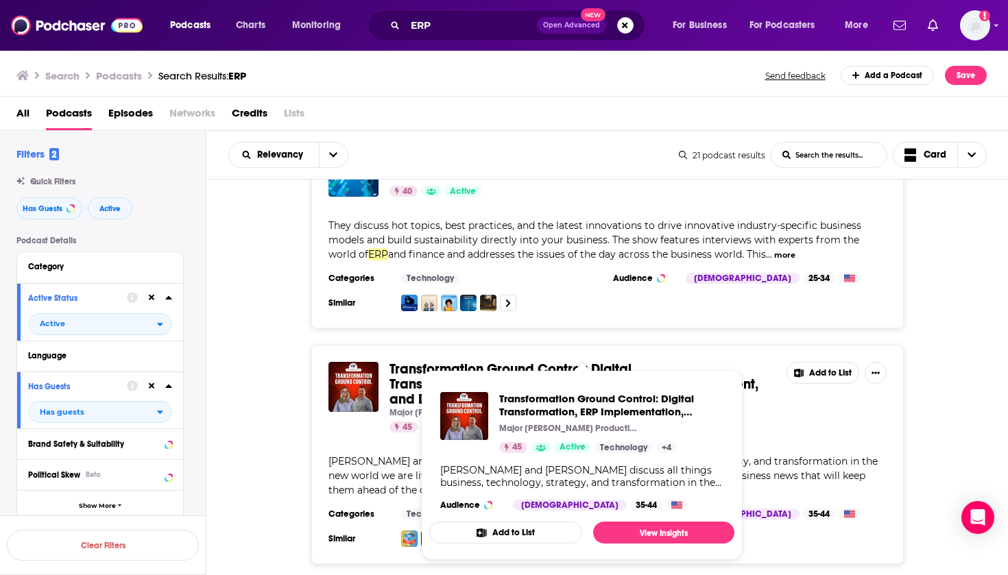
click at [404, 374] on span "Transformation Ground Control: Digital Transformation," at bounding box center [511, 377] width 242 height 32
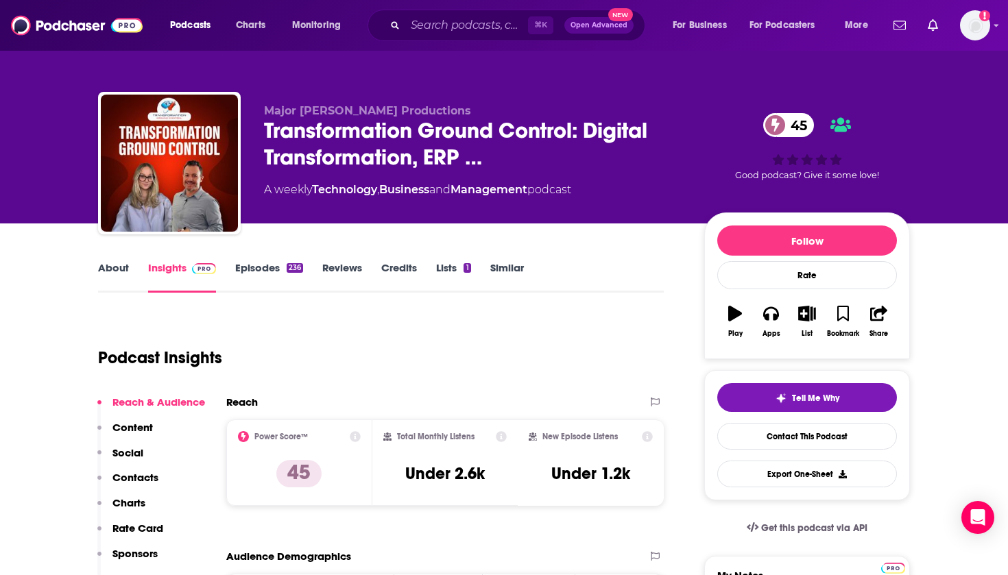
click at [112, 276] on link "About" at bounding box center [113, 277] width 31 height 32
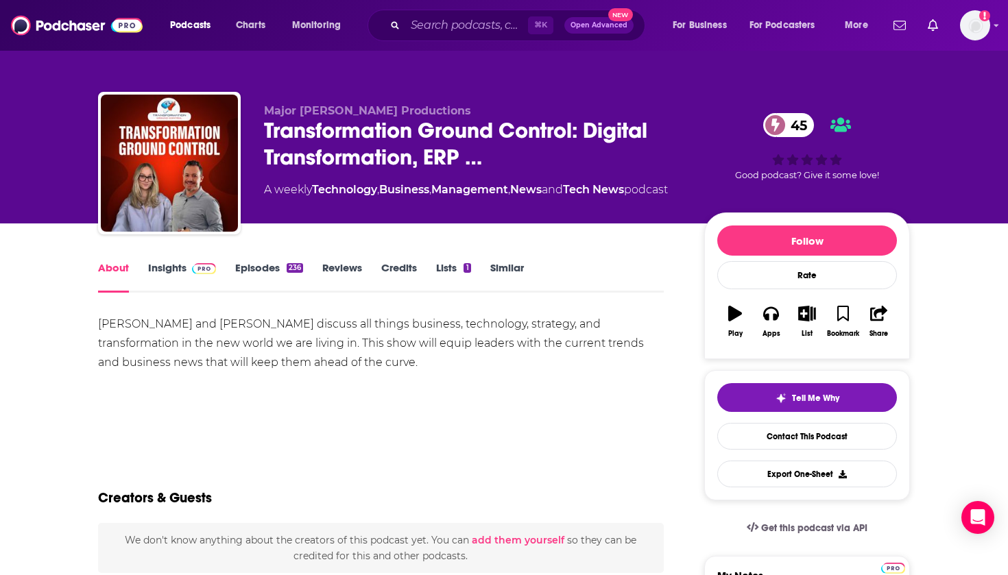
drag, startPoint x: 329, startPoint y: 368, endPoint x: 374, endPoint y: 360, distance: 45.2
click at [374, 360] on div "[PERSON_NAME] and [PERSON_NAME] discuss all things business, technology, strate…" at bounding box center [381, 344] width 566 height 58
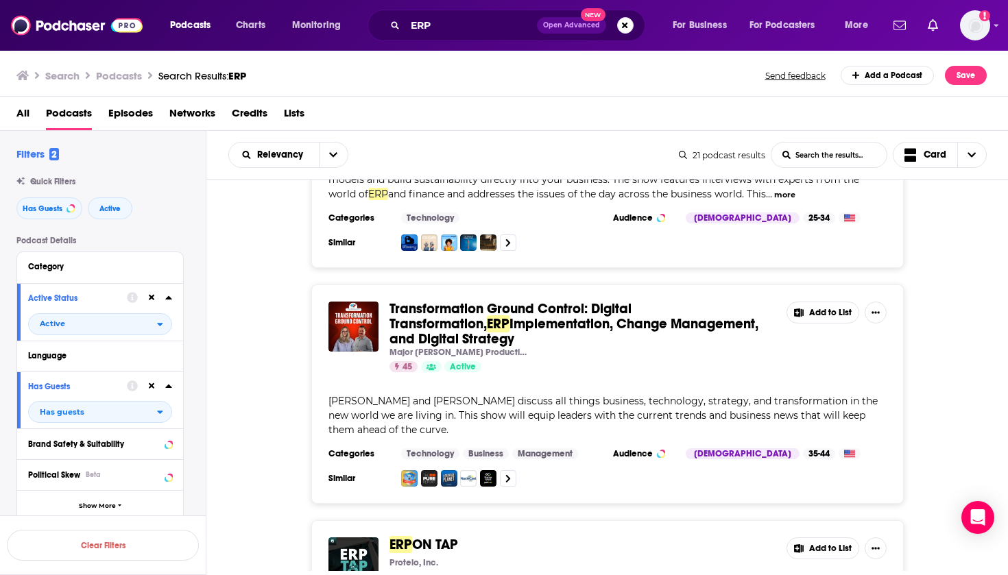
scroll to position [104, 0]
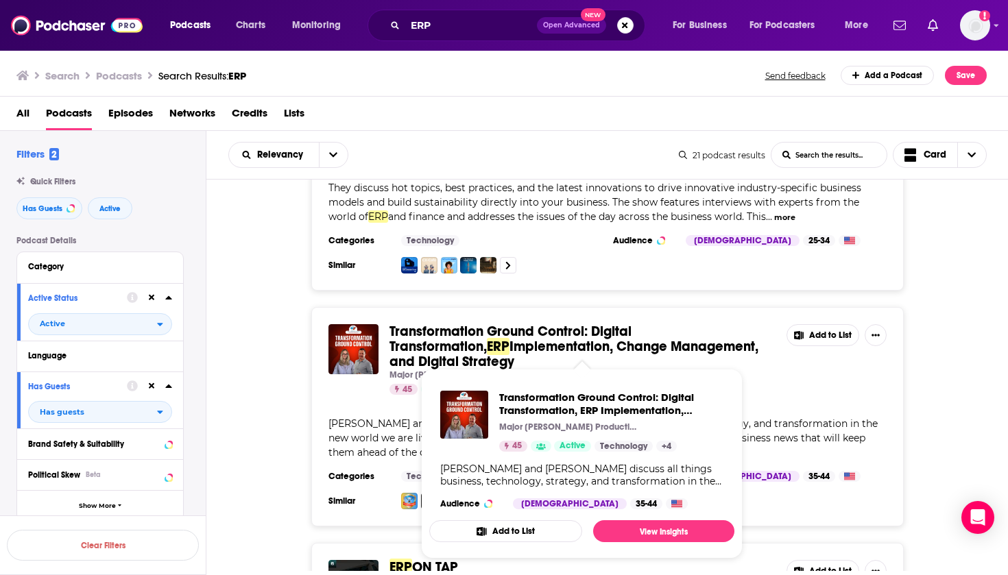
click at [460, 350] on span "Implementation, Change Management, and Digital Strategy" at bounding box center [574, 354] width 369 height 32
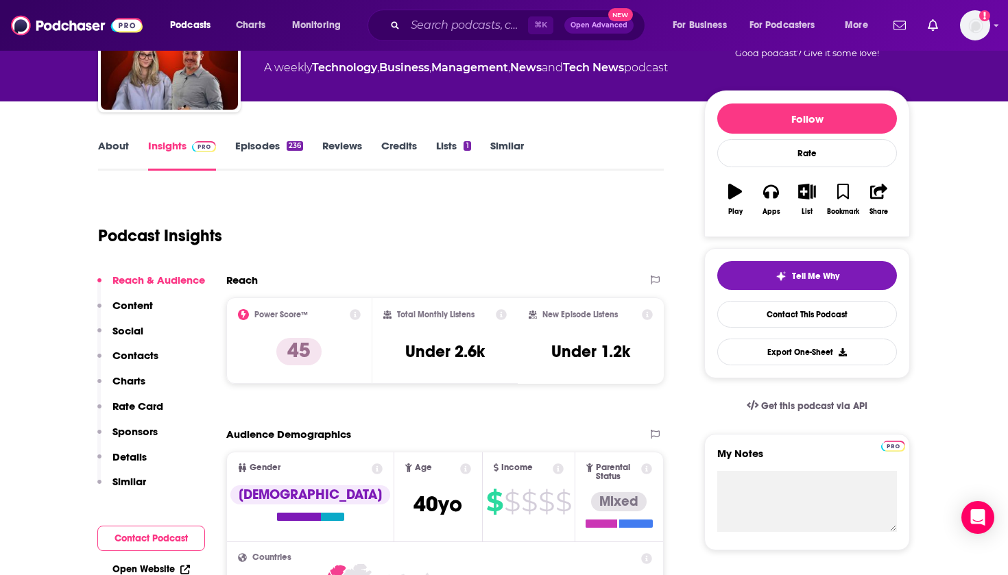
scroll to position [123, 0]
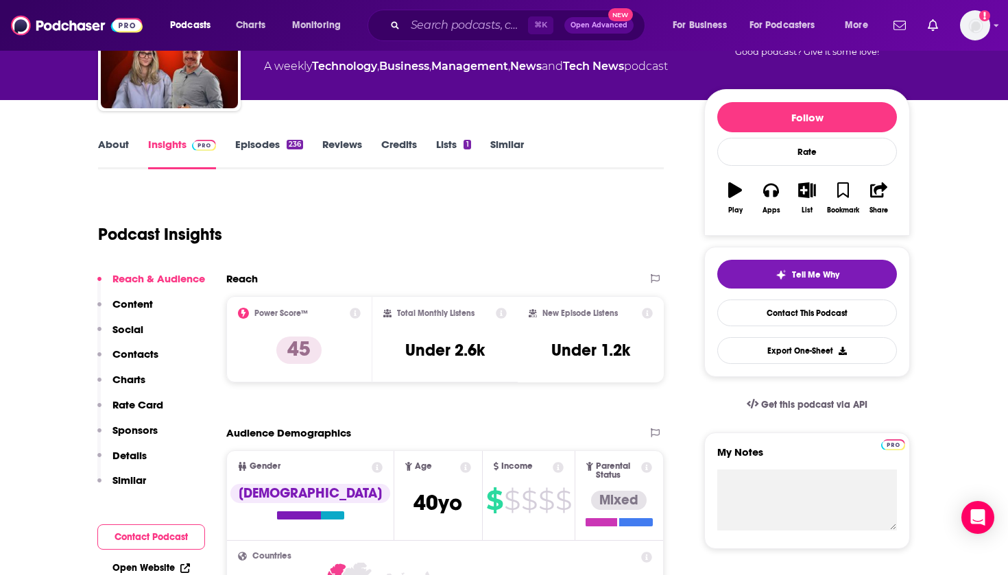
click at [272, 151] on link "Episodes 236" at bounding box center [269, 154] width 68 height 32
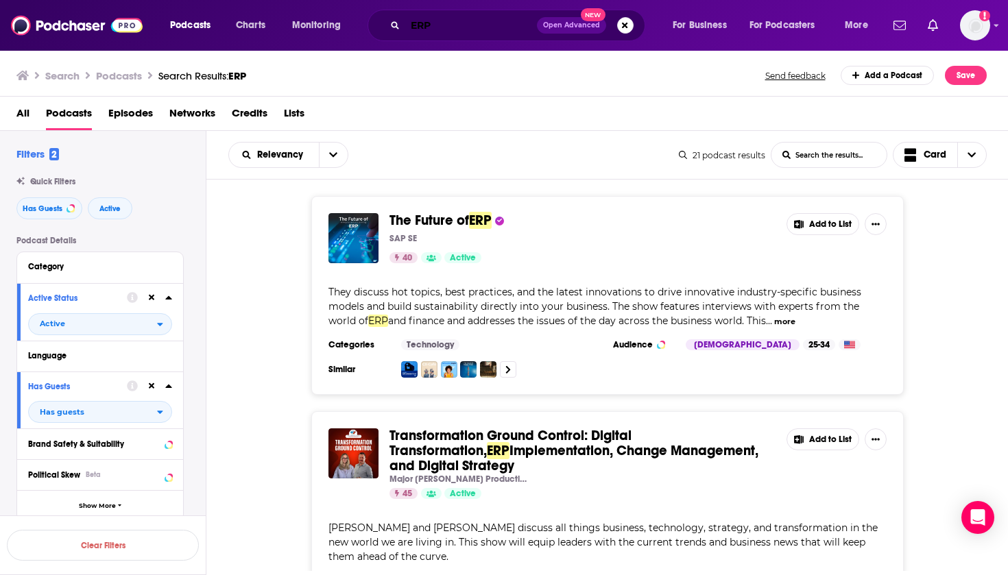
click at [457, 35] on input "ERP" at bounding box center [471, 25] width 132 height 22
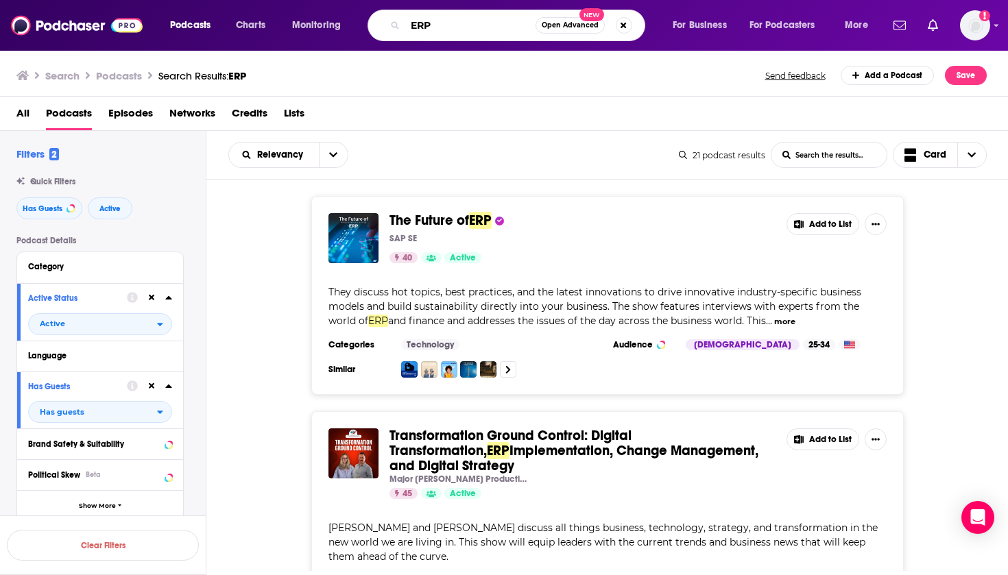
drag, startPoint x: 457, startPoint y: 27, endPoint x: 365, endPoint y: 27, distance: 91.9
click at [365, 27] on div "Podcasts Charts Monitoring ERP Open Advanced New For Business For Podcasters Mo…" at bounding box center [520, 26] width 721 height 32
paste input "The ConversAItion"
type input "The ConversAItion"
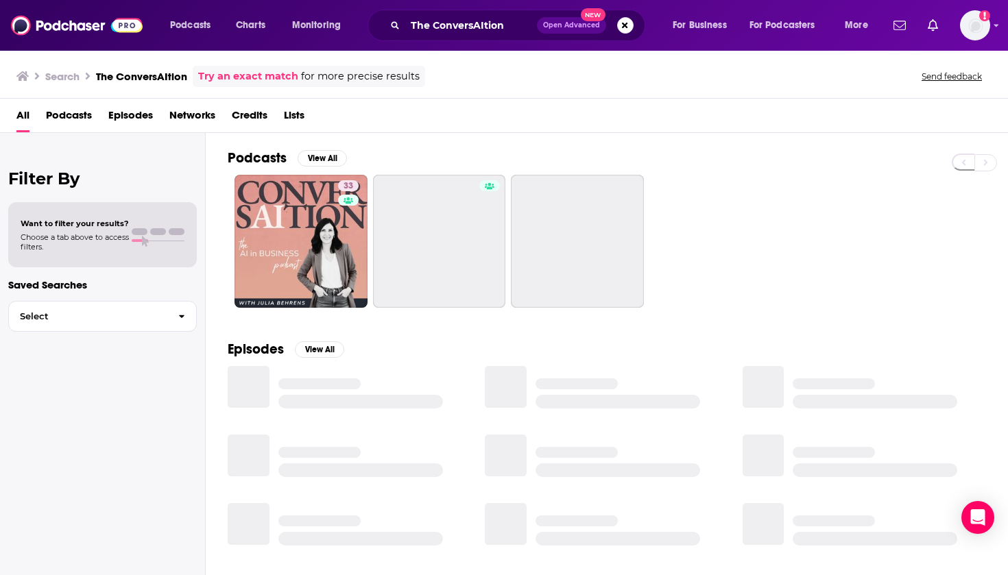
click at [73, 111] on span "Podcasts" at bounding box center [69, 118] width 46 height 28
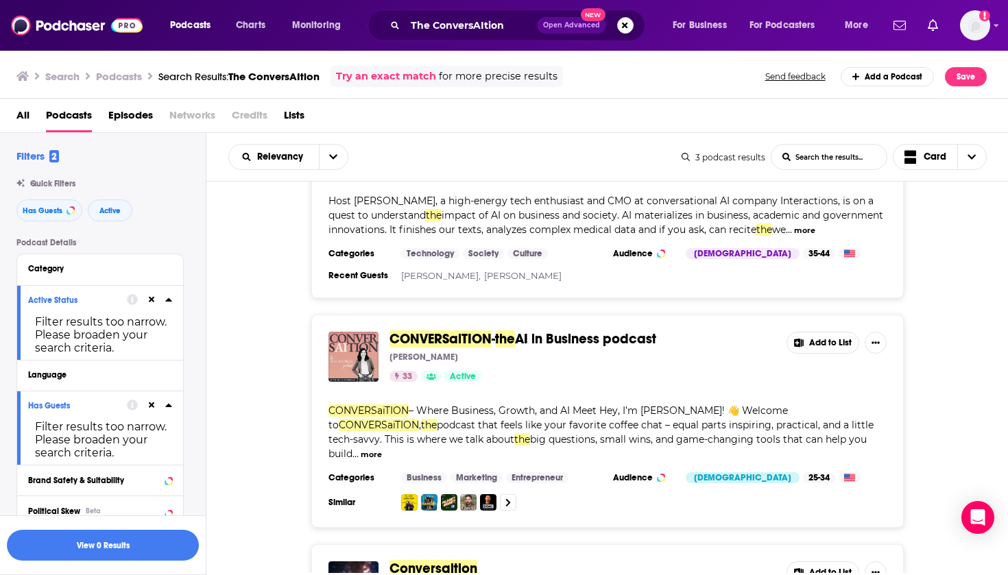
scroll to position [94, 0]
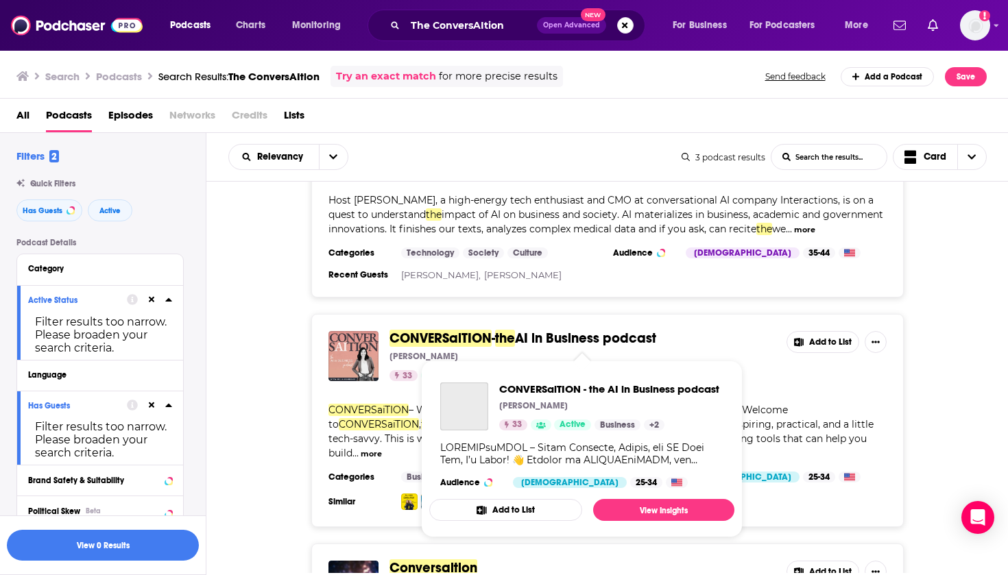
click at [455, 337] on span "CONVERSaiTION" at bounding box center [441, 338] width 102 height 17
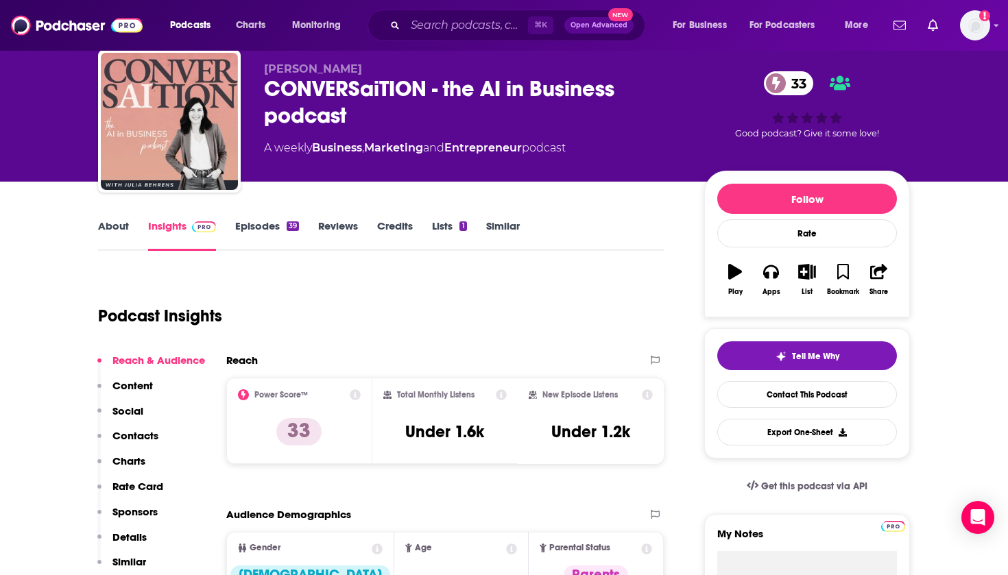
scroll to position [63, 0]
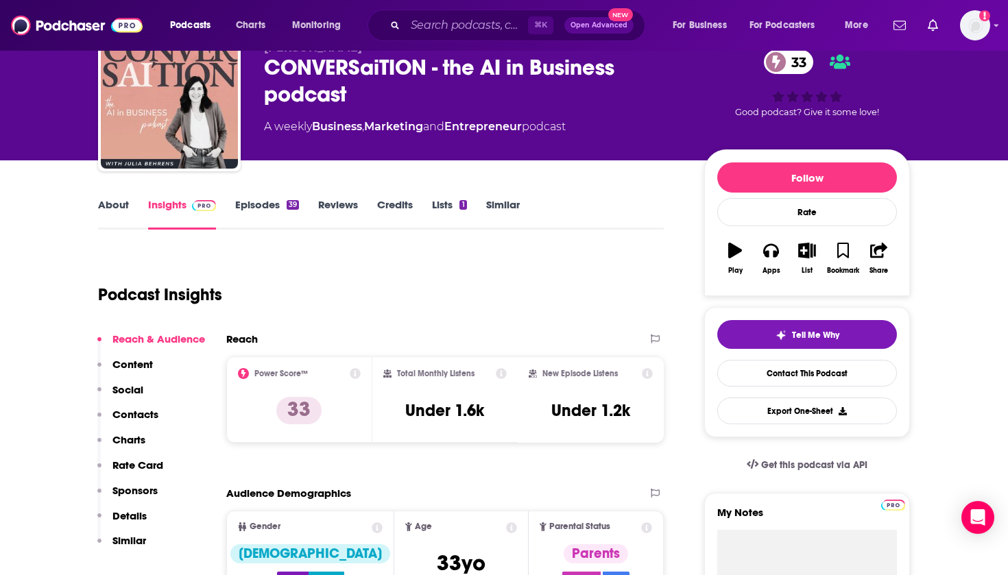
click at [121, 206] on link "About" at bounding box center [113, 214] width 31 height 32
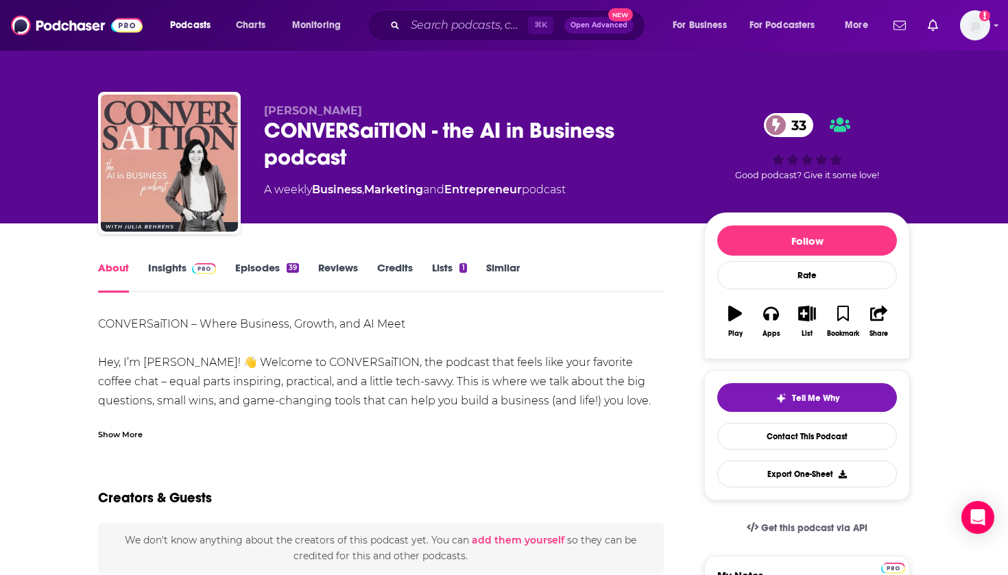
click at [147, 433] on div "Show More" at bounding box center [381, 429] width 566 height 23
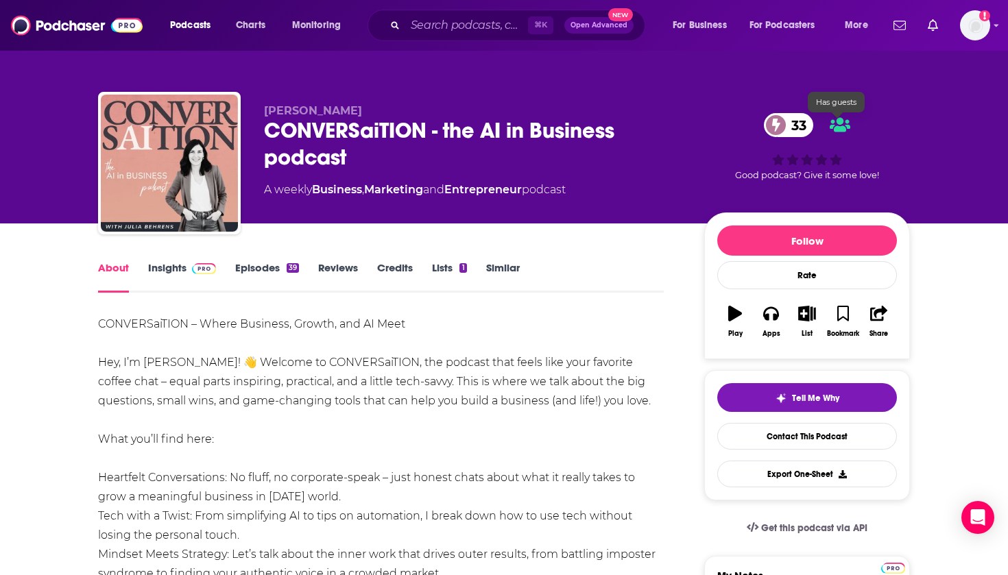
click at [842, 124] on icon at bounding box center [840, 125] width 21 height 14
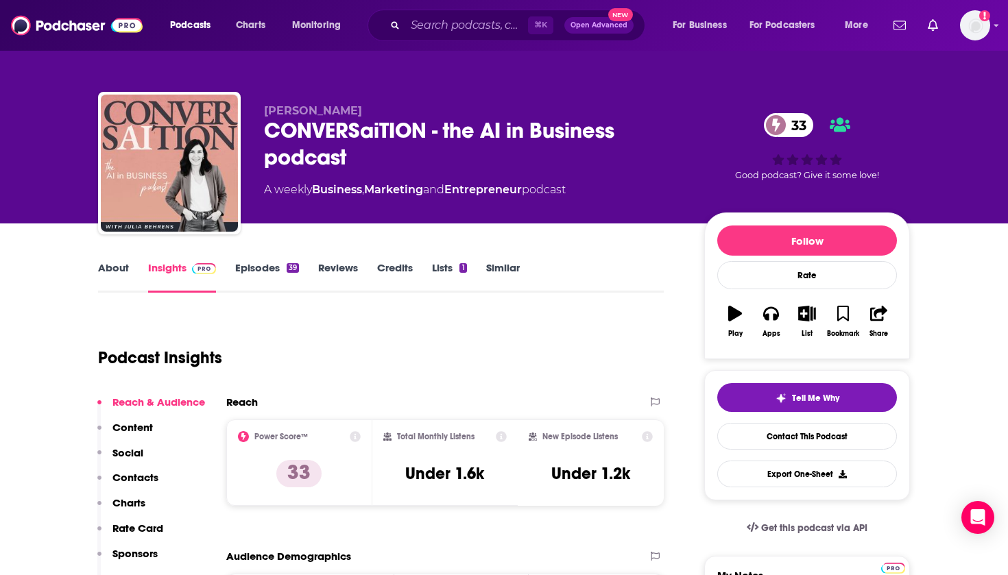
click at [276, 270] on link "Episodes 39" at bounding box center [267, 277] width 64 height 32
click at [427, 20] on input "Search podcasts, credits, & more..." at bounding box center [466, 25] width 123 height 22
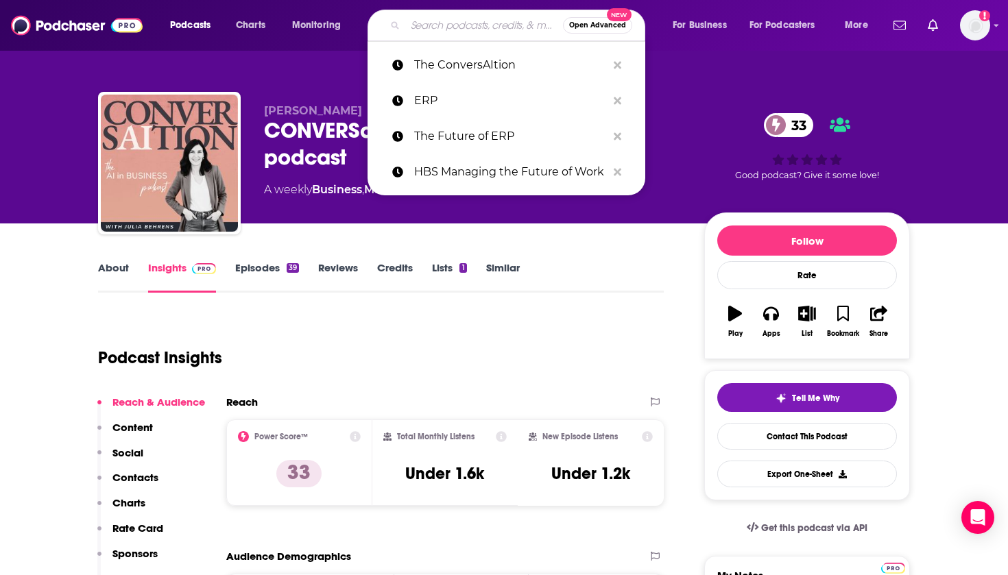
paste input "The ERP Advisor Podcast"
type input "The ERP Advisor Podcast"
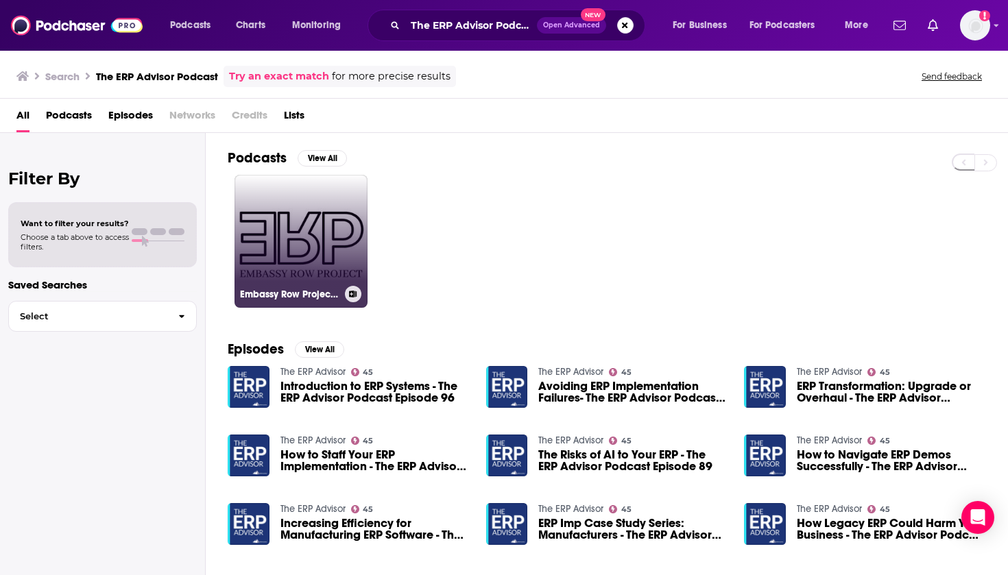
click at [326, 221] on link "Embassy Row Project Podcast" at bounding box center [301, 241] width 133 height 133
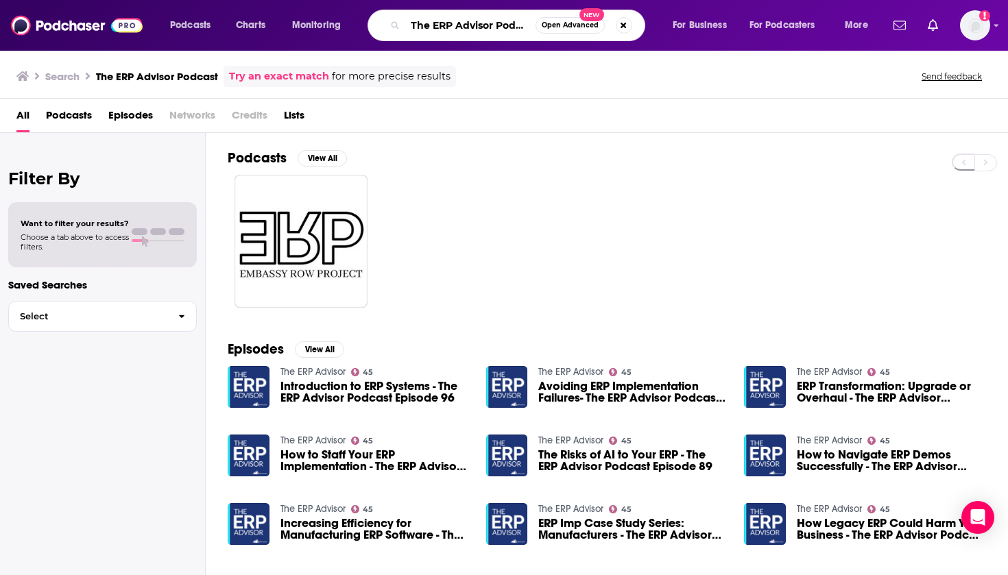
click at [442, 24] on input "The ERP Advisor Podcast" at bounding box center [470, 25] width 130 height 22
drag, startPoint x: 414, startPoint y: 24, endPoint x: 680, endPoint y: 43, distance: 267.5
click at [680, 43] on div "Podcasts Charts Monitoring The ERP Advisor Podcast Open Advanced New For Busine…" at bounding box center [504, 25] width 1008 height 51
paste input "#ShiftHappens in the Digital Workplace"
type input "#ShiftHappens in the Digital Workplace"
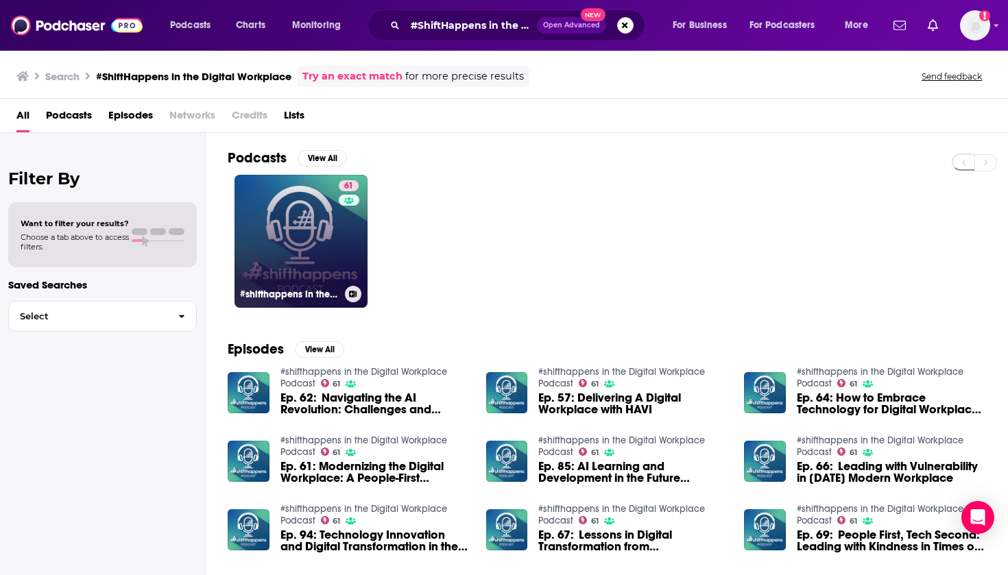
click at [302, 239] on link "61 #shifthappens in the Digital Workplace Podcast" at bounding box center [301, 241] width 133 height 133
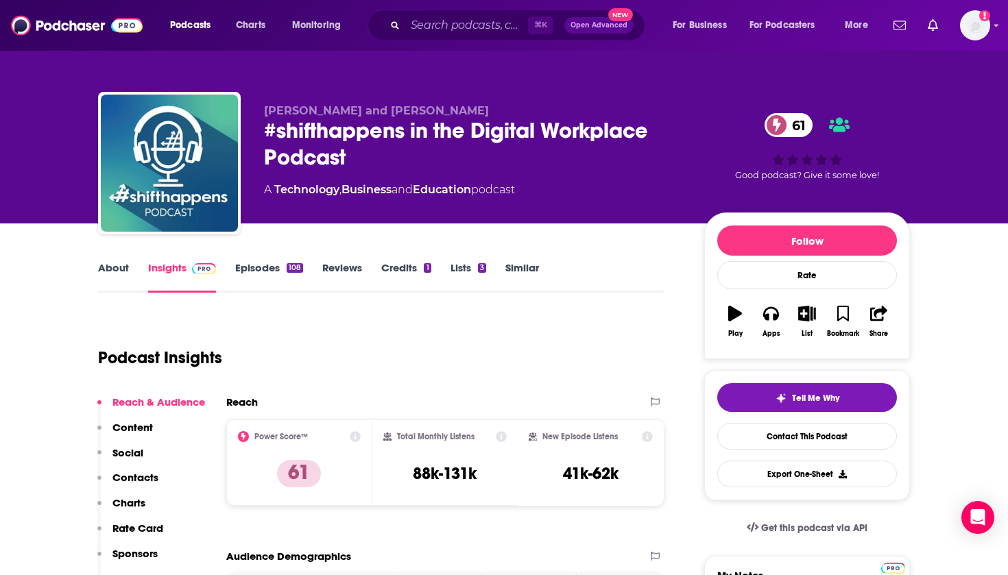
click at [112, 265] on link "About" at bounding box center [113, 277] width 31 height 32
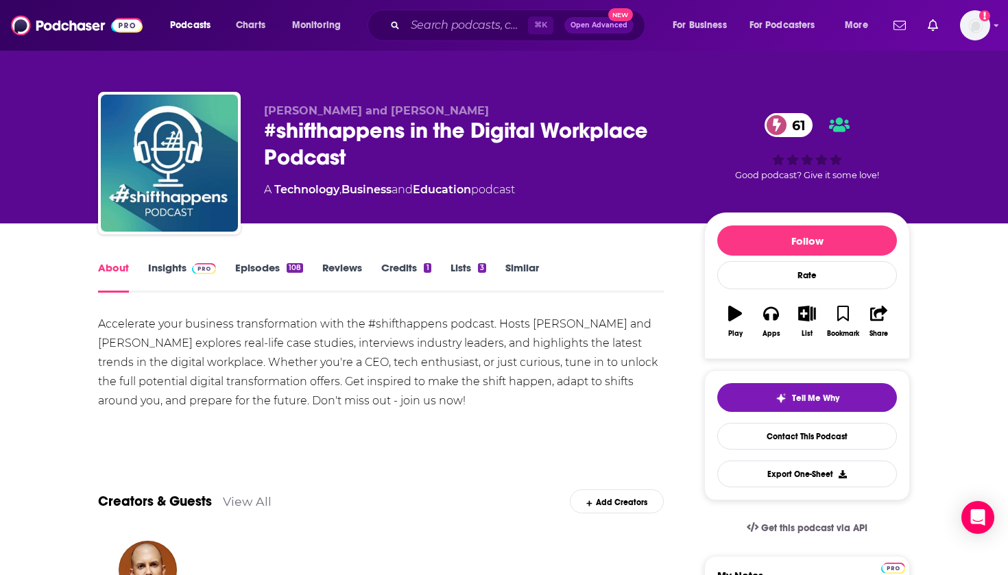
drag, startPoint x: 414, startPoint y: 398, endPoint x: 71, endPoint y: 333, distance: 349.7
copy div "Accelerate your business transformation with the #shifthappens podcast. Hosts […"
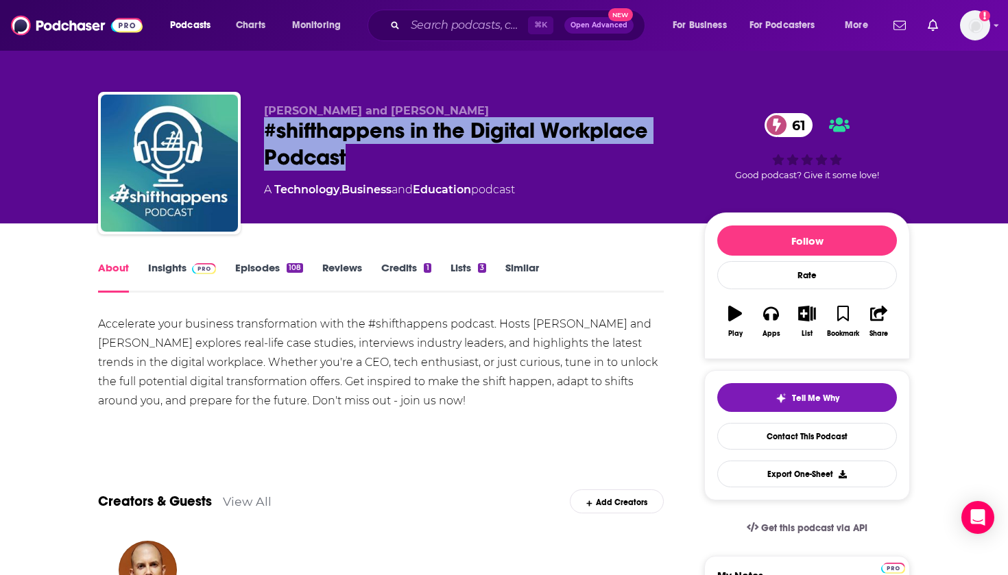
drag, startPoint x: 346, startPoint y: 159, endPoint x: 260, endPoint y: 136, distance: 89.5
click at [260, 136] on div "[PERSON_NAME] and [PERSON_NAME] #shifthappens in the Digital Workplace Podcast …" at bounding box center [504, 166] width 812 height 148
copy h1 "#shifthappens in the Digital Workplace Podcast"
drag, startPoint x: 420, startPoint y: 403, endPoint x: 97, endPoint y: 322, distance: 332.4
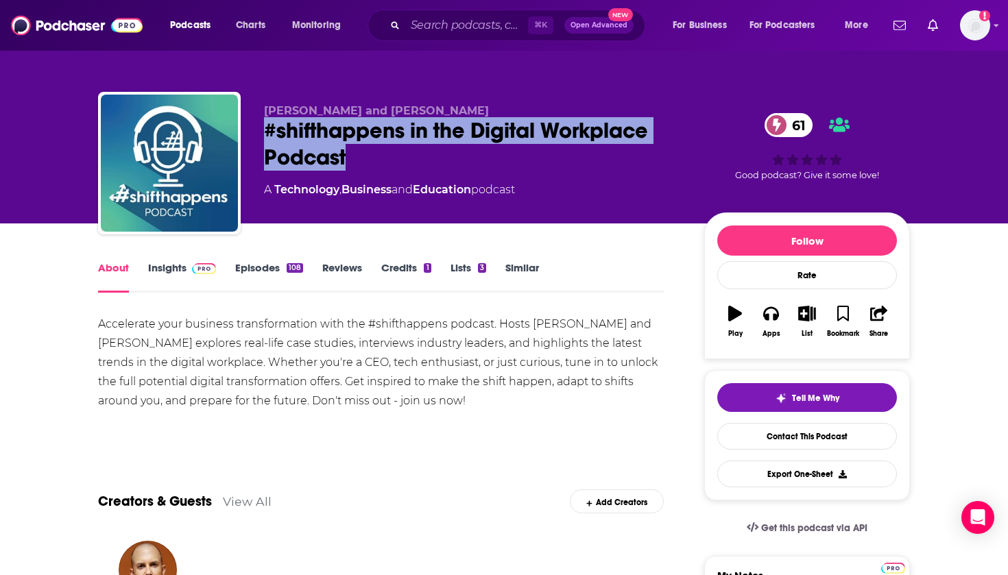
copy div "Accelerate your business transformation with the #shifthappens podcast. Hosts […"
click at [817, 432] on link "Contact This Podcast" at bounding box center [807, 436] width 180 height 27
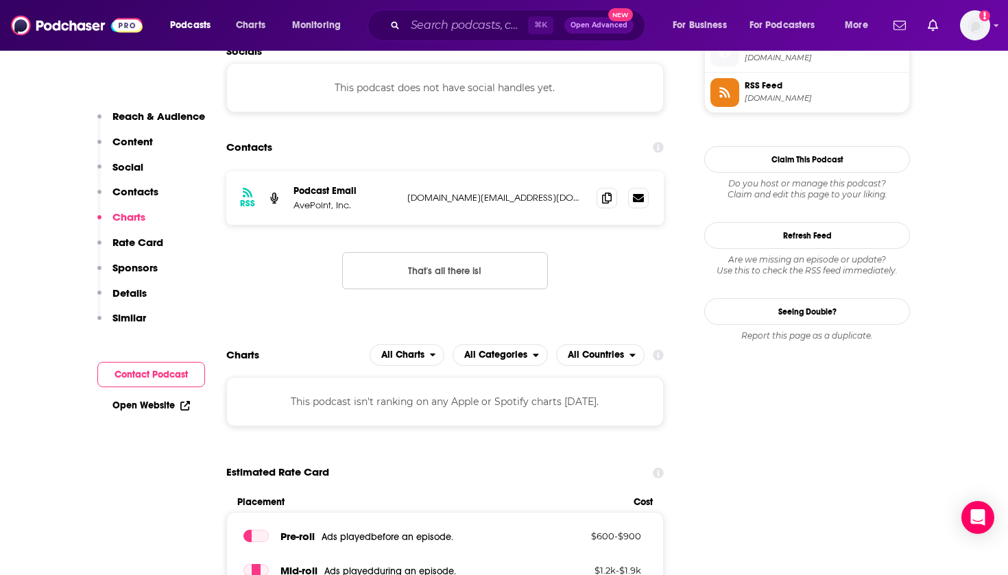
scroll to position [1224, 0]
click at [464, 16] on input "Search podcasts, credits, & more..." at bounding box center [466, 25] width 123 height 22
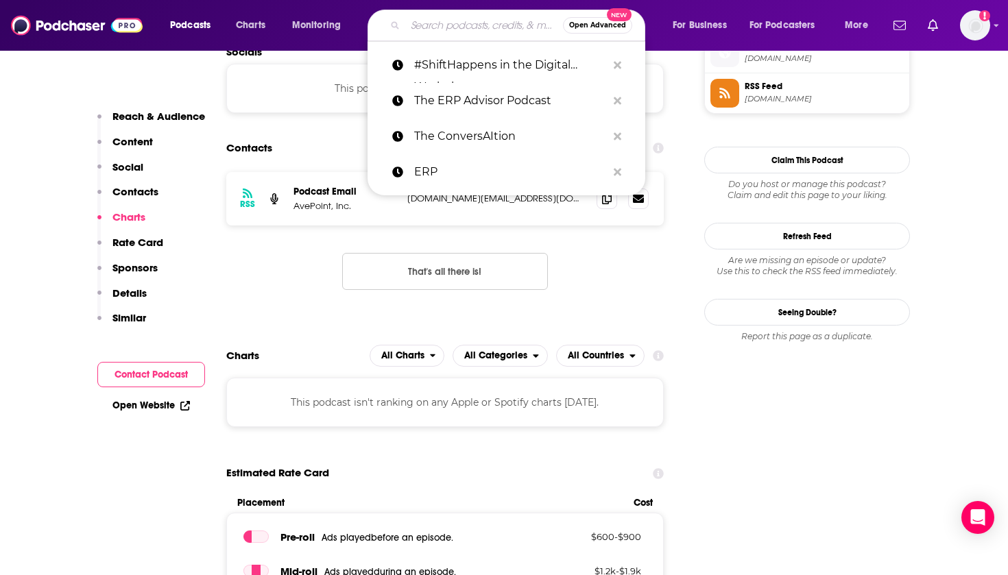
paste input "HBS Managing the Future of Work"
type input "HBS Managing the Future of Work"
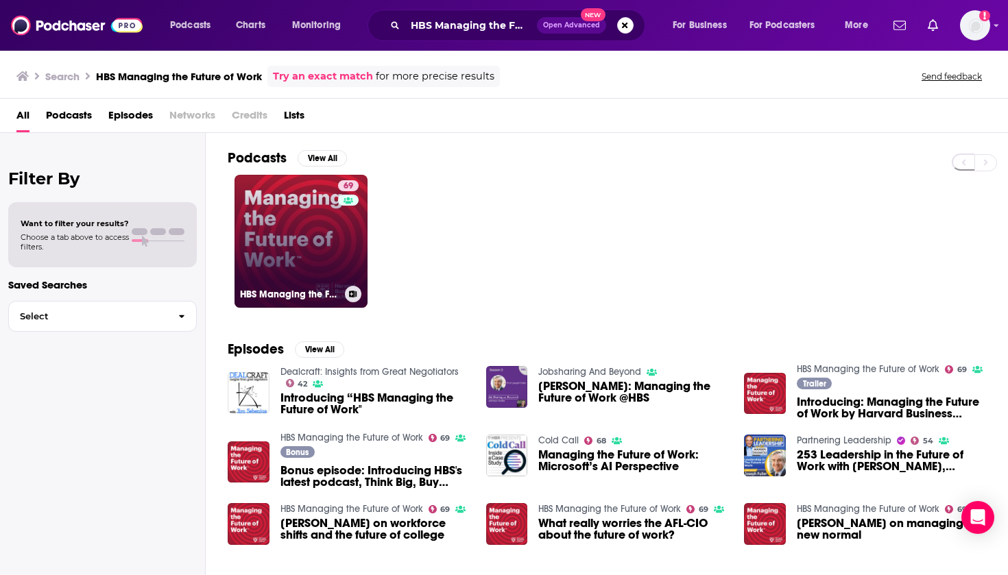
click at [312, 219] on link "69 HBS Managing the Future of Work" at bounding box center [301, 241] width 133 height 133
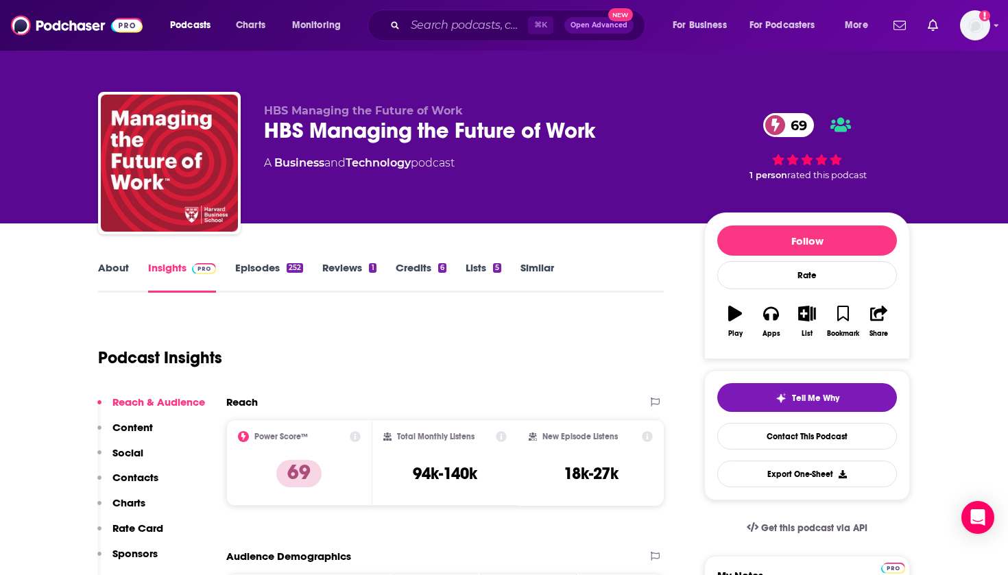
scroll to position [3, 1]
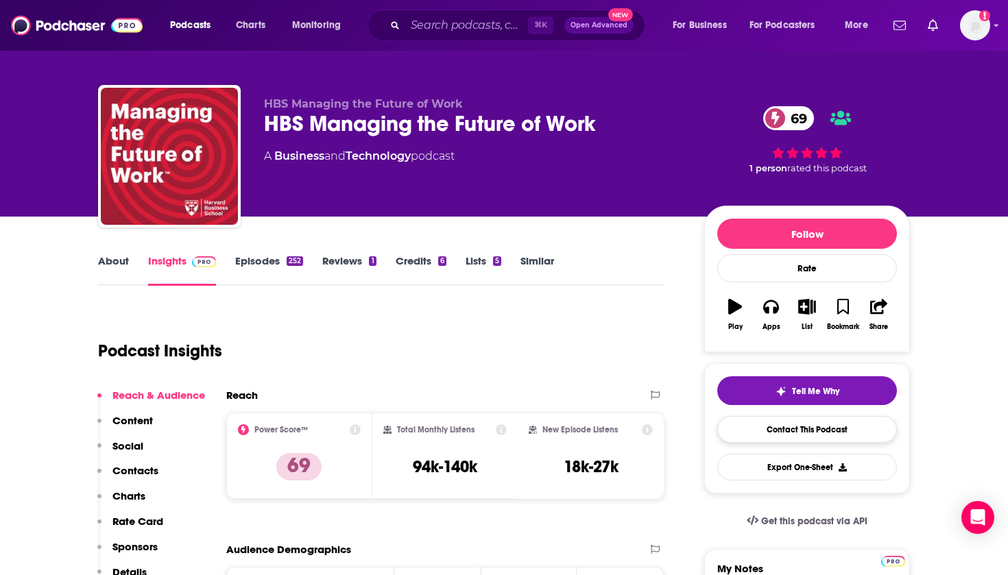
click at [824, 434] on link "Contact This Podcast" at bounding box center [807, 429] width 180 height 27
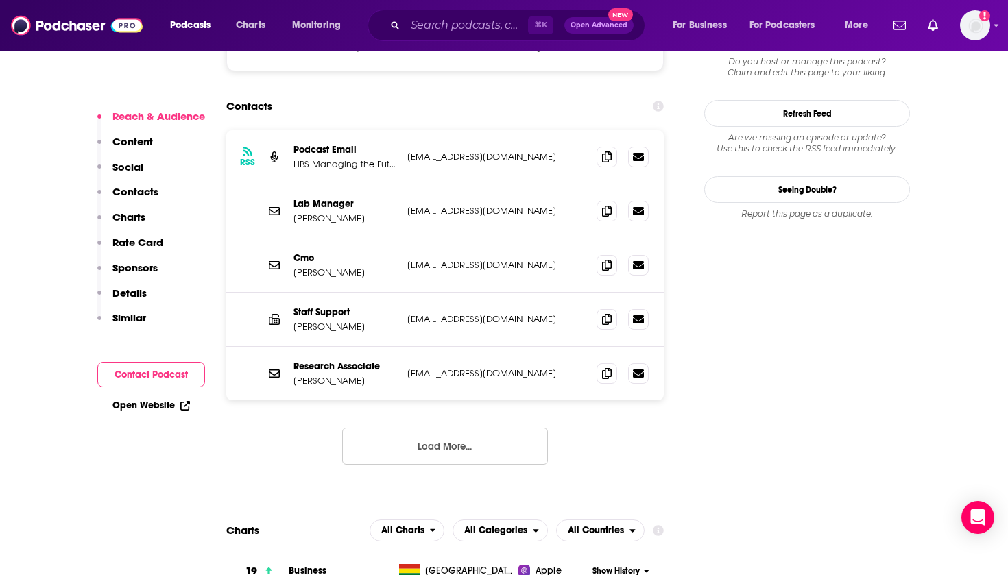
scroll to position [1248, 0]
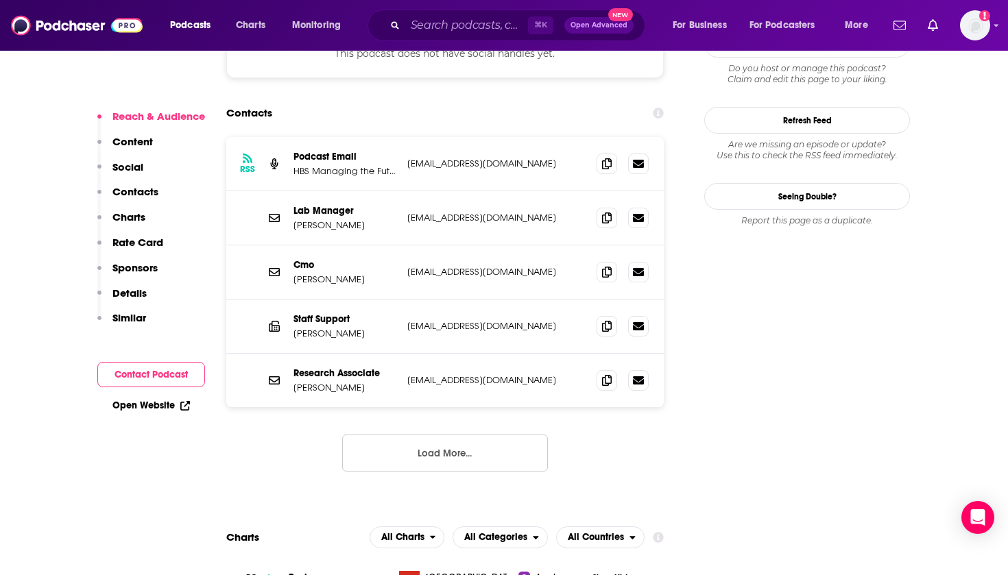
click at [335, 165] on p "HBS Managing the Future of Work" at bounding box center [345, 171] width 103 height 12
drag, startPoint x: 292, startPoint y: 102, endPoint x: 384, endPoint y: 104, distance: 91.9
click at [384, 137] on div "RSS Podcast Email HBS Managing the Future of Work [EMAIL_ADDRESS][DOMAIN_NAME] …" at bounding box center [445, 164] width 438 height 54
click at [440, 137] on div "RSS Podcast Email HBS Managing the Future of Work [EMAIL_ADDRESS][DOMAIN_NAME] …" at bounding box center [445, 164] width 438 height 54
click at [409, 23] on input "Search podcasts, credits, & more..." at bounding box center [466, 25] width 123 height 22
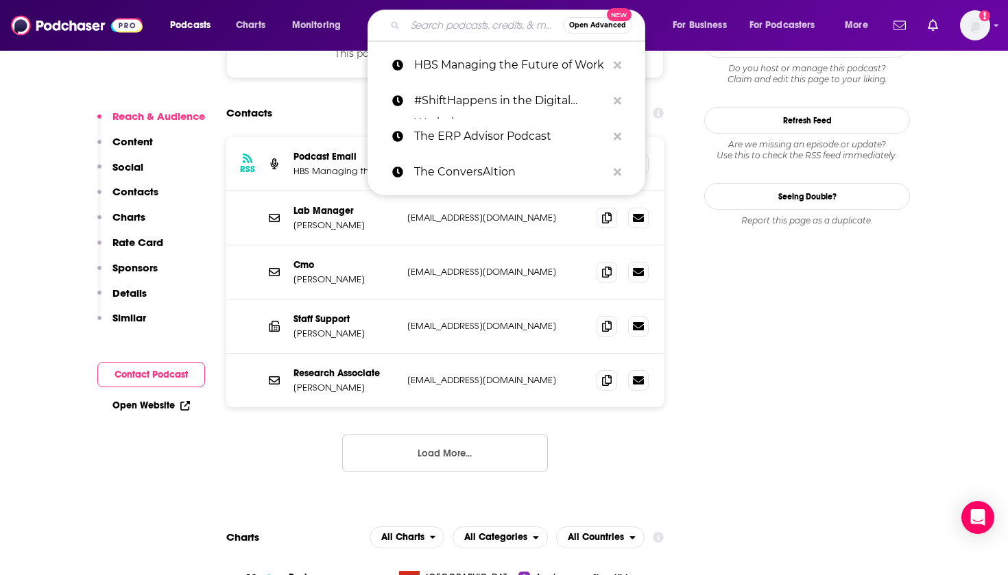
paste input "The Future of ERP"
type input "The Future of ERP"
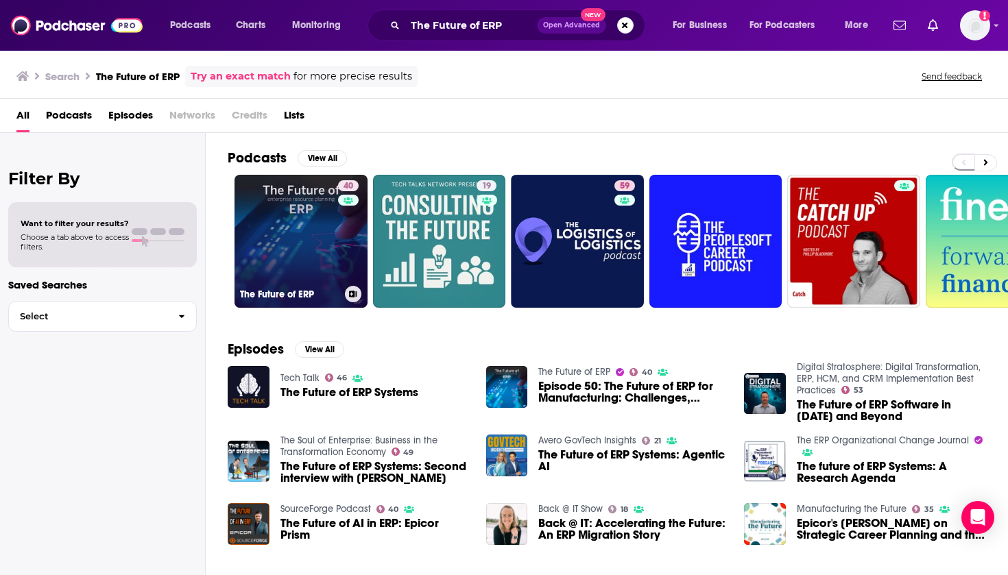
click at [304, 265] on link "40 The Future of ERP" at bounding box center [301, 241] width 133 height 133
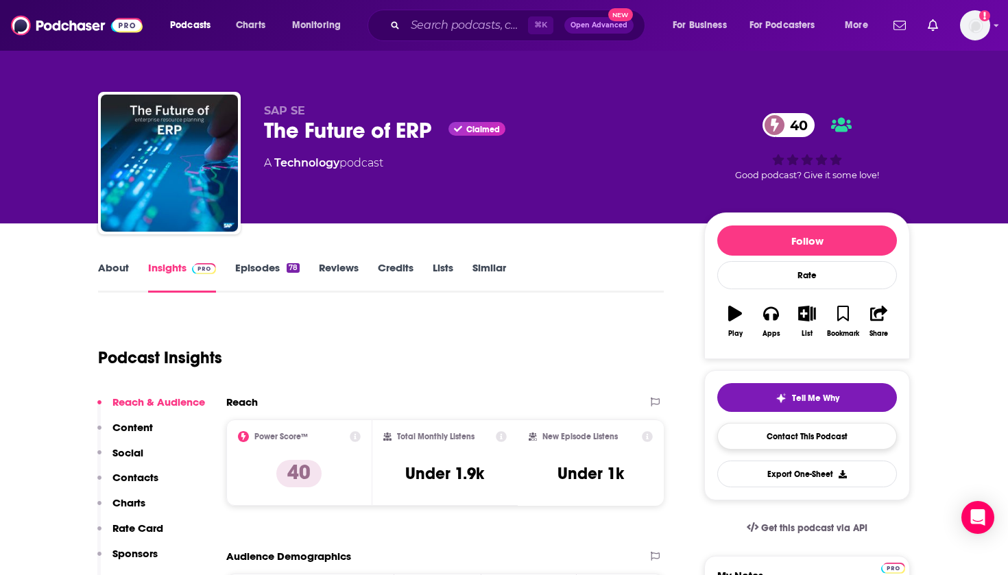
click at [783, 446] on link "Contact This Podcast" at bounding box center [807, 436] width 180 height 27
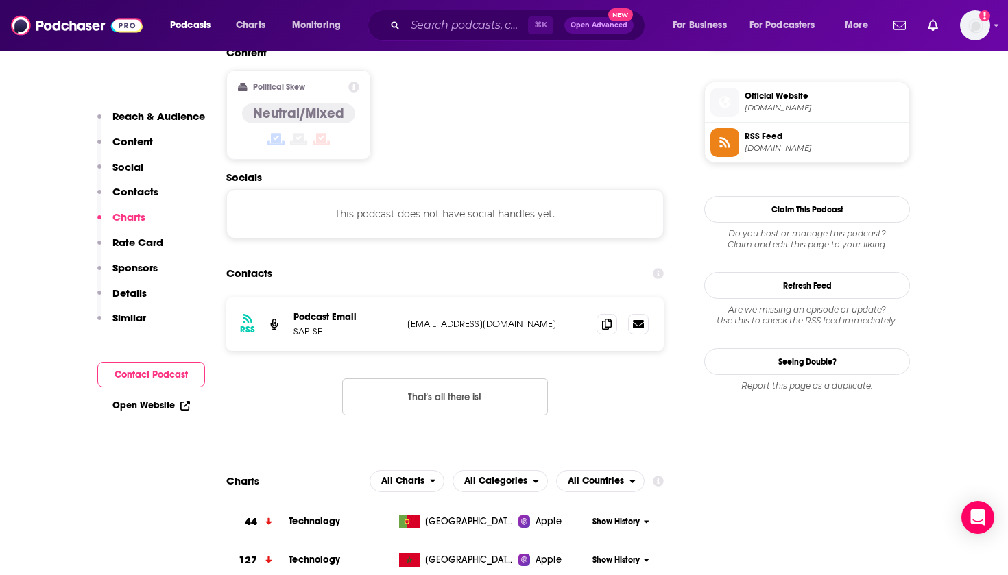
scroll to position [1051, 0]
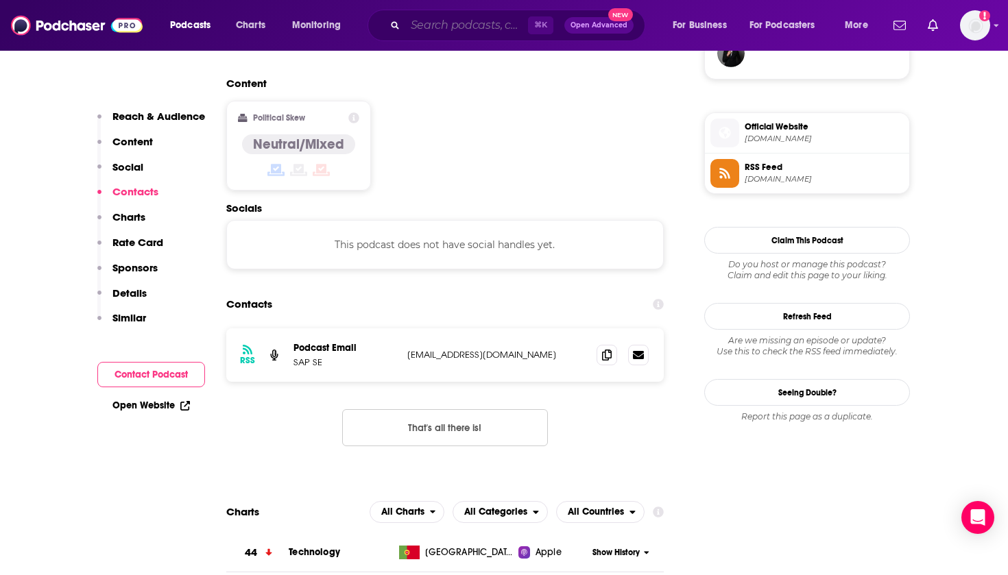
click at [434, 27] on input "Search podcasts, credits, & more..." at bounding box center [466, 25] width 123 height 22
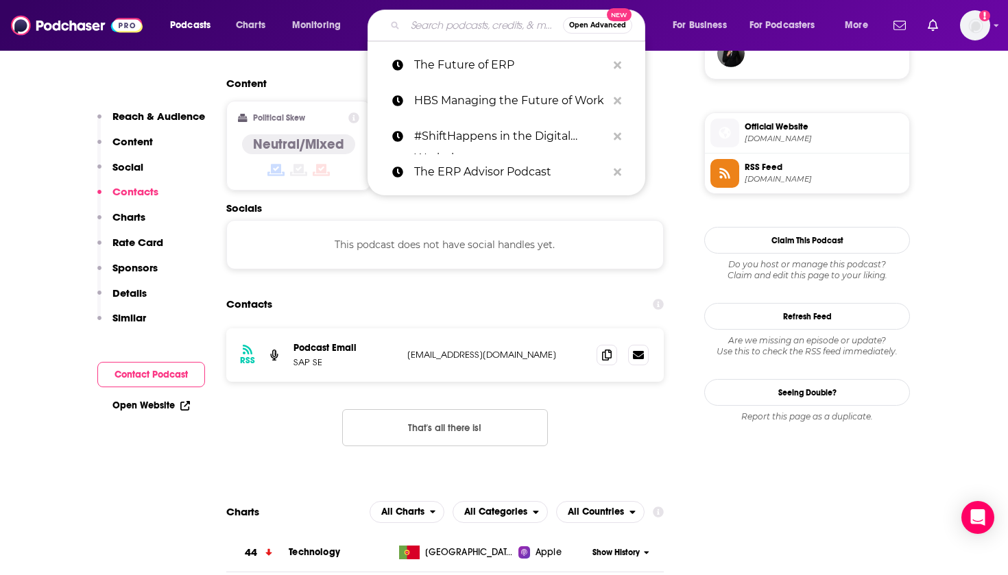
paste input "Digital Workplace Impact"
type input "Digital Workplace Impact"
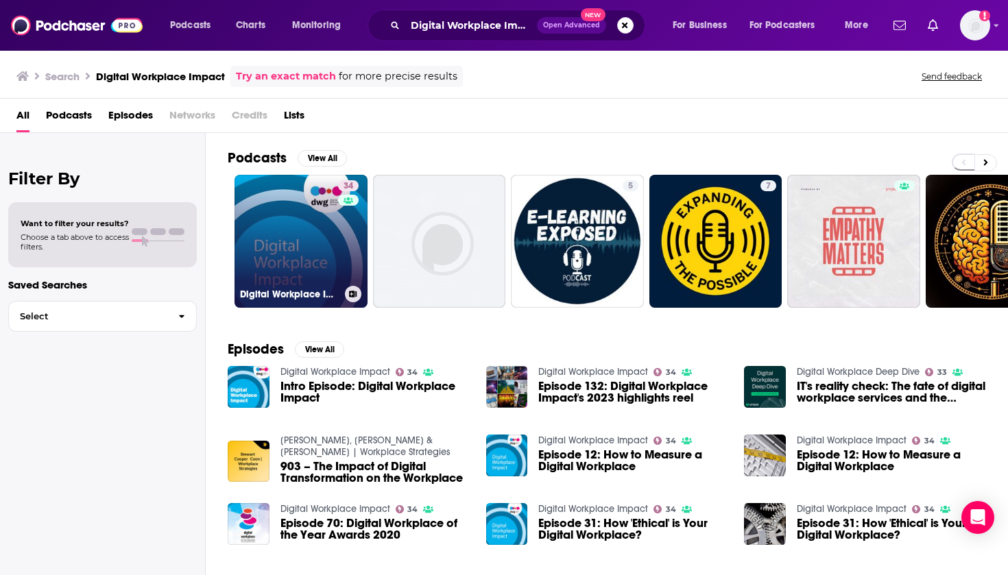
click at [305, 248] on link "34 Digital Workplace Impact" at bounding box center [301, 241] width 133 height 133
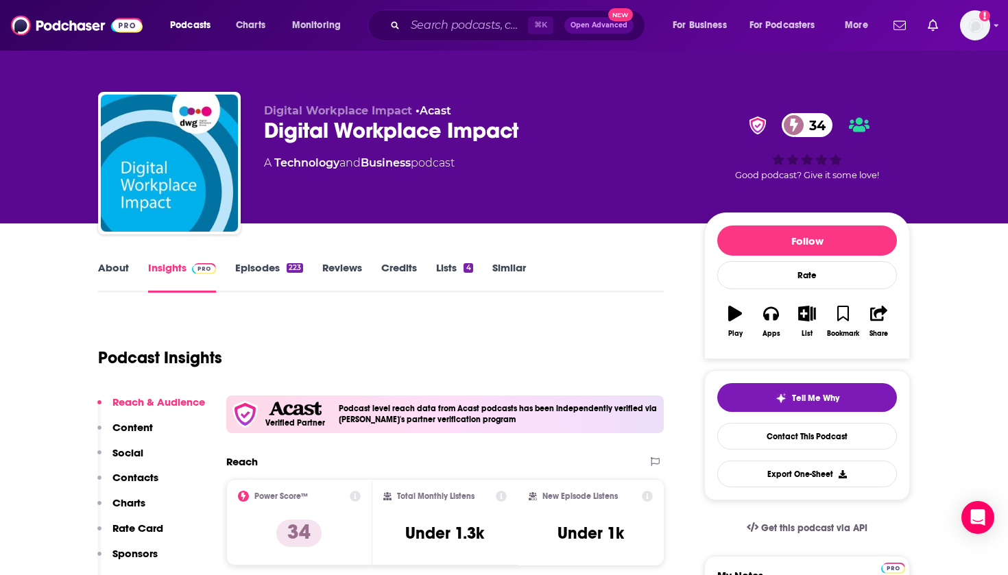
click at [115, 270] on link "About" at bounding box center [113, 277] width 31 height 32
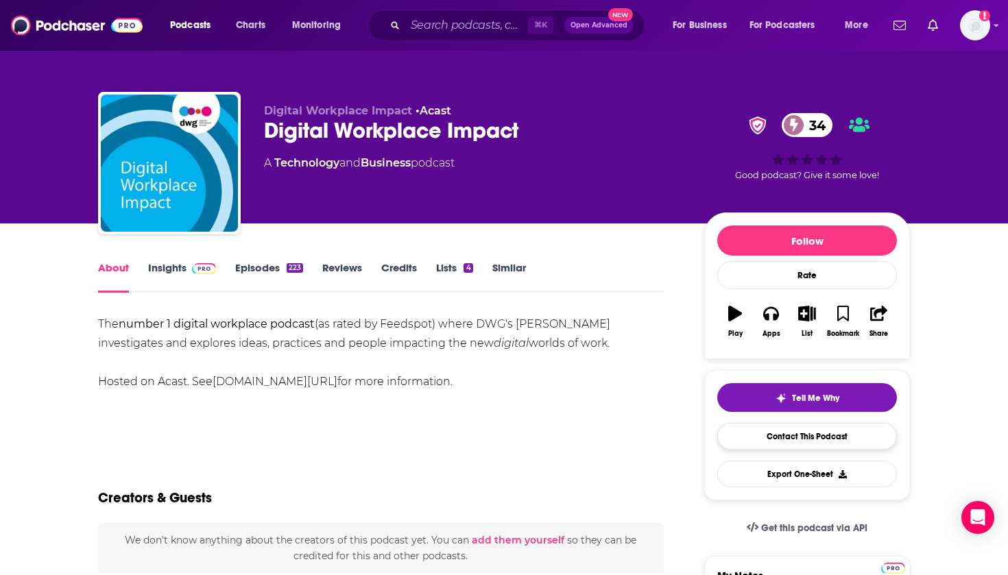
click at [781, 444] on link "Contact This Podcast" at bounding box center [807, 436] width 180 height 27
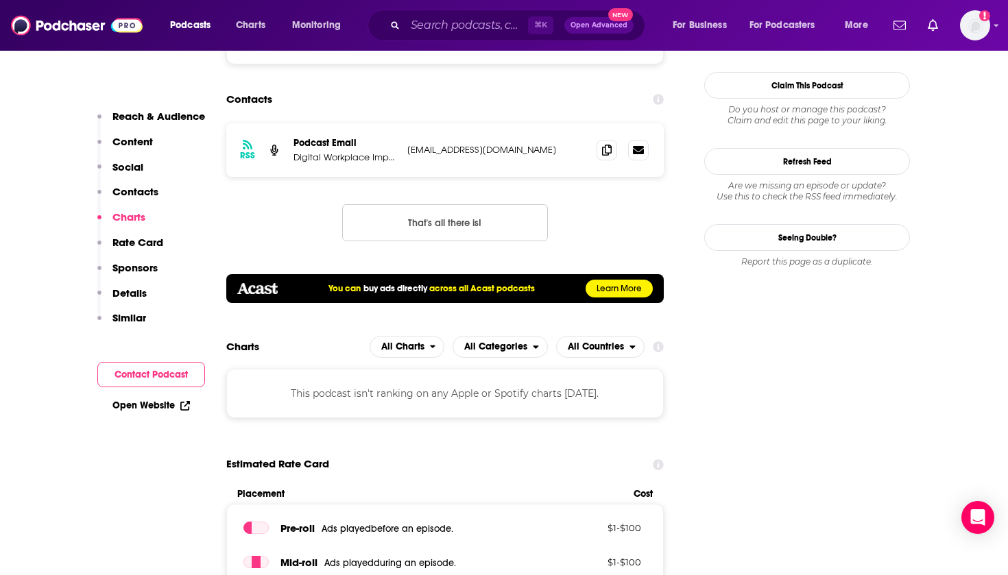
scroll to position [1294, 0]
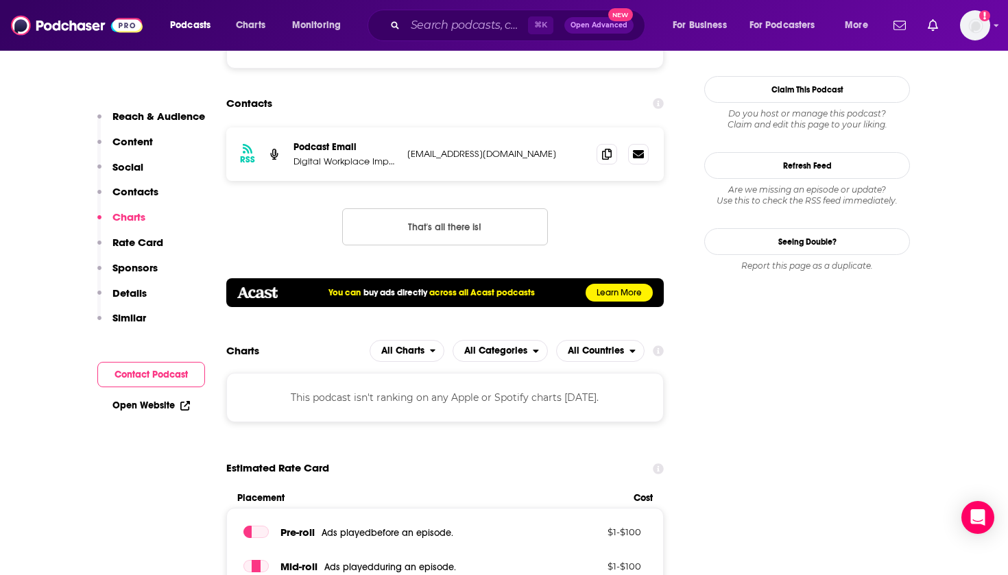
click at [379, 156] on p "Digital Workplace Impact" at bounding box center [345, 162] width 103 height 12
drag, startPoint x: 397, startPoint y: 119, endPoint x: 278, endPoint y: 113, distance: 119.5
click at [278, 128] on div "RSS Podcast Email Digital Workplace Impact [EMAIL_ADDRESS][DOMAIN_NAME] [EMAIL_…" at bounding box center [445, 154] width 438 height 53
click at [317, 156] on p "Digital Workplace Impact" at bounding box center [345, 162] width 103 height 12
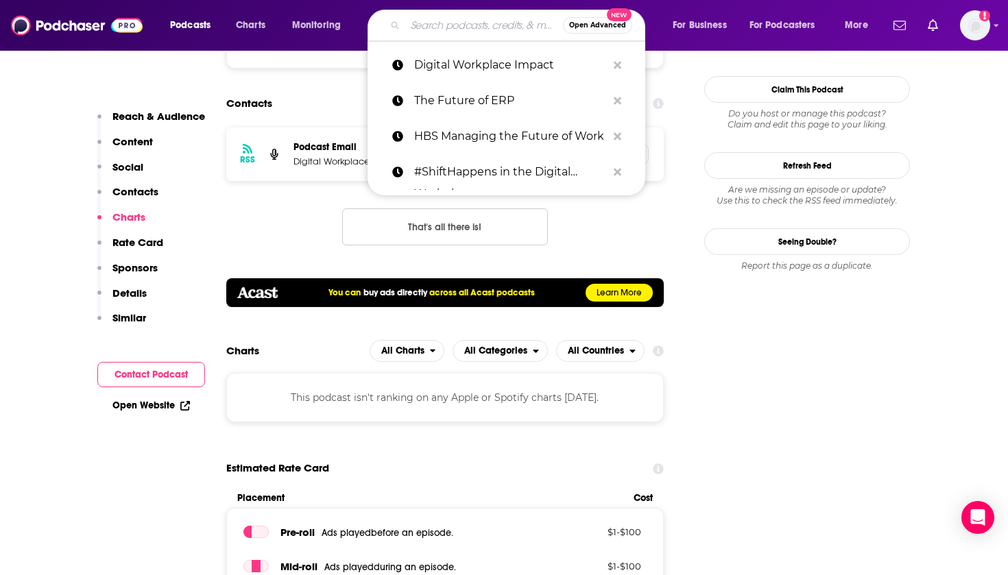
click at [464, 35] on input "Search podcasts, credits, & more..." at bounding box center [484, 25] width 158 height 22
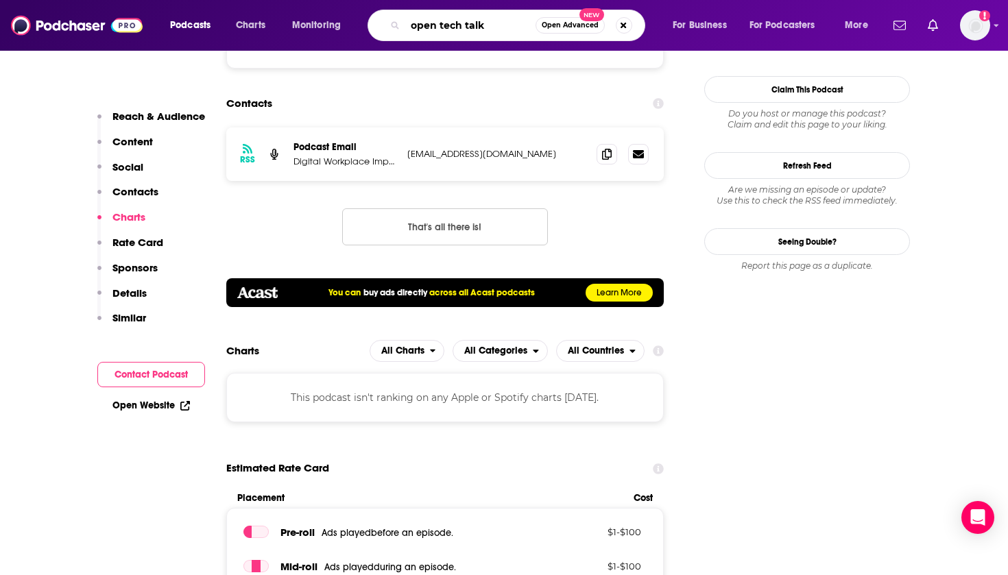
type input "open tech talks"
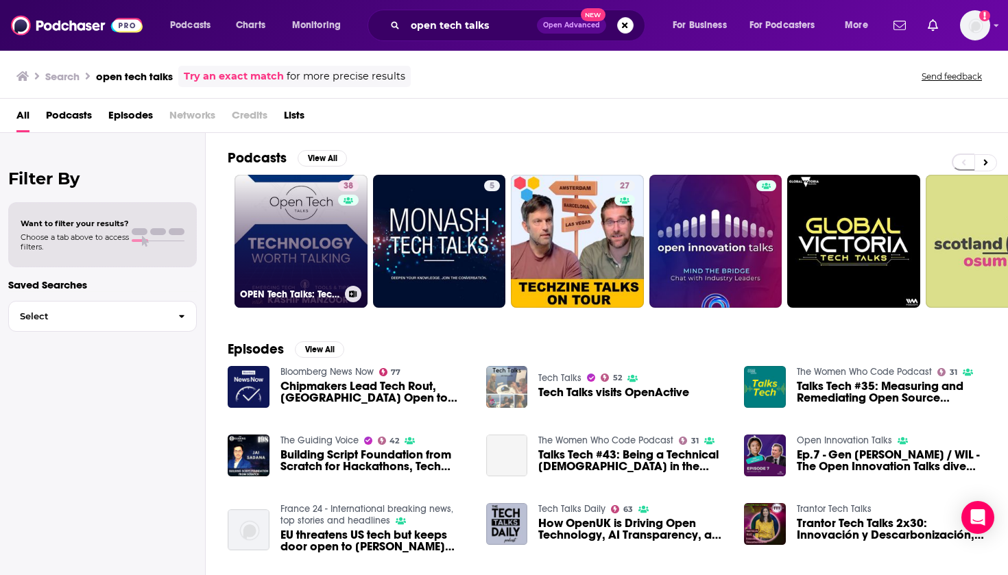
click at [285, 243] on link "38 OPEN Tech Talks: Technology worth Talking| Artificial Intelligence |Tools & …" at bounding box center [301, 241] width 133 height 133
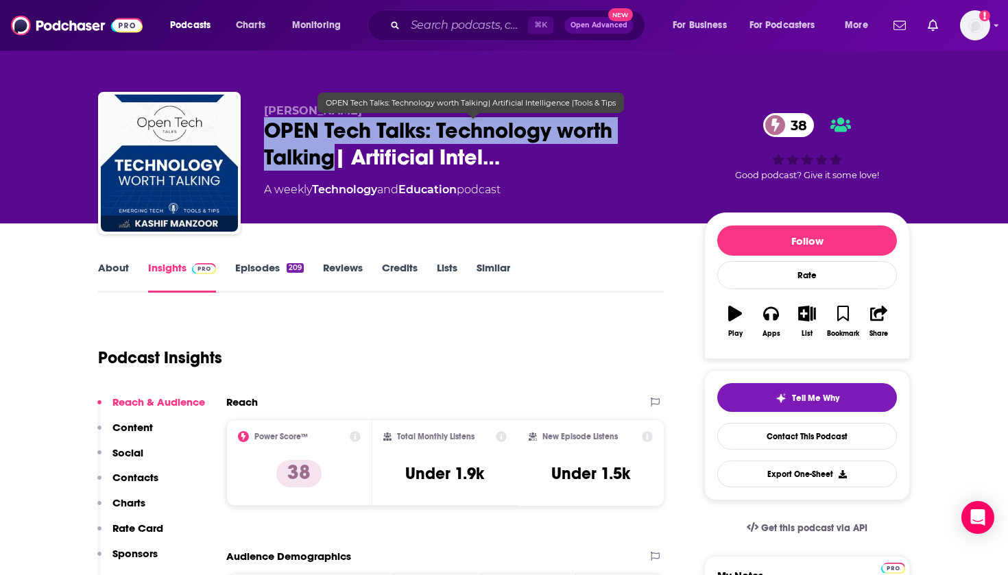
drag, startPoint x: 260, startPoint y: 132, endPoint x: 334, endPoint y: 158, distance: 78.3
click at [334, 158] on div "[PERSON_NAME] OPEN Tech Talks: Technology worth Talking| Artificial Intel… 38 A…" at bounding box center [504, 166] width 812 height 148
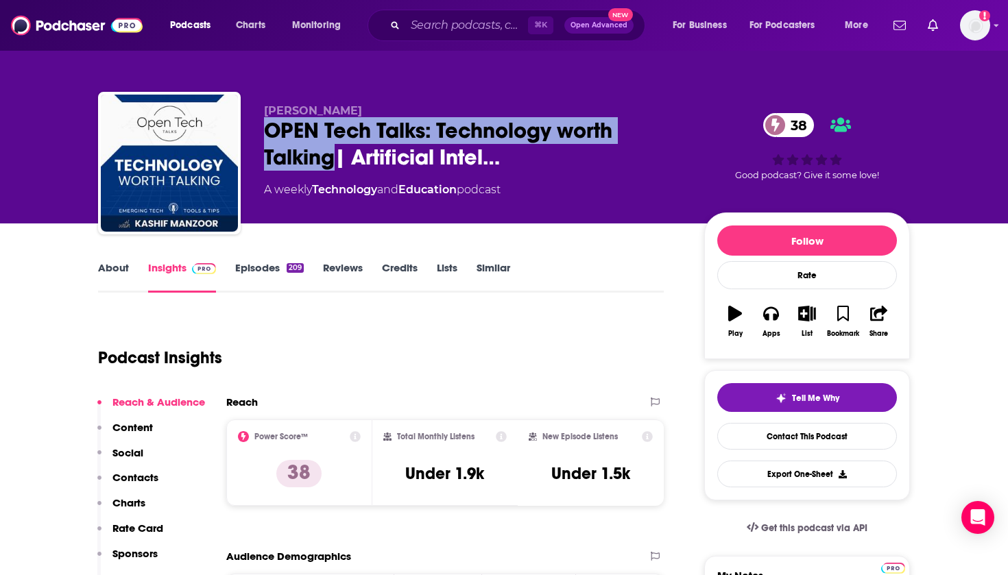
copy h2 "OPEN Tech Talks: Technology worth Talking"
click at [834, 436] on link "Contact This Podcast" at bounding box center [807, 436] width 180 height 27
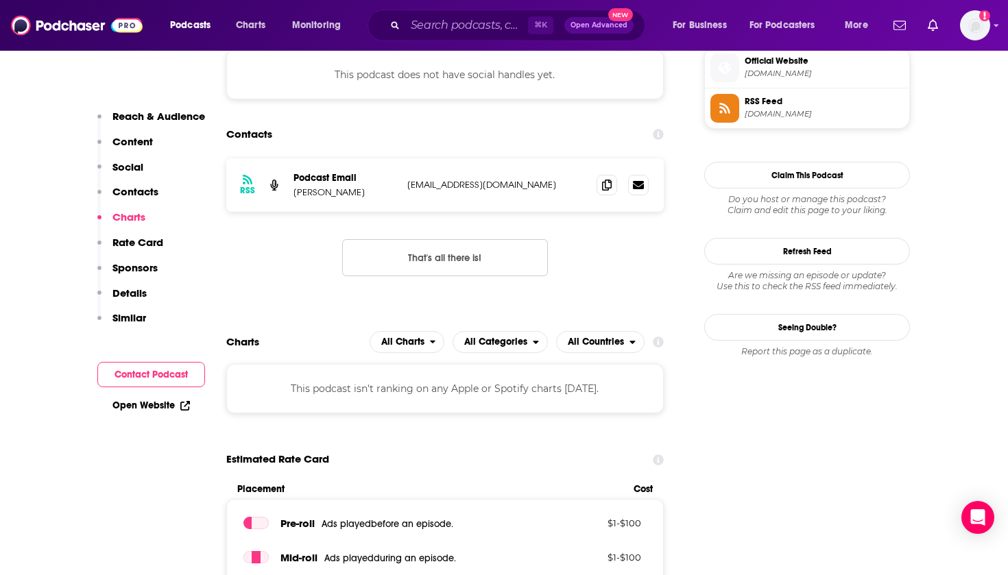
scroll to position [1239, 0]
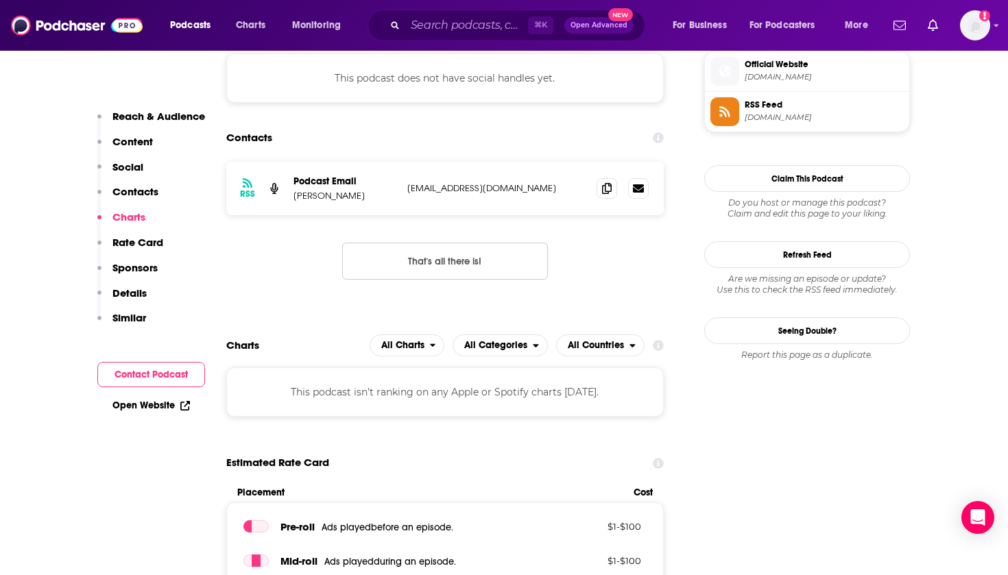
drag, startPoint x: 295, startPoint y: 124, endPoint x: 357, endPoint y: 125, distance: 61.7
click at [357, 190] on p "[PERSON_NAME]" at bounding box center [345, 196] width 103 height 12
copy p "[PERSON_NAME]"
click at [607, 182] on icon at bounding box center [607, 187] width 10 height 11
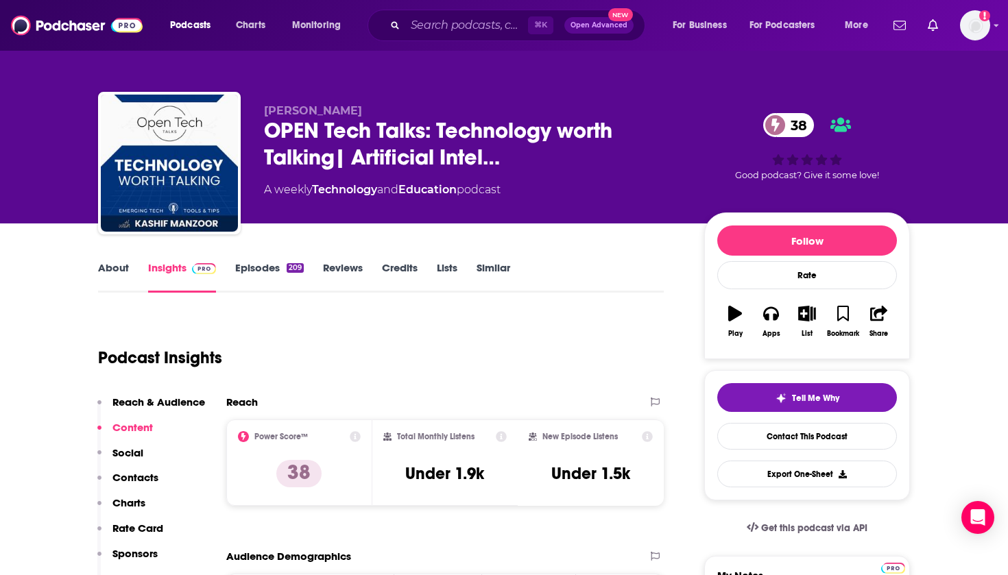
scroll to position [0, 0]
click at [242, 267] on link "Episodes 209" at bounding box center [269, 277] width 69 height 32
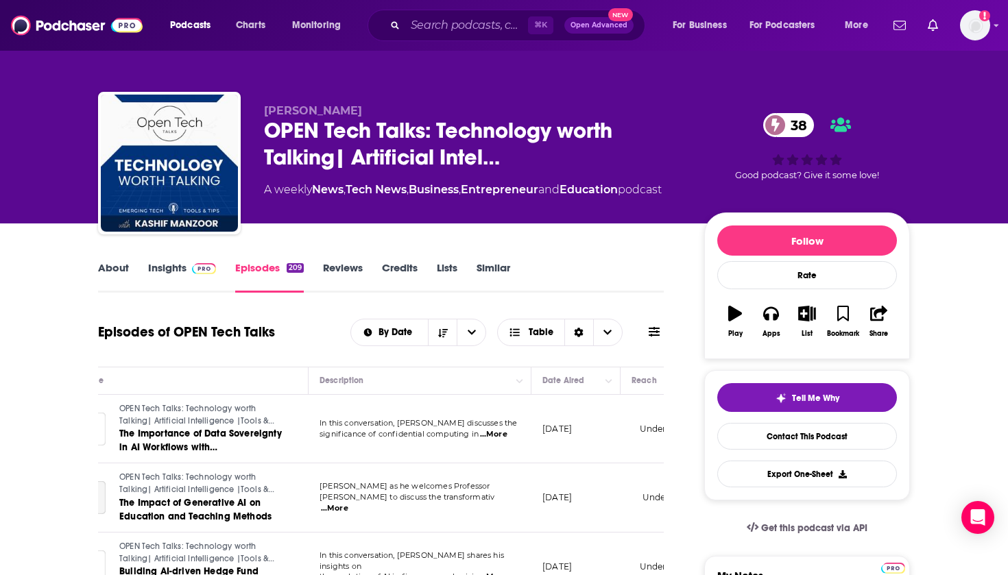
scroll to position [0, 73]
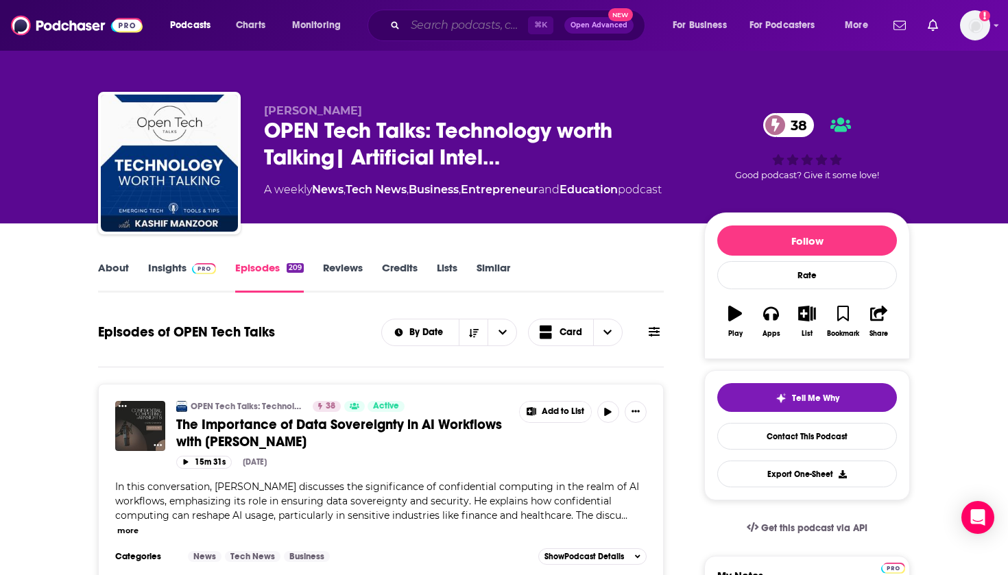
click at [453, 35] on input "Search podcasts, credits, & more..." at bounding box center [466, 25] width 123 height 22
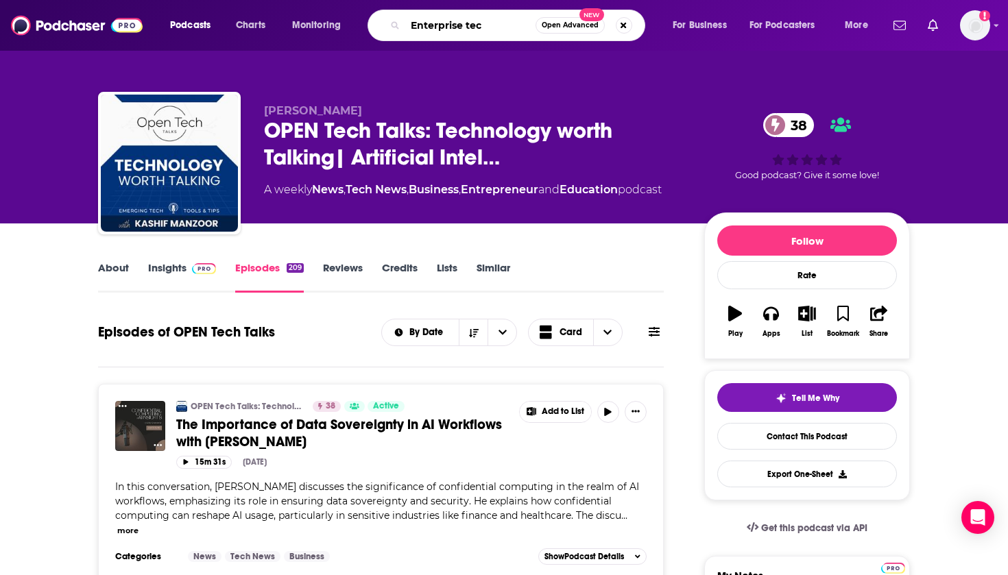
type input "Enterprise tech"
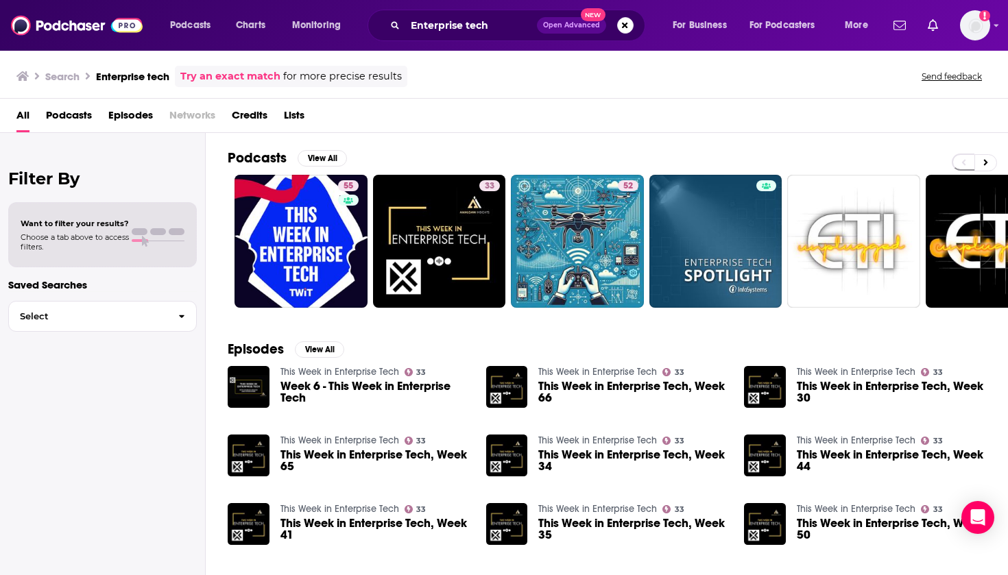
click at [64, 115] on span "Podcasts" at bounding box center [69, 118] width 46 height 28
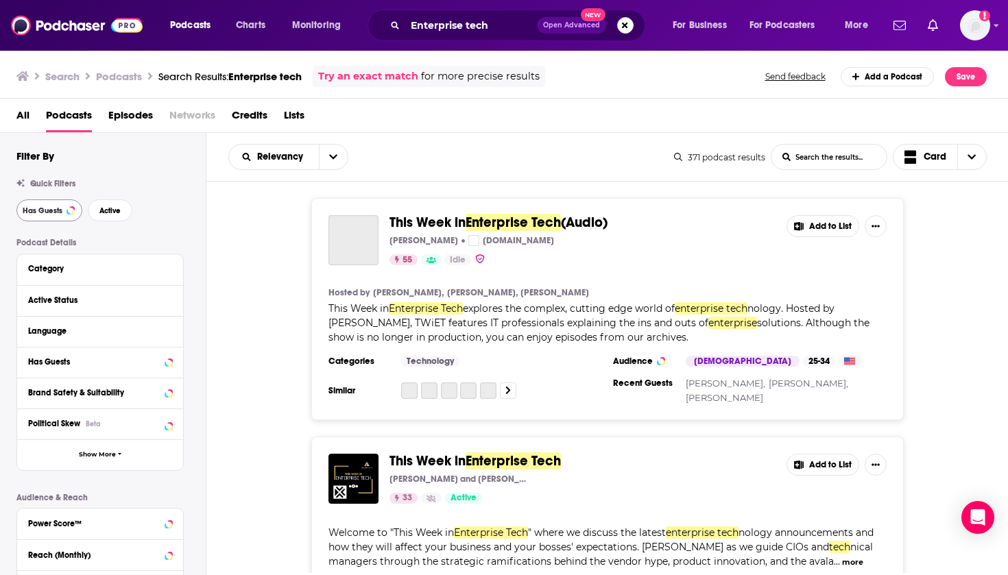
click at [36, 213] on span "Has Guests" at bounding box center [43, 211] width 40 height 8
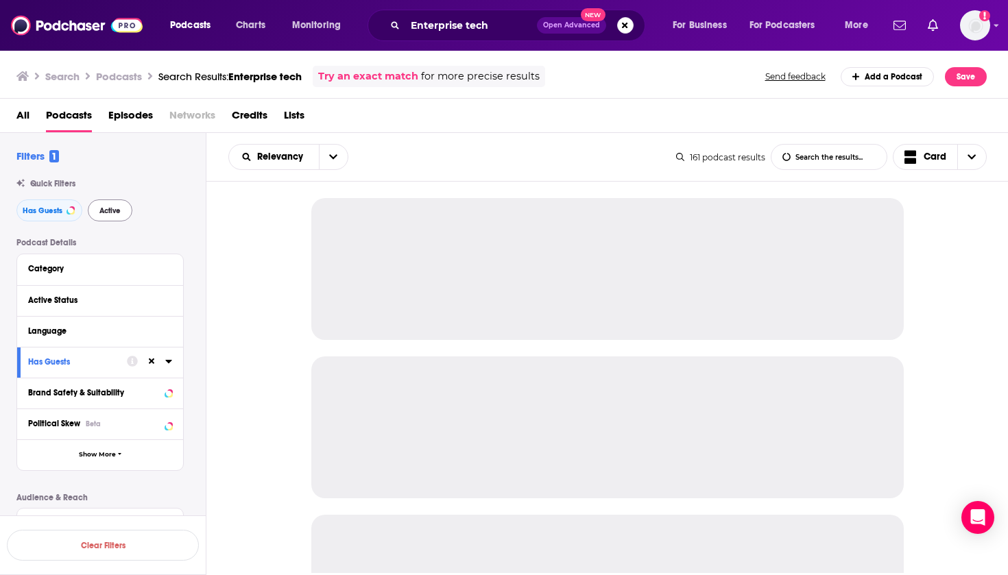
click at [111, 207] on span "Active" at bounding box center [109, 211] width 21 height 8
